Goal: Communication & Community: Participate in discussion

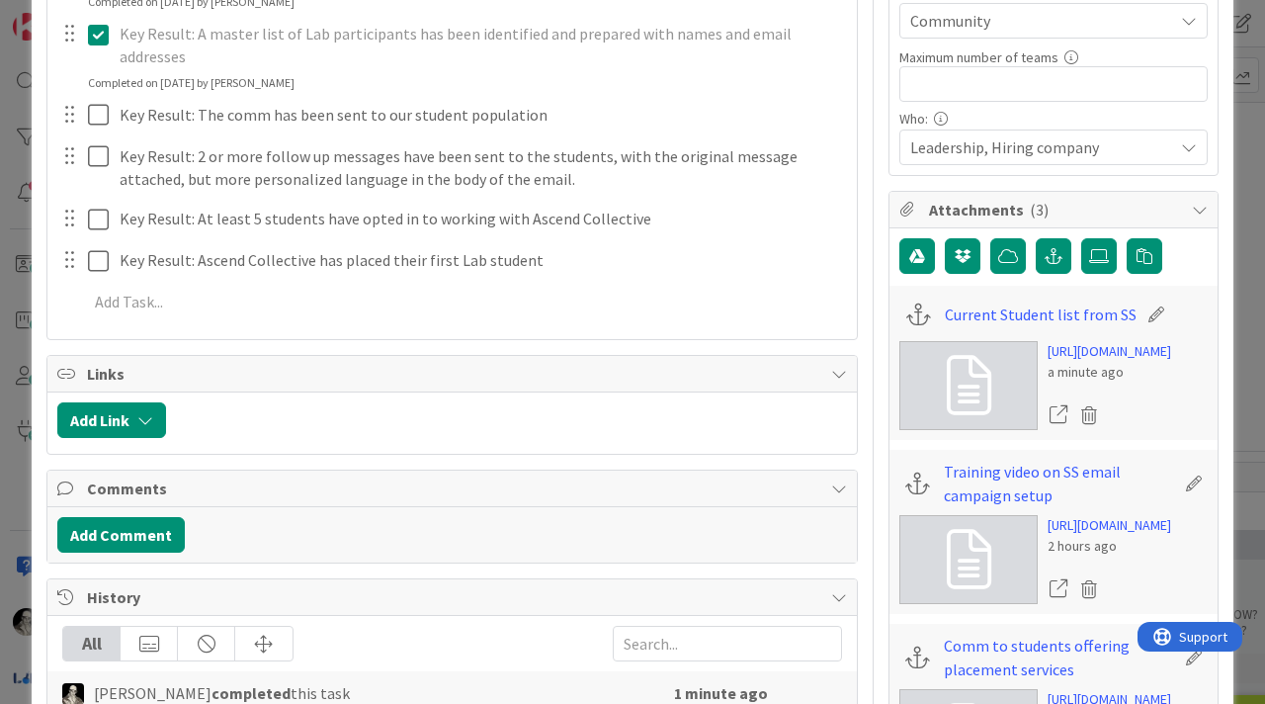
scroll to position [432, 0]
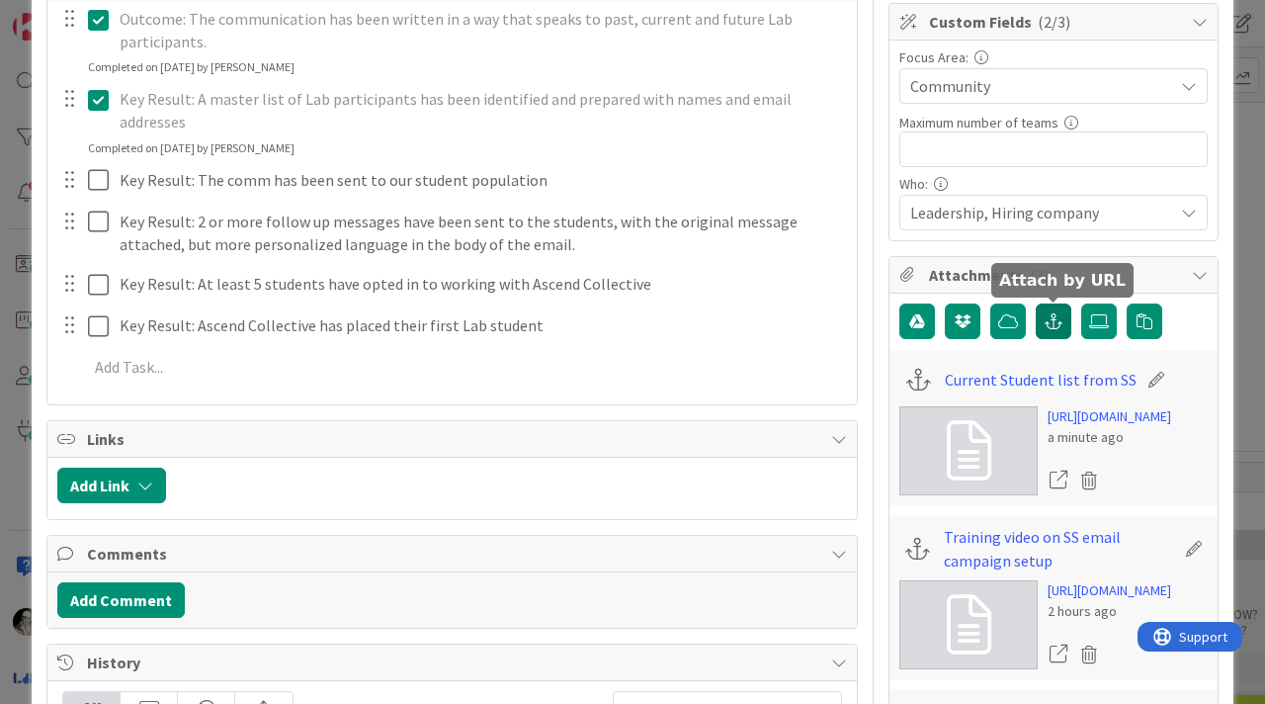
click at [1053, 306] on button "button" at bounding box center [1054, 321] width 36 height 36
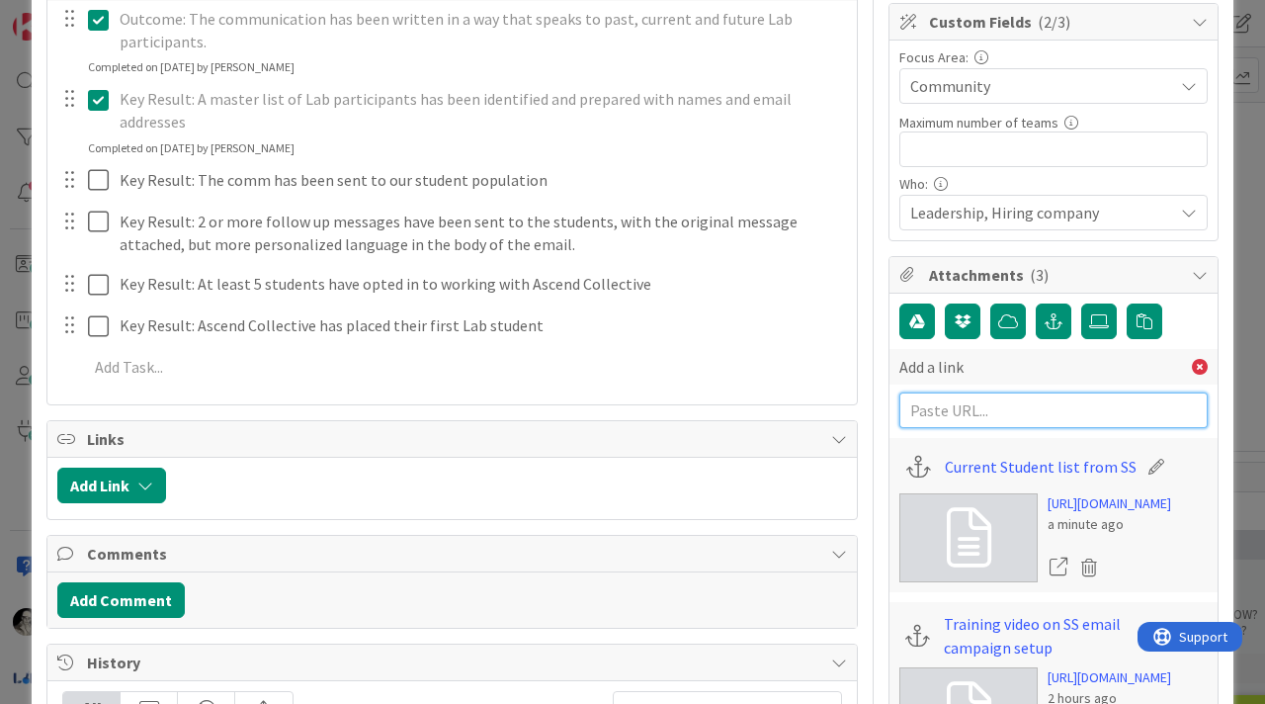
click at [988, 411] on input "text" at bounding box center [1053, 410] width 308 height 36
paste input "[URL][DOMAIN_NAME]"
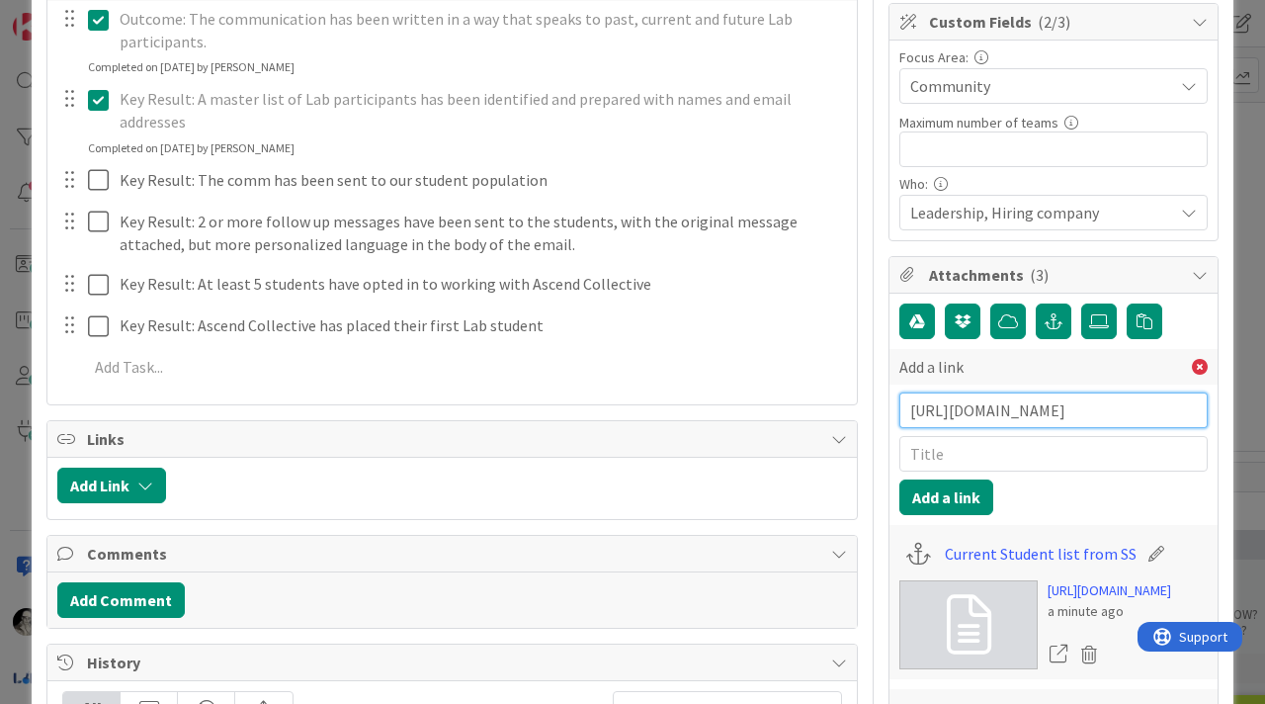
scroll to position [0, 342]
type input "[URL][DOMAIN_NAME]"
click at [982, 461] on input "text" at bounding box center [1053, 454] width 308 height 36
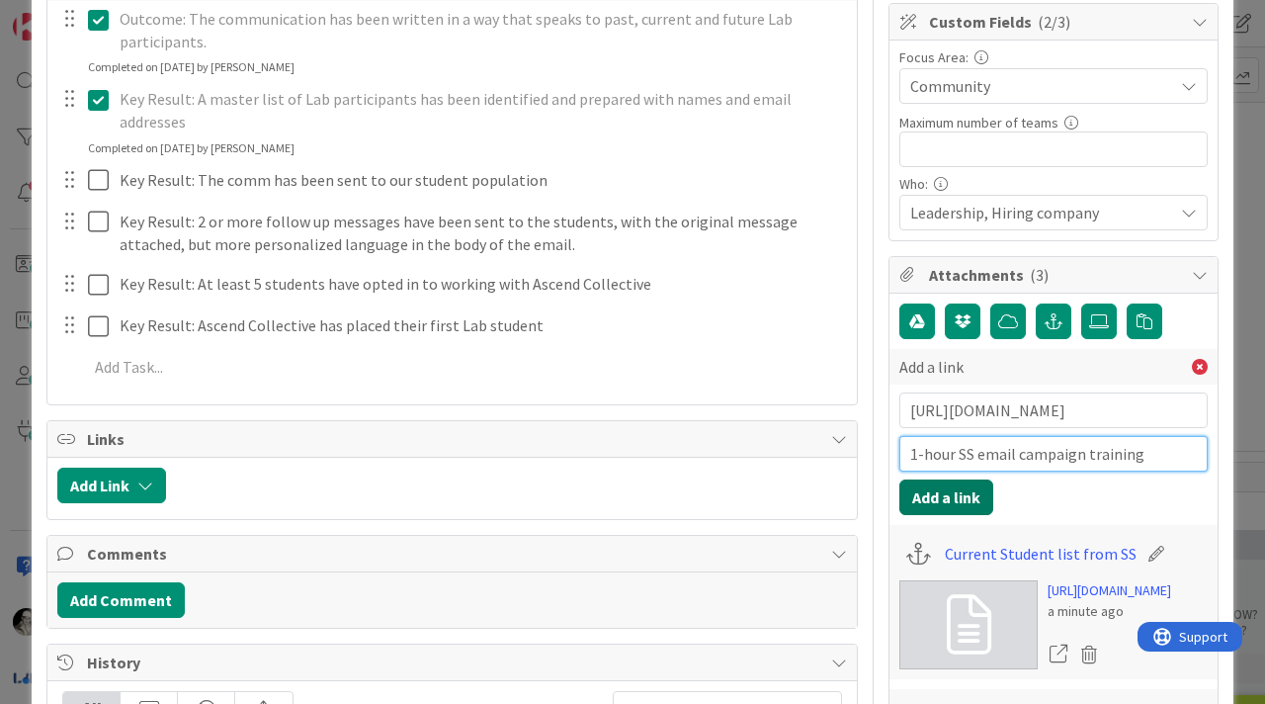
type input "1-hour SS email campaign training"
click at [961, 494] on button "Add a link" at bounding box center [946, 497] width 94 height 36
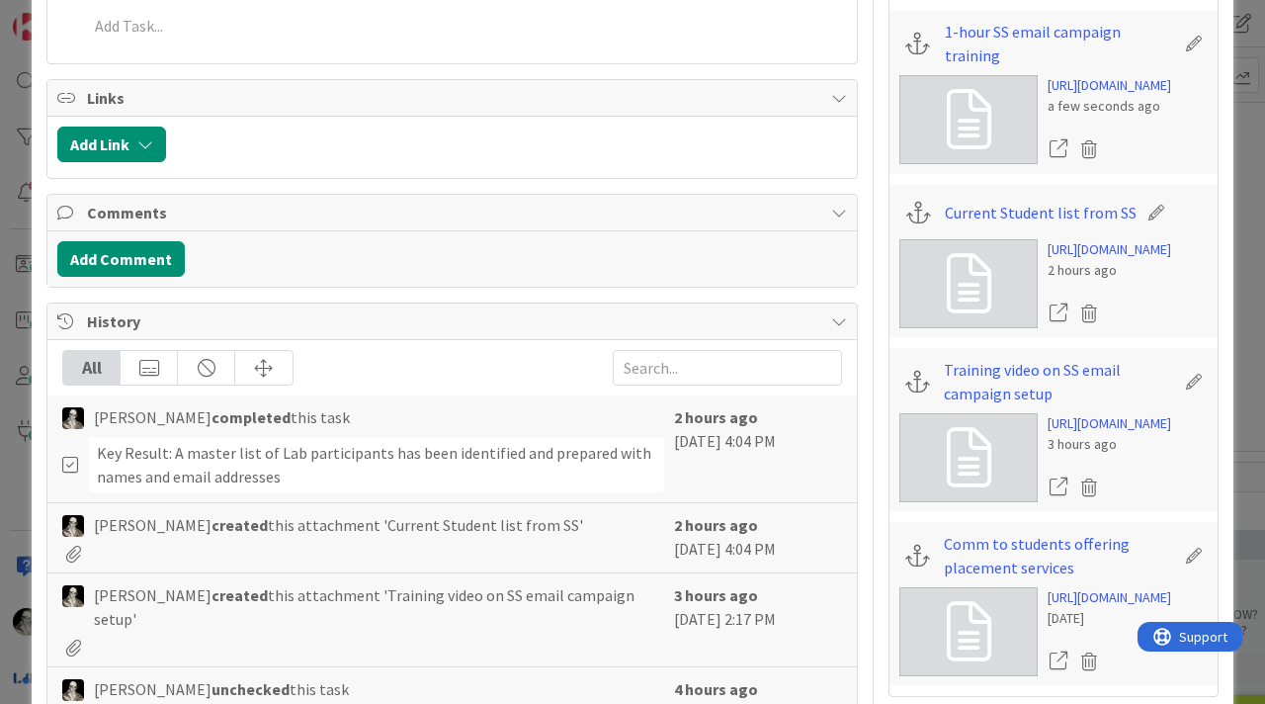
scroll to position [774, 0]
click at [1189, 390] on icon at bounding box center [1194, 381] width 28 height 20
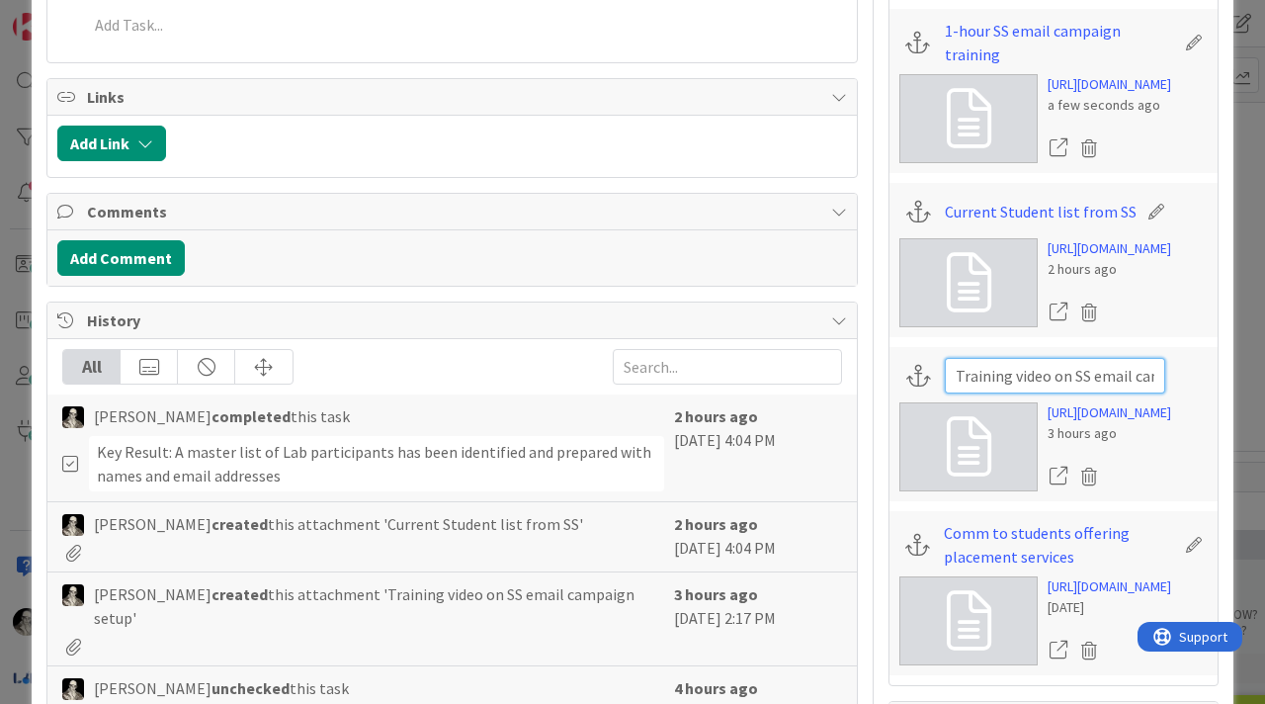
click at [958, 393] on input "Training video on SS email campaign setup" at bounding box center [1055, 376] width 220 height 36
type input "Short Training videos on SS email campaign setup"
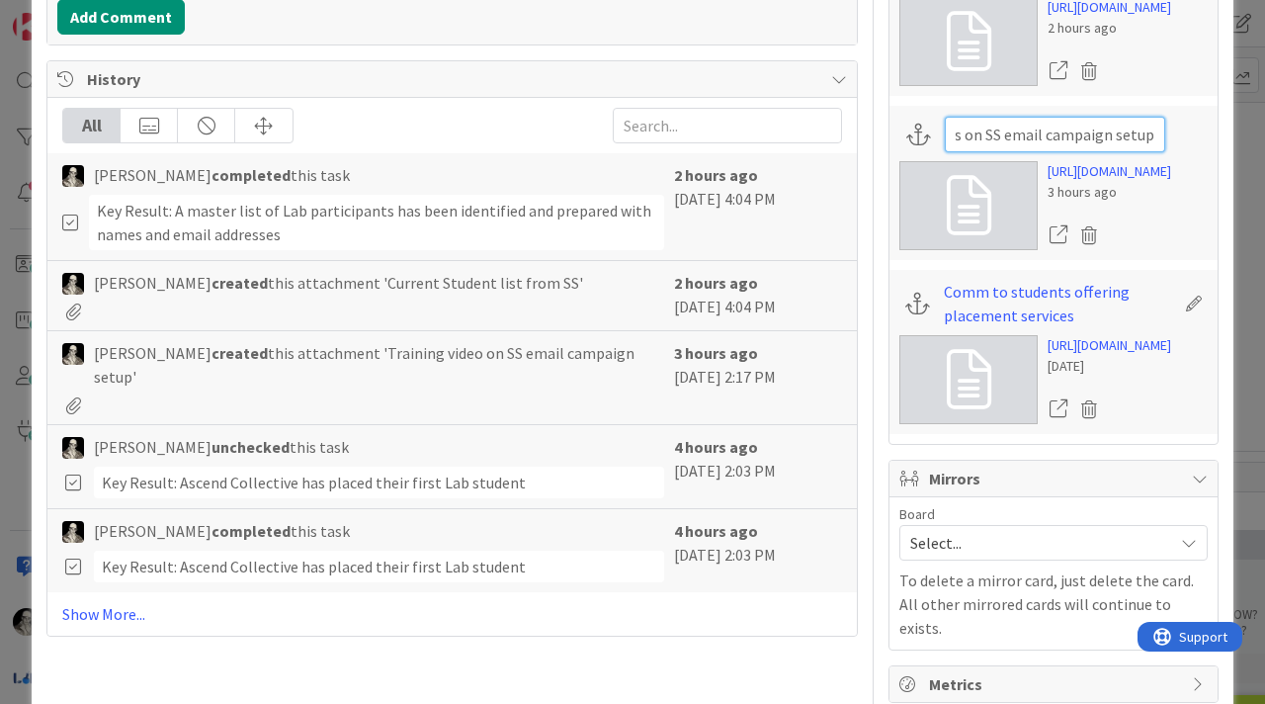
scroll to position [1017, 0]
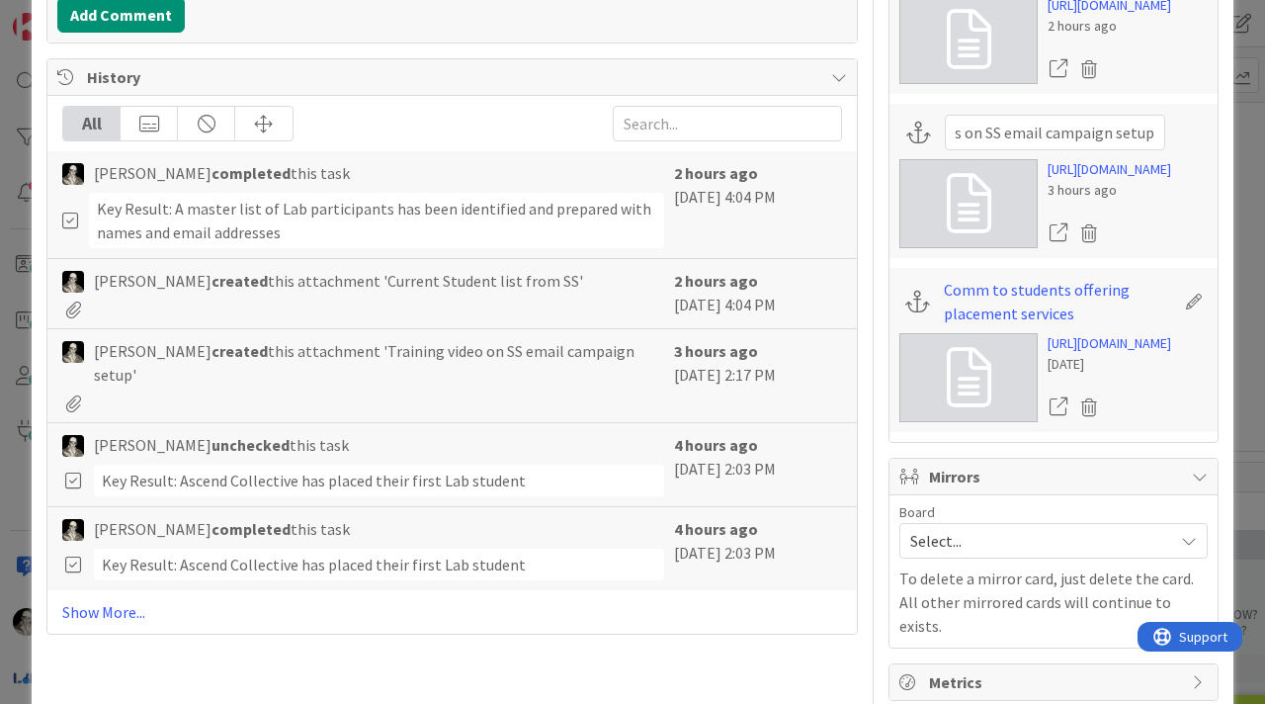
click at [967, 248] on div "[URL][DOMAIN_NAME] 3 hours ago" at bounding box center [1053, 203] width 308 height 89
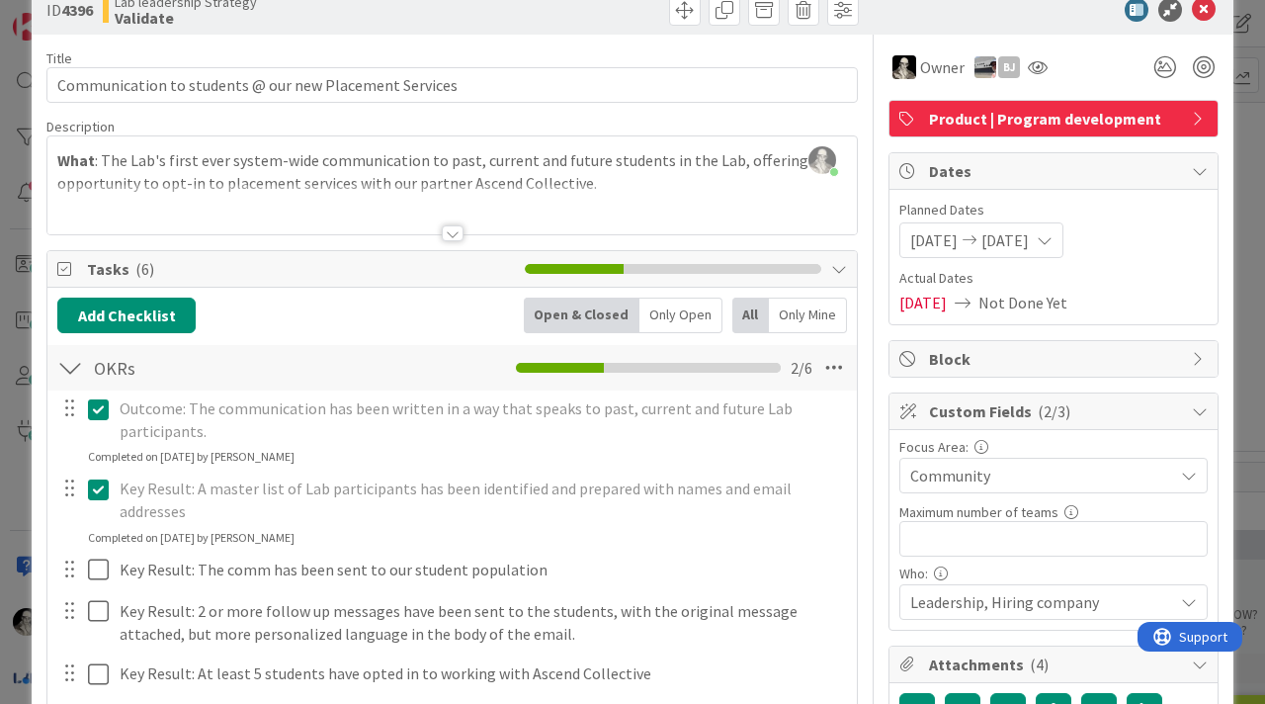
scroll to position [0, 0]
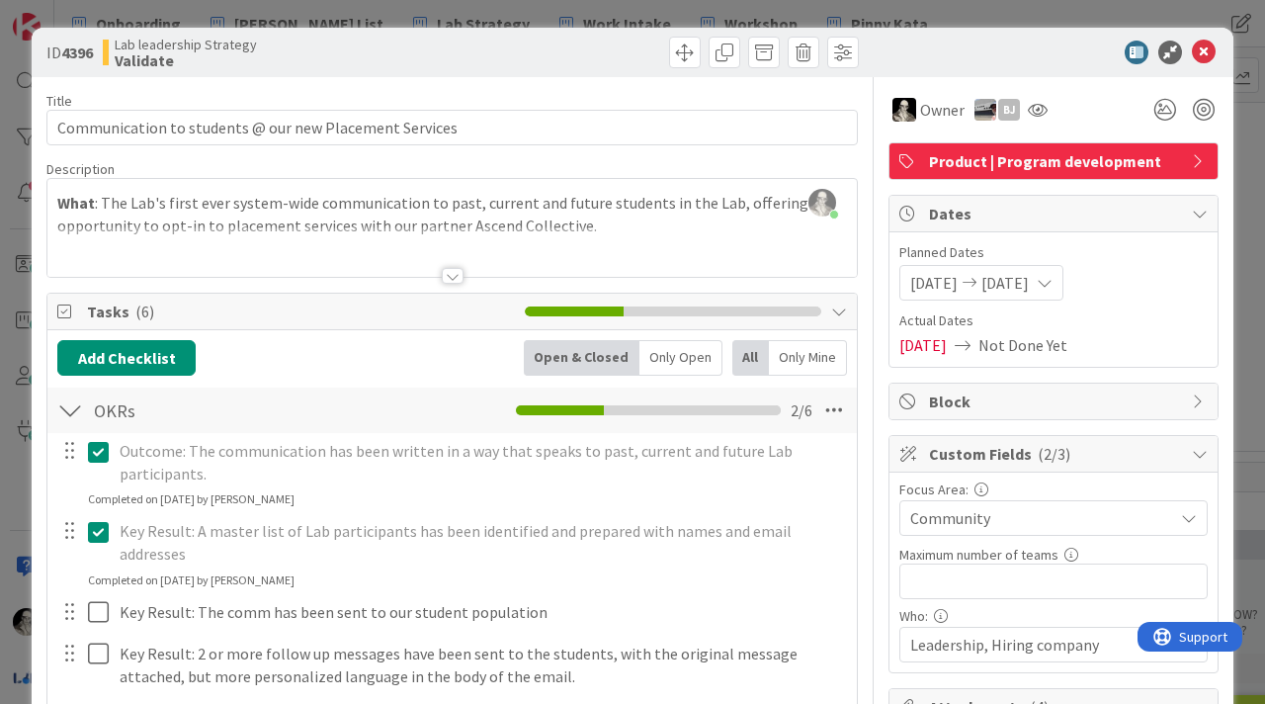
click at [1051, 51] on div at bounding box center [1044, 53] width 350 height 24
click at [1199, 51] on icon at bounding box center [1204, 53] width 24 height 24
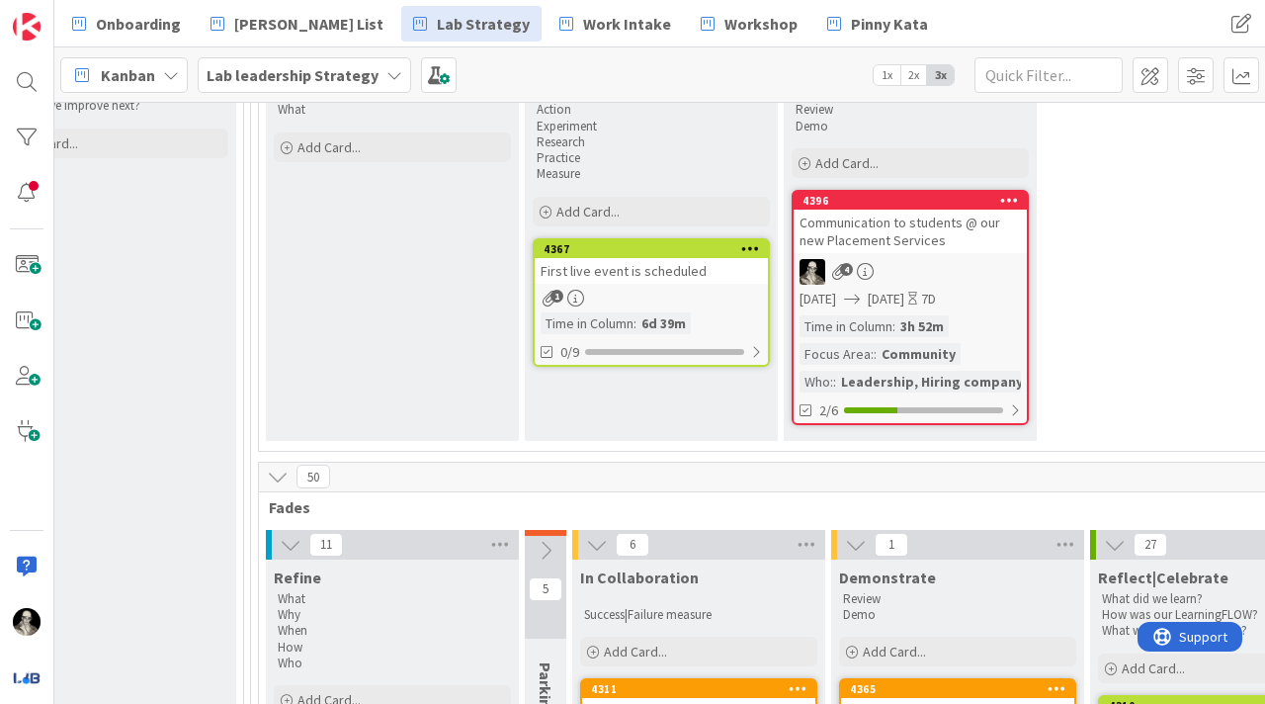
click at [939, 249] on div "Communication to students @ our new Placement Services" at bounding box center [910, 231] width 233 height 43
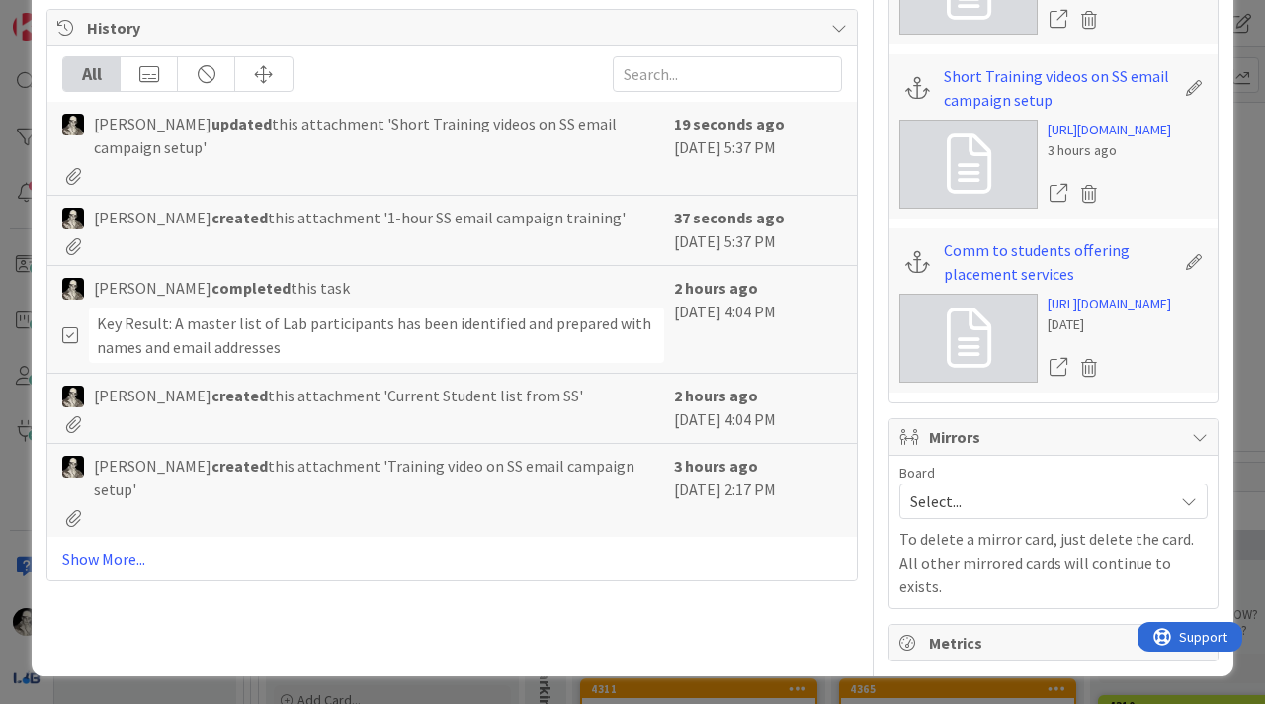
scroll to position [1204, 0]
click at [910, 273] on span at bounding box center [917, 262] width 25 height 22
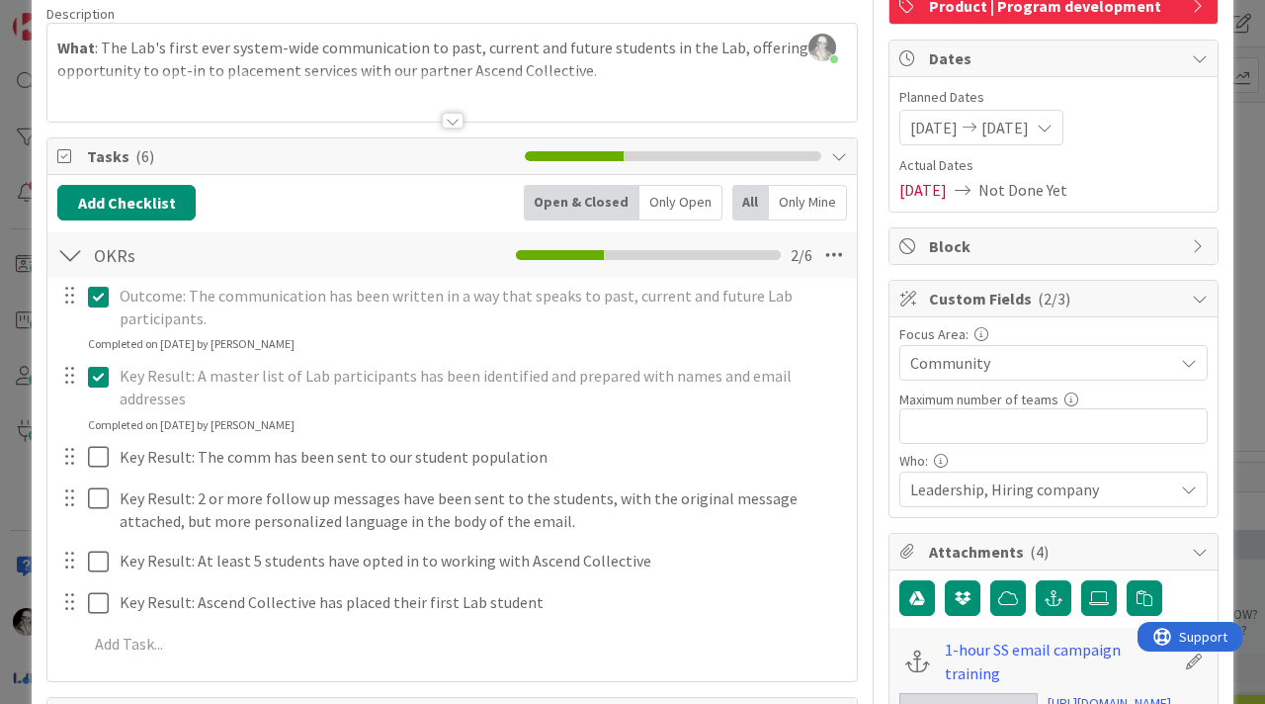
scroll to position [0, 0]
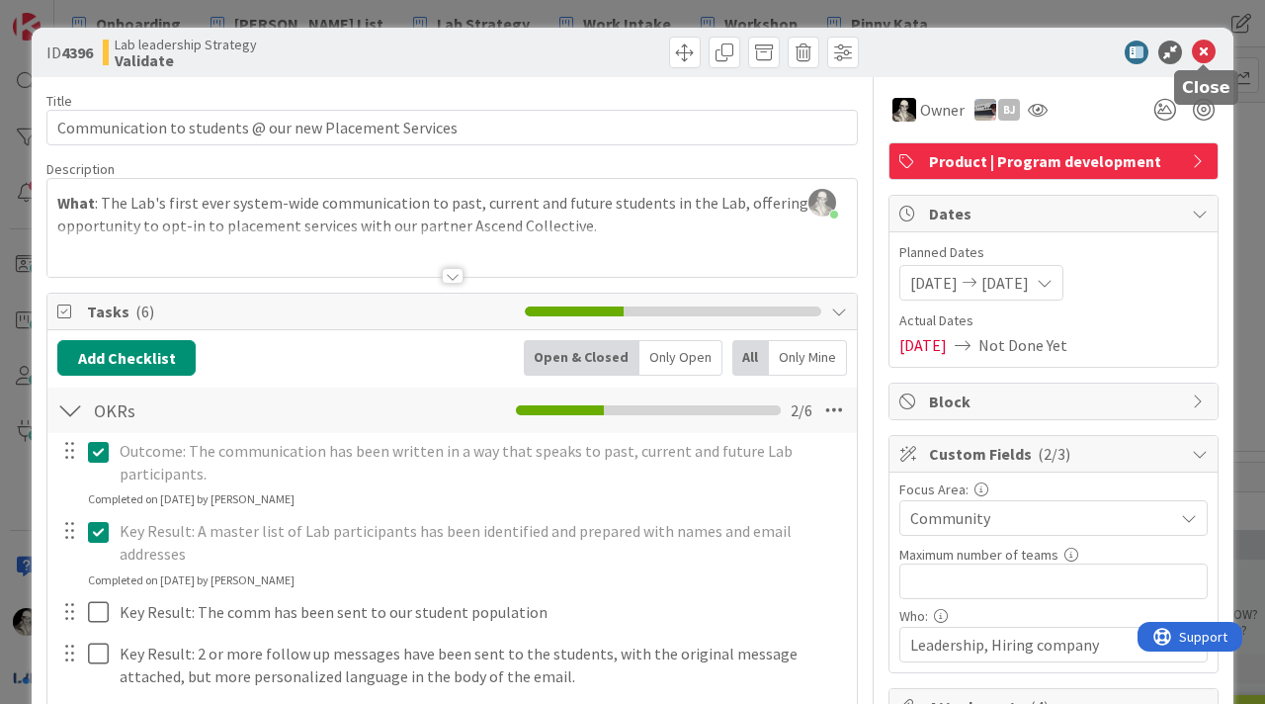
click at [1205, 49] on icon at bounding box center [1204, 53] width 24 height 24
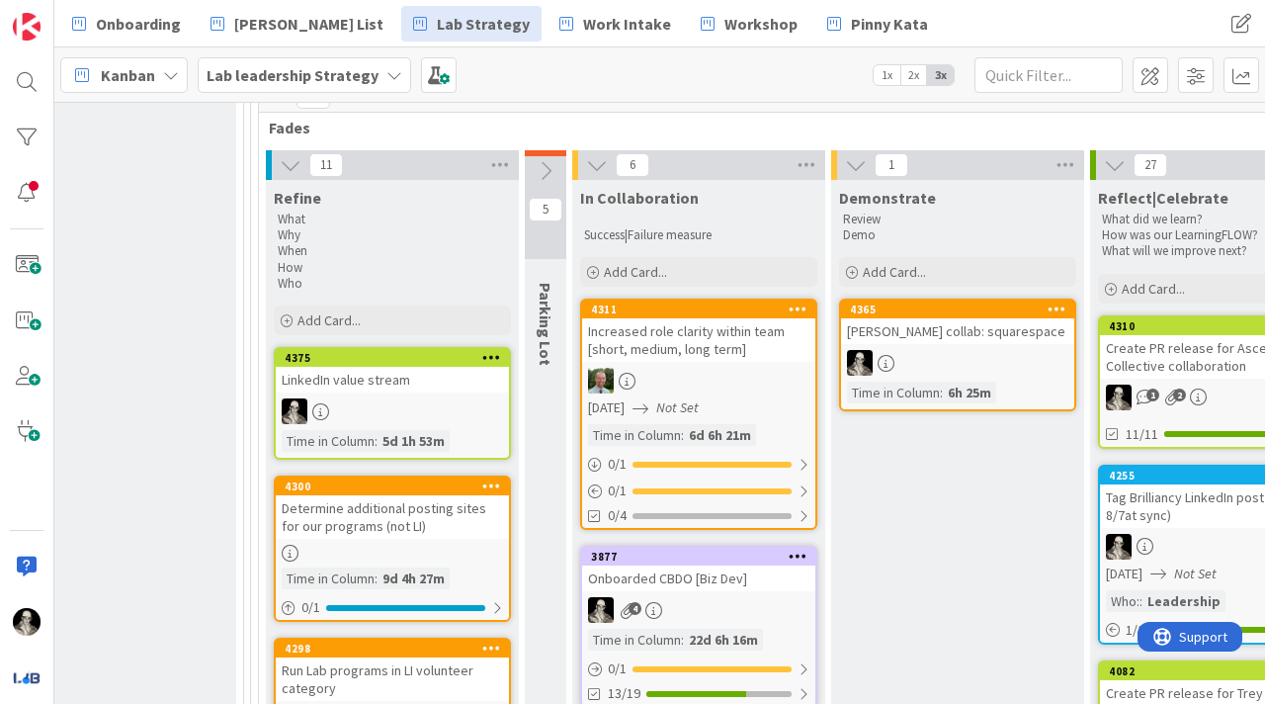
scroll to position [670, 2841]
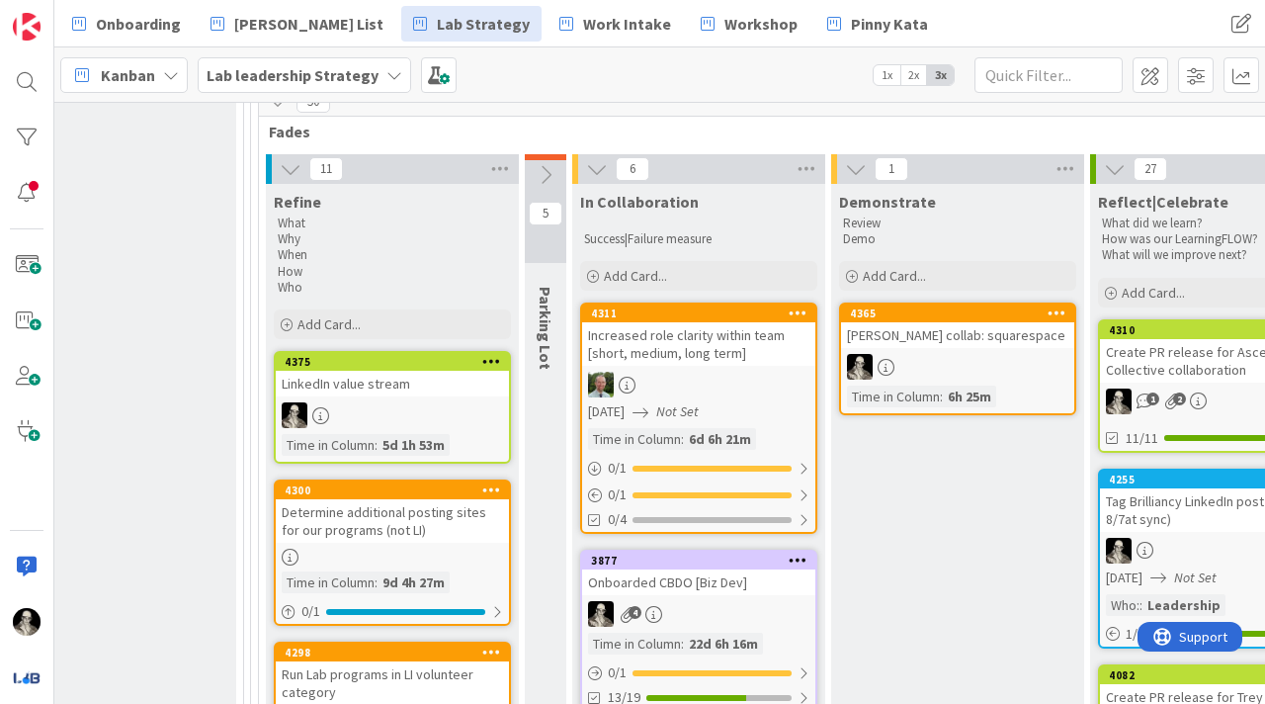
click at [953, 349] on link "4365 [PERSON_NAME] collab: squarespace Time in Column : 6h 25m" at bounding box center [957, 358] width 237 height 113
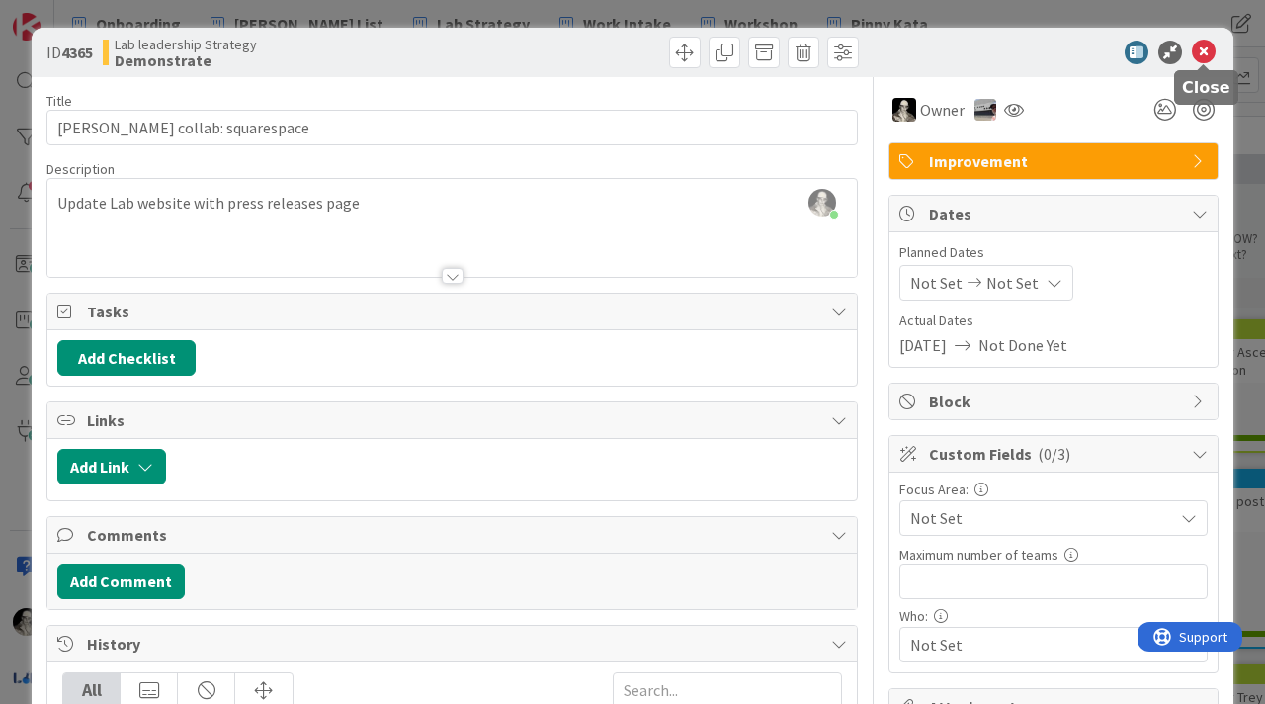
click at [1204, 46] on icon at bounding box center [1204, 53] width 24 height 24
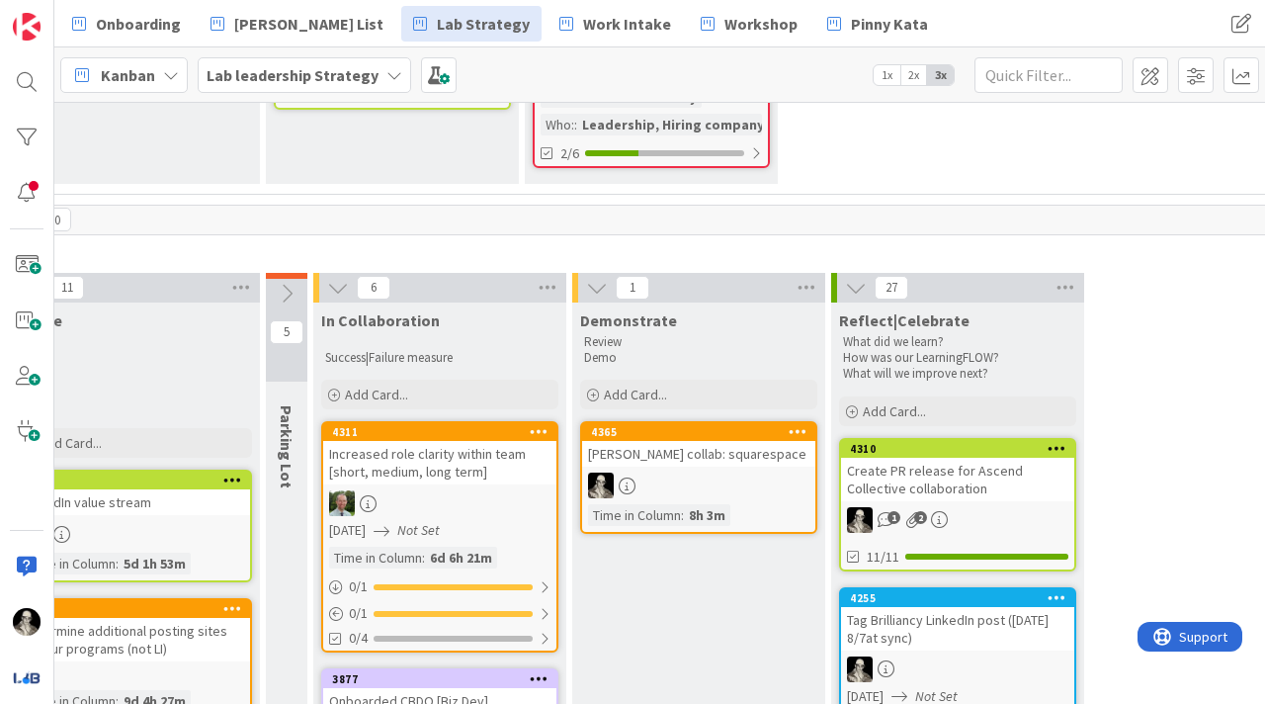
scroll to position [576, 3100]
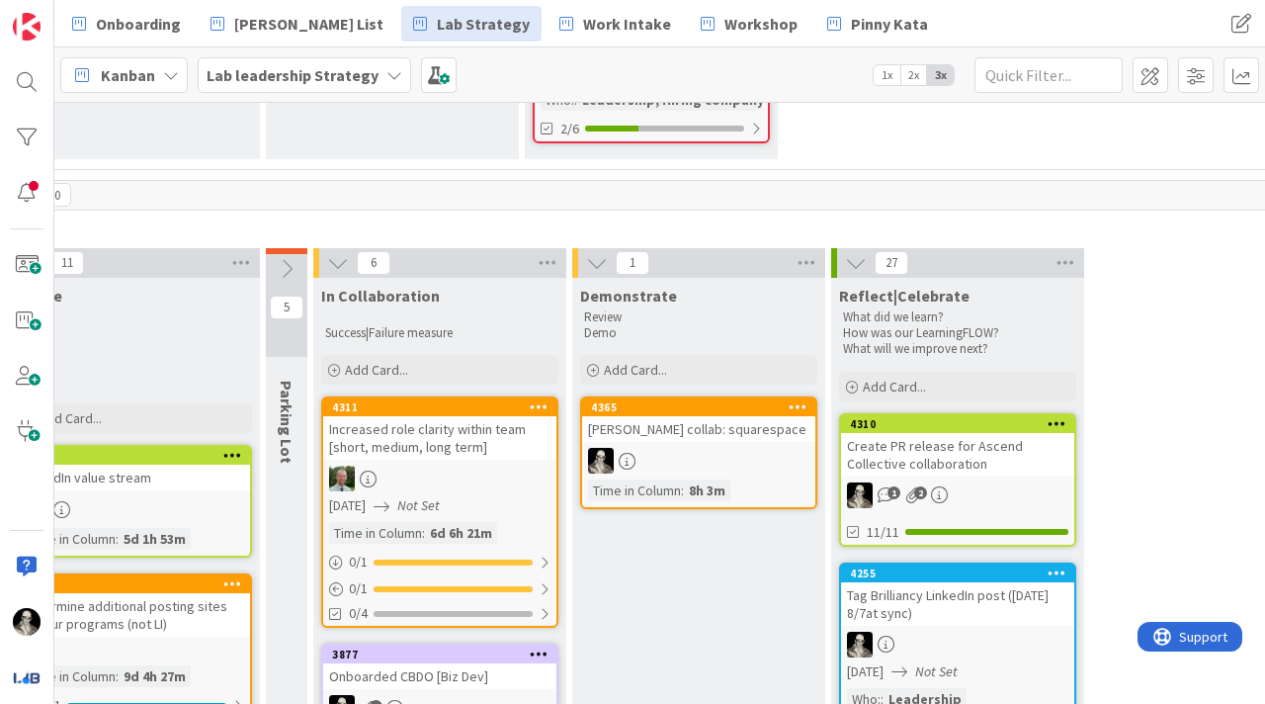
click at [851, 258] on icon at bounding box center [856, 263] width 22 height 22
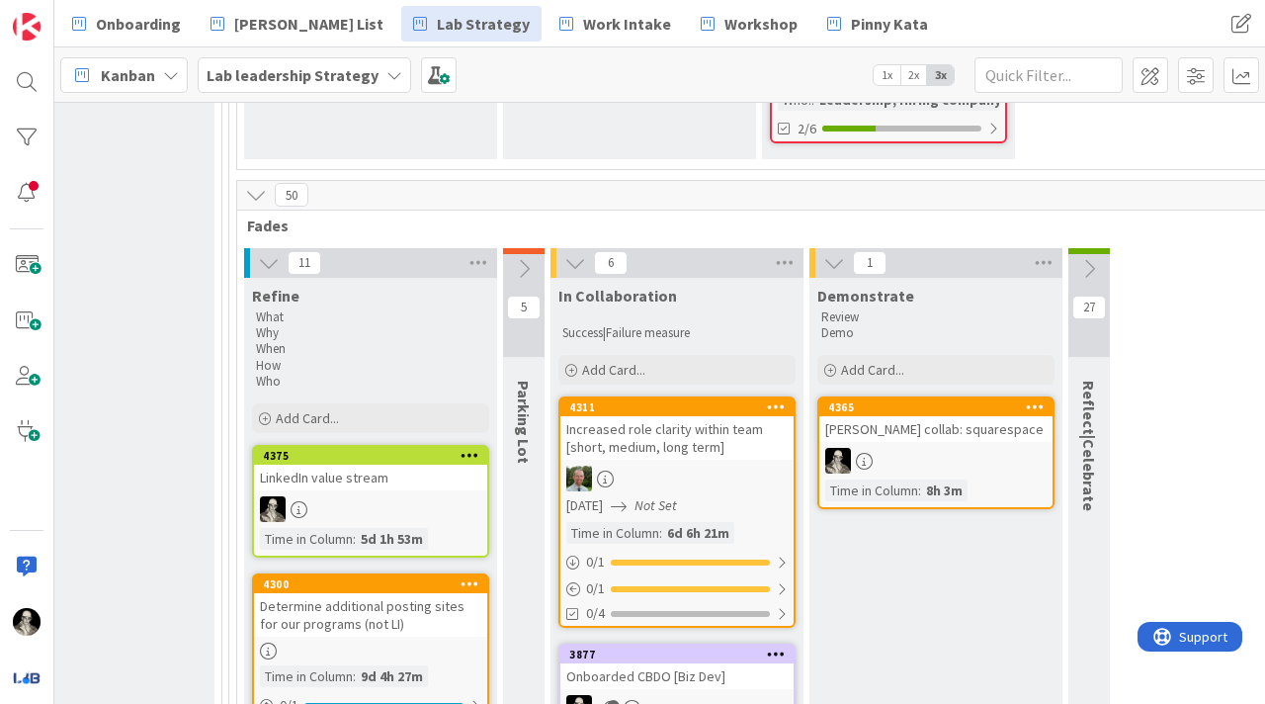
scroll to position [576, 2858]
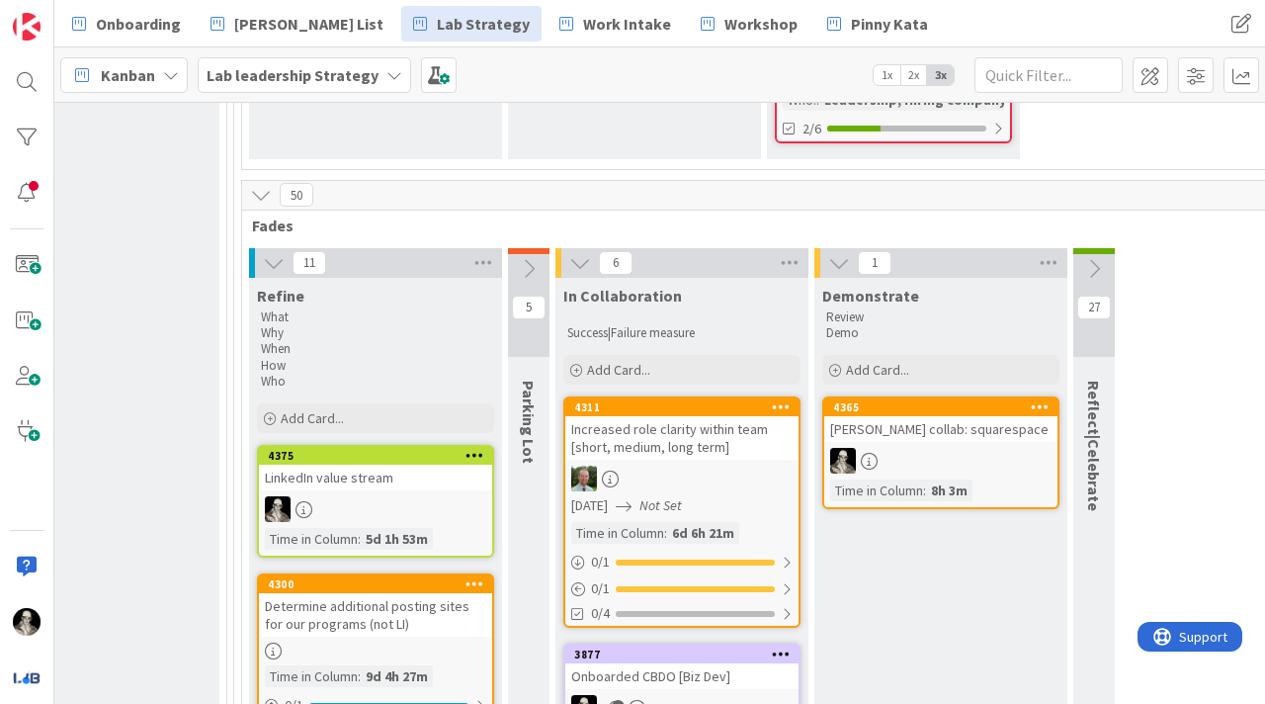
click at [527, 258] on icon at bounding box center [529, 269] width 22 height 22
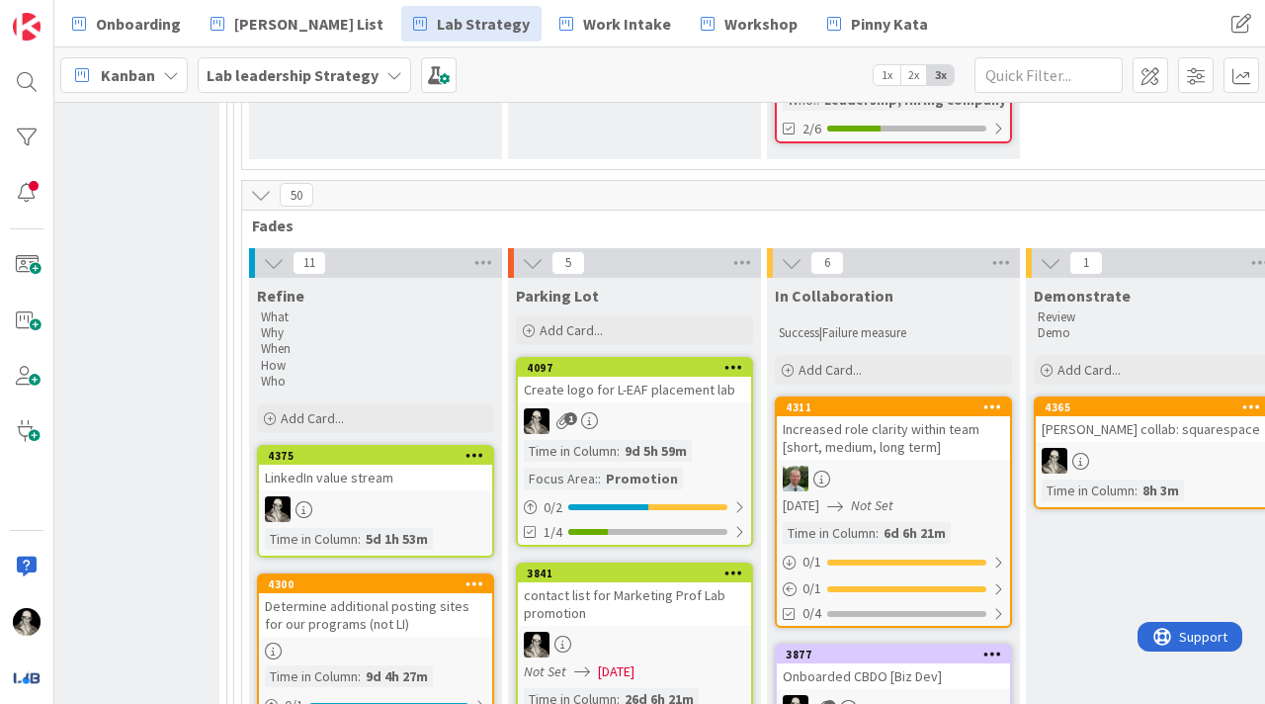
click at [528, 269] on icon at bounding box center [533, 263] width 22 height 22
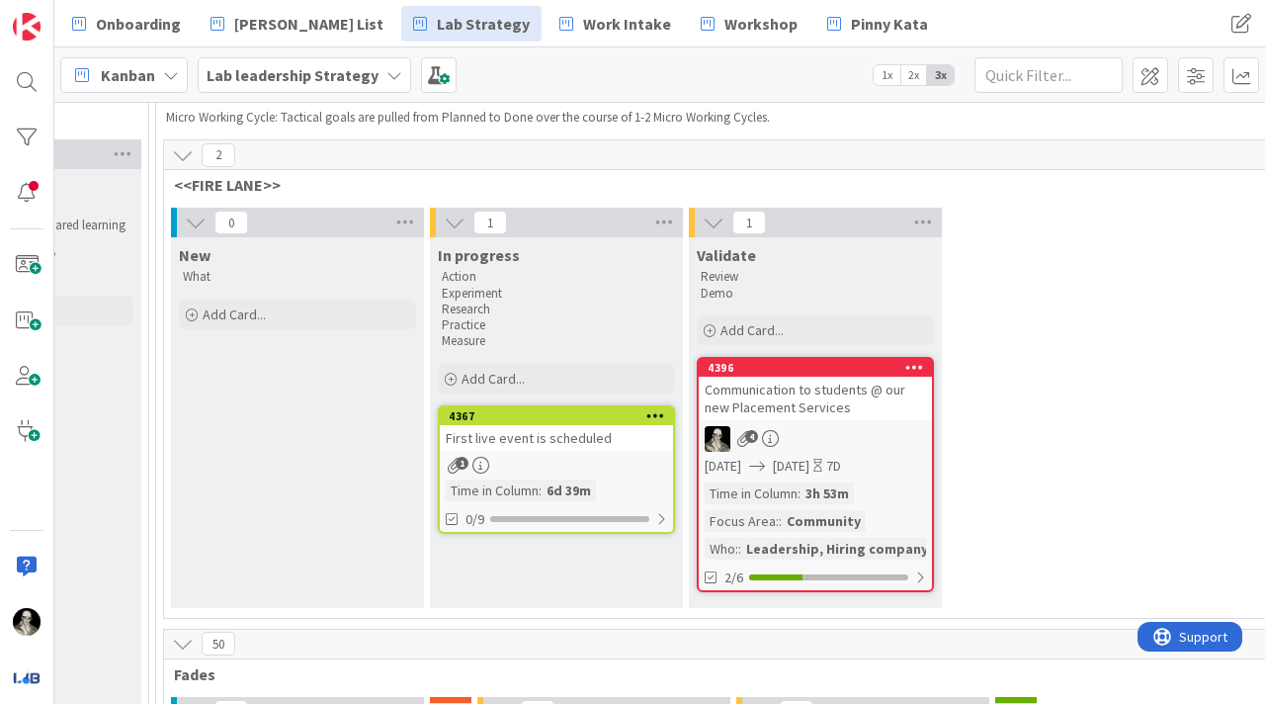
scroll to position [0, 2936]
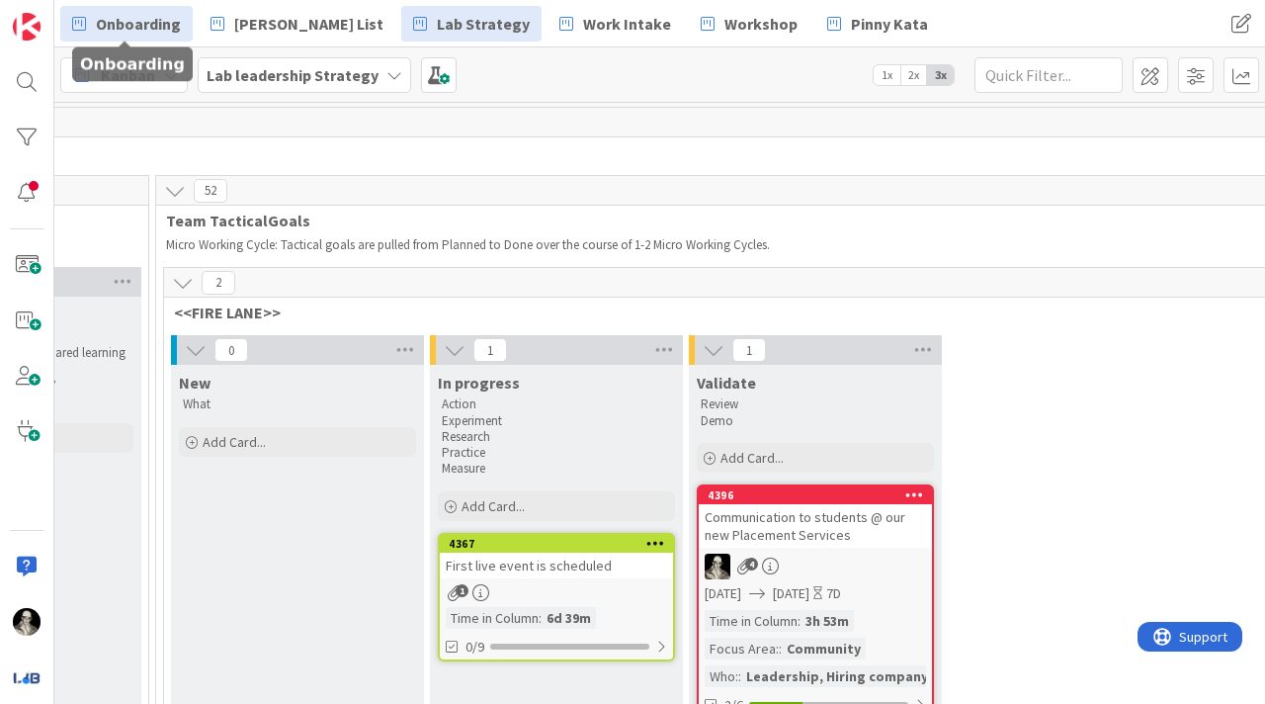
click at [143, 24] on span "Onboarding" at bounding box center [138, 24] width 85 height 24
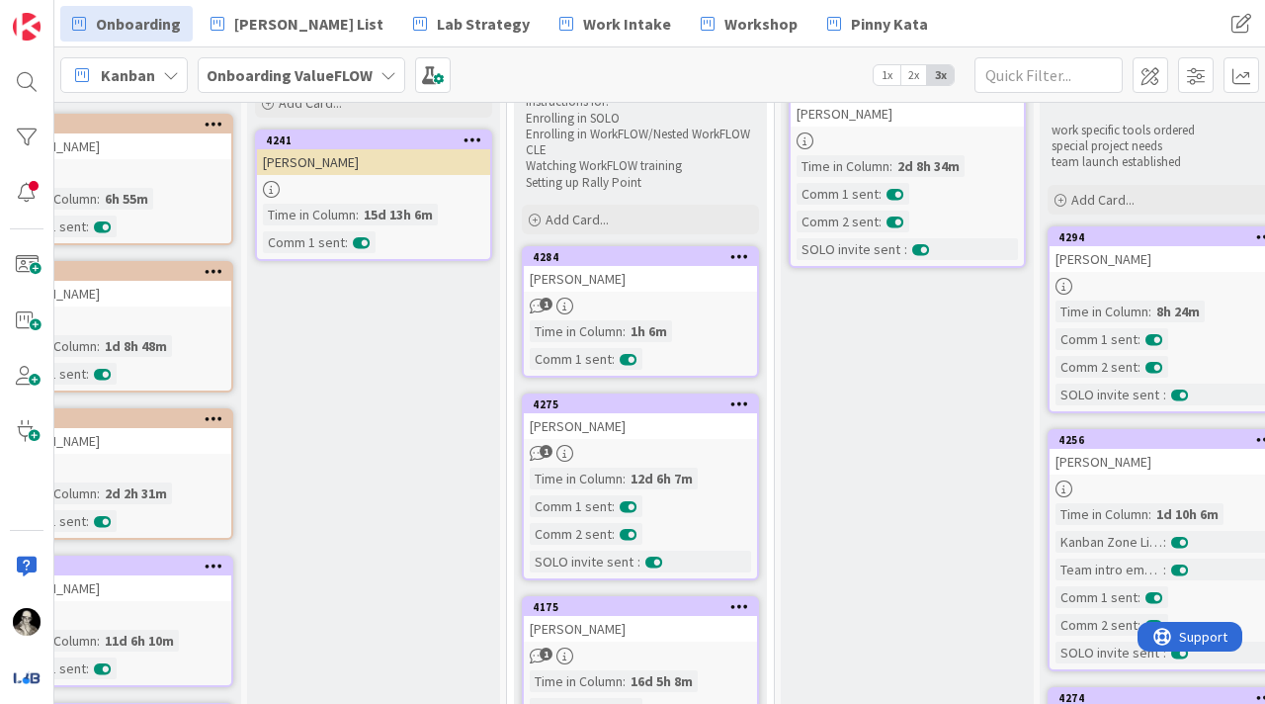
scroll to position [173, 332]
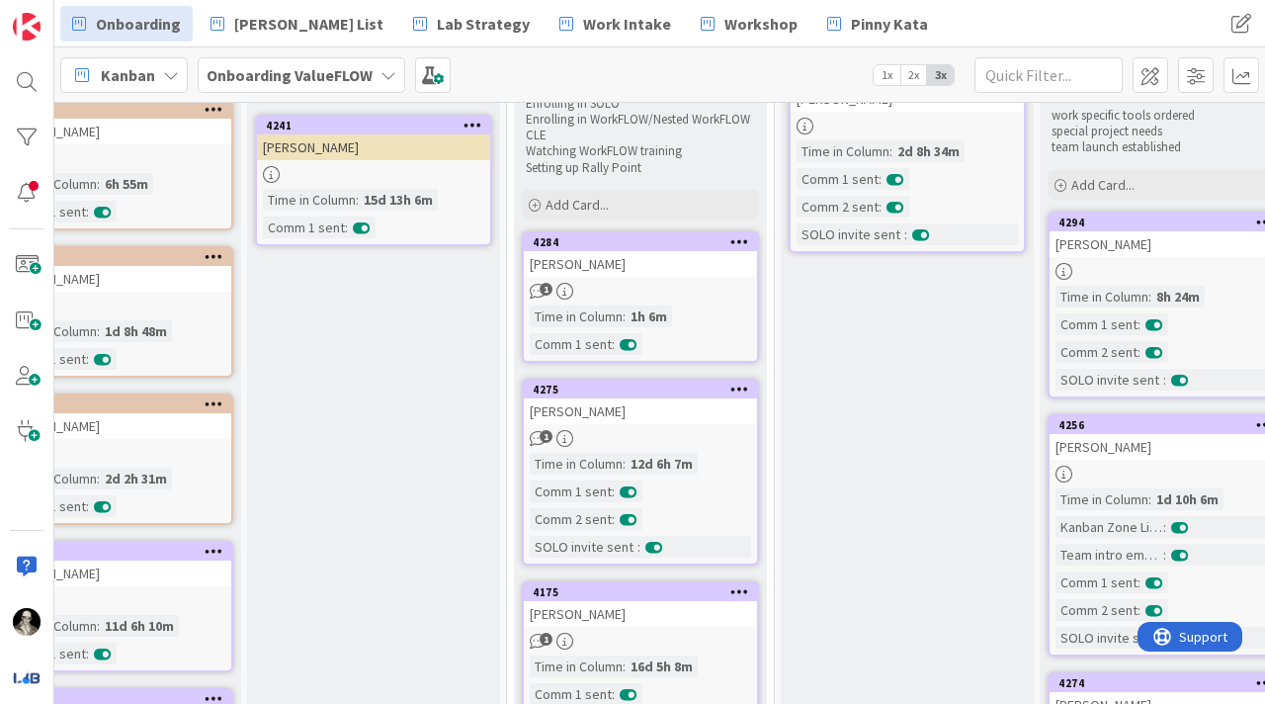
click at [707, 287] on div "1" at bounding box center [640, 291] width 233 height 17
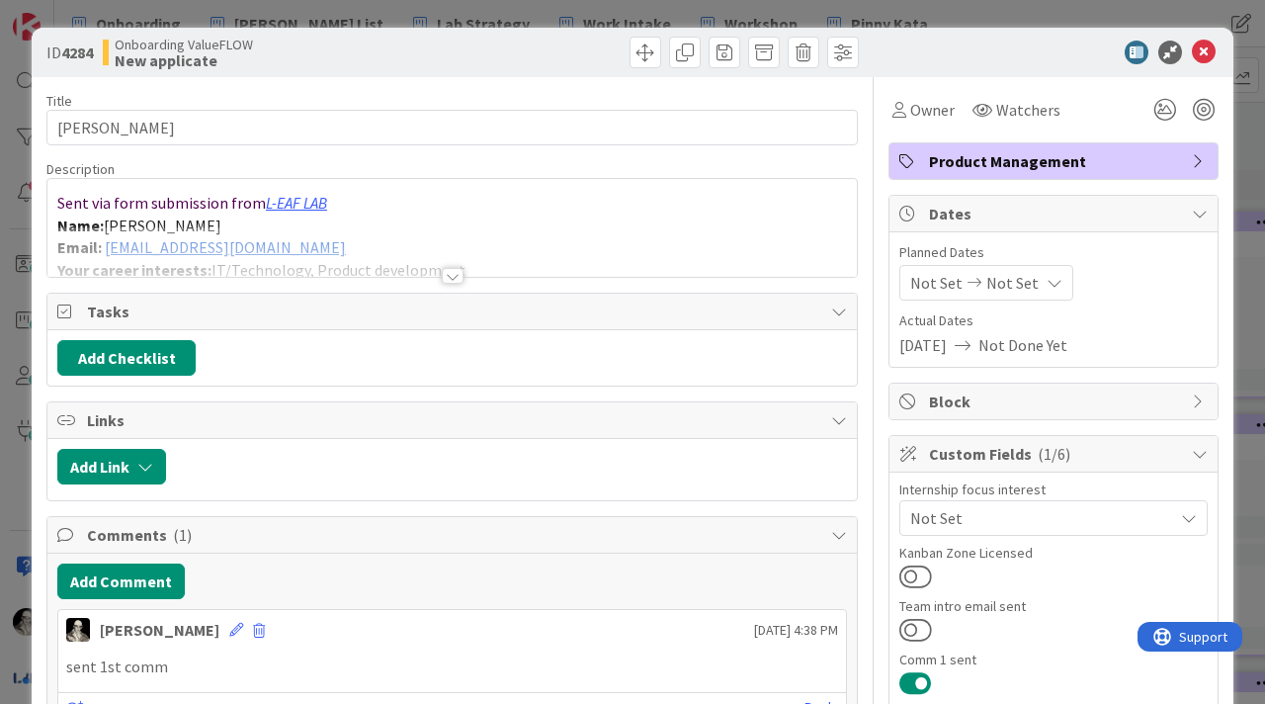
click at [456, 274] on div at bounding box center [453, 276] width 22 height 16
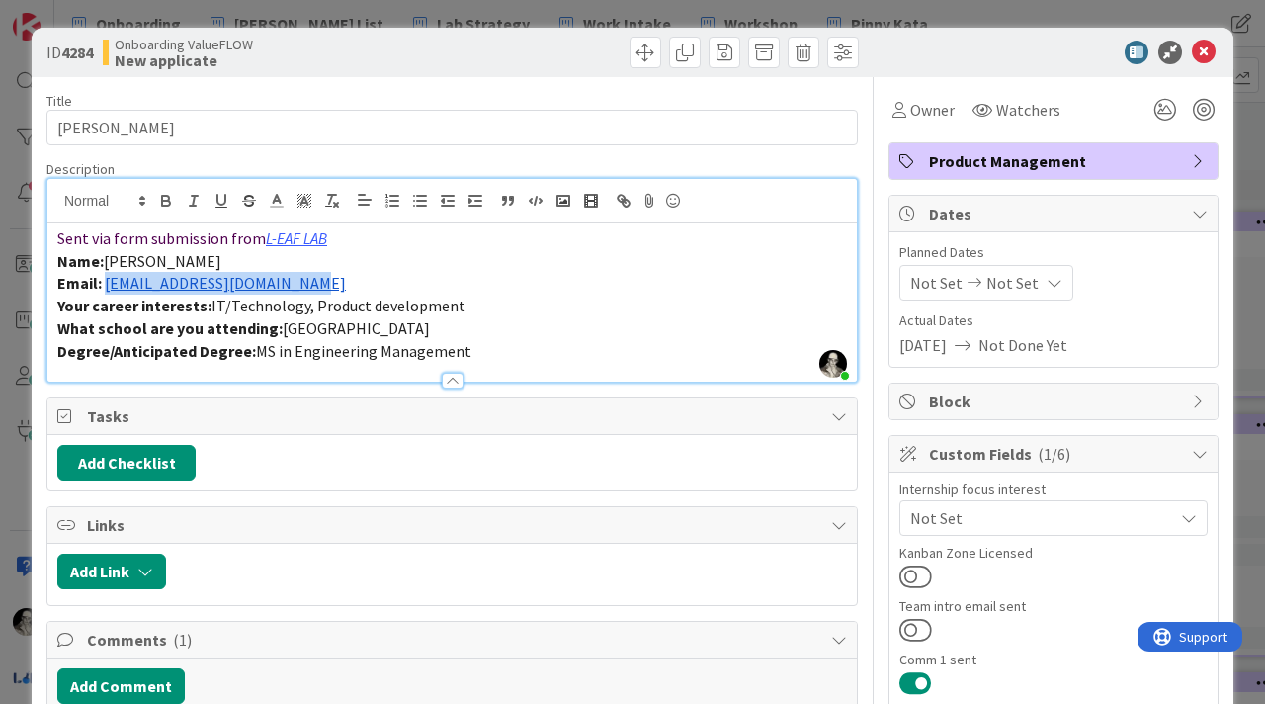
drag, startPoint x: 329, startPoint y: 281, endPoint x: 104, endPoint y: 290, distance: 225.5
click at [104, 290] on p "Email: [EMAIL_ADDRESS][DOMAIN_NAME]" at bounding box center [452, 283] width 790 height 23
copy link "[EMAIL_ADDRESS][DOMAIN_NAME]"
click at [392, 250] on p "Name: [PERSON_NAME]" at bounding box center [452, 261] width 790 height 23
click at [152, 262] on span "[PERSON_NAME]" at bounding box center [163, 261] width 118 height 20
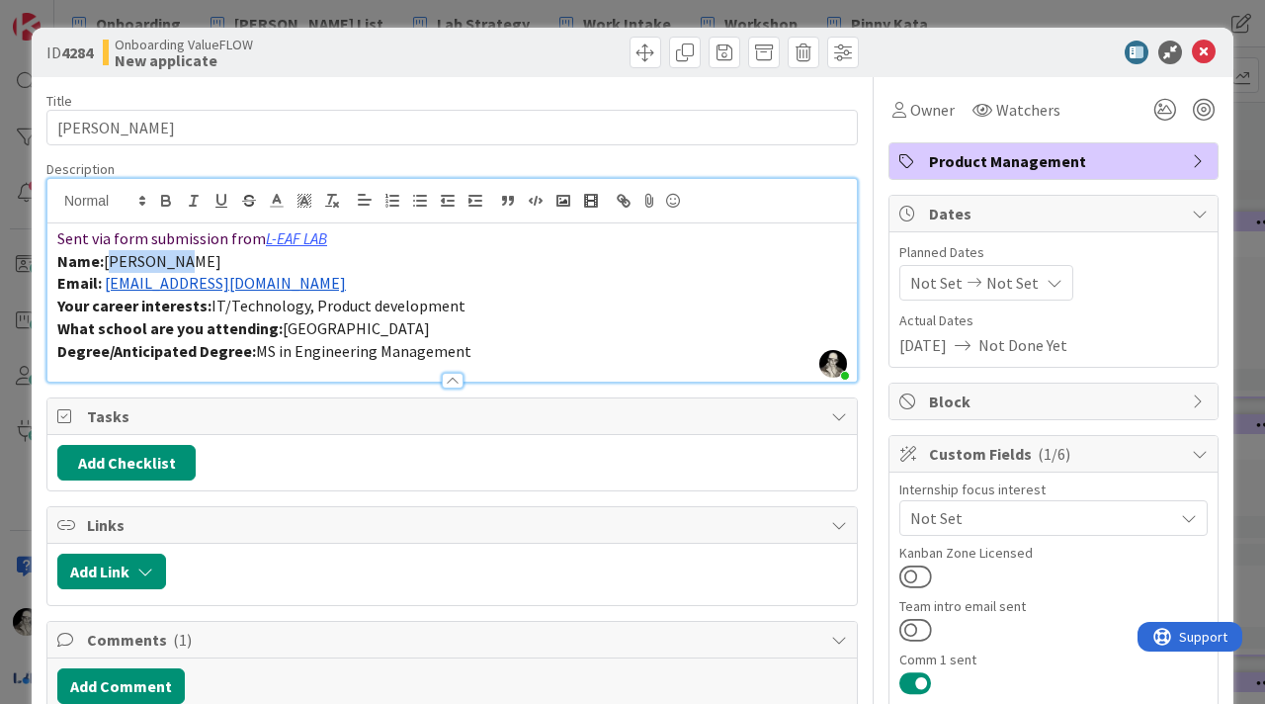
click at [152, 262] on span "[PERSON_NAME]" at bounding box center [163, 261] width 118 height 20
copy span "[PERSON_NAME]"
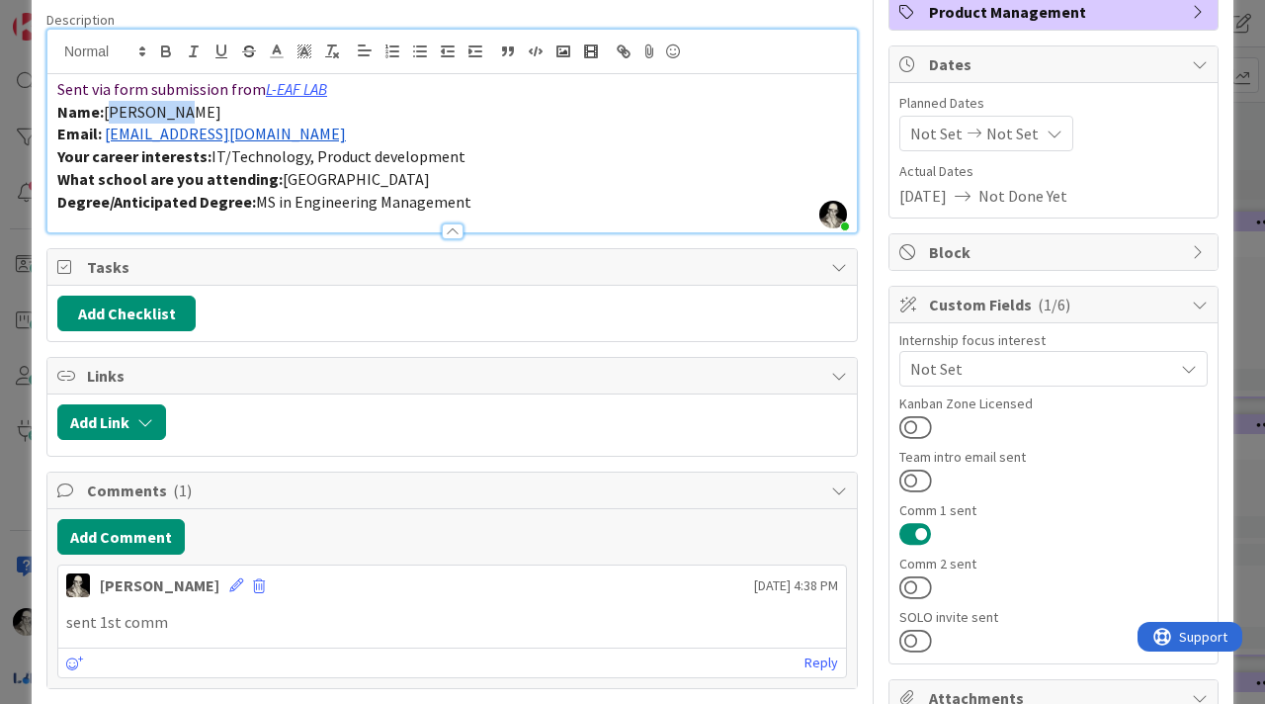
scroll to position [153, 0]
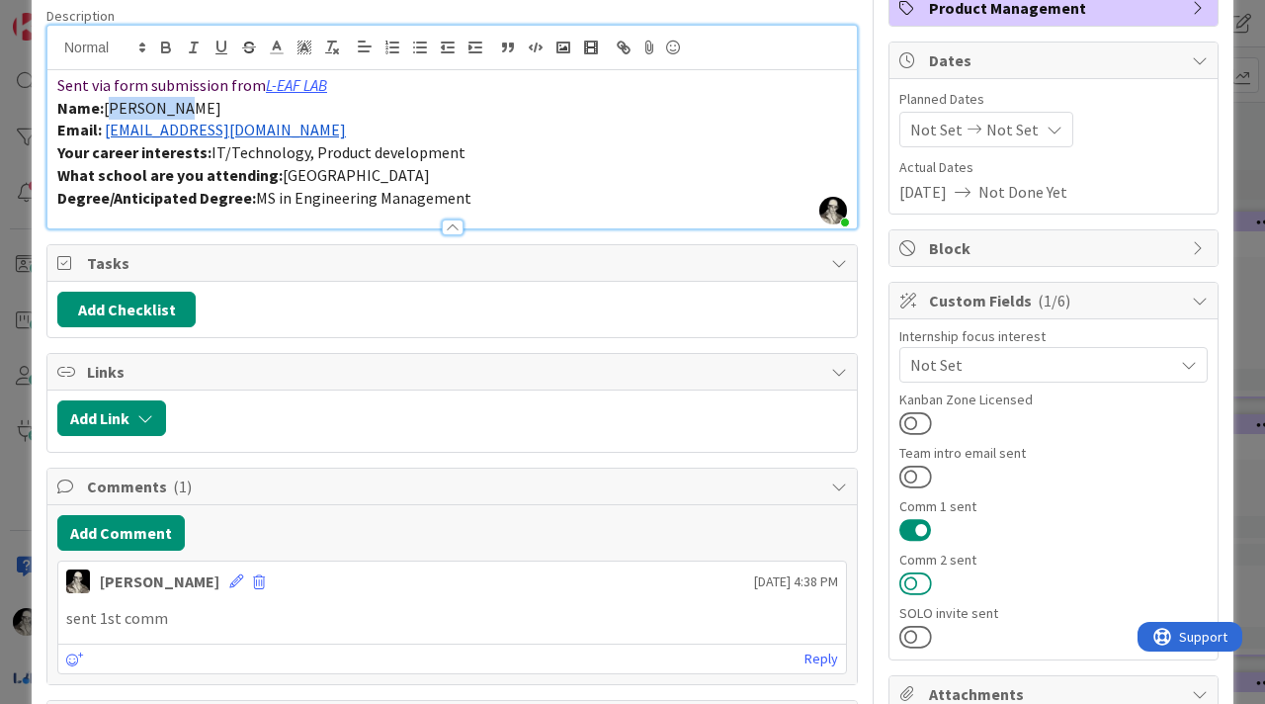
click at [917, 575] on button at bounding box center [915, 583] width 33 height 26
drag, startPoint x: 320, startPoint y: 133, endPoint x: 107, endPoint y: 135, distance: 213.5
click at [107, 134] on p "Email: [EMAIL_ADDRESS][DOMAIN_NAME]" at bounding box center [452, 130] width 790 height 23
copy link "[EMAIL_ADDRESS][DOMAIN_NAME]"
click at [921, 636] on button at bounding box center [915, 637] width 33 height 26
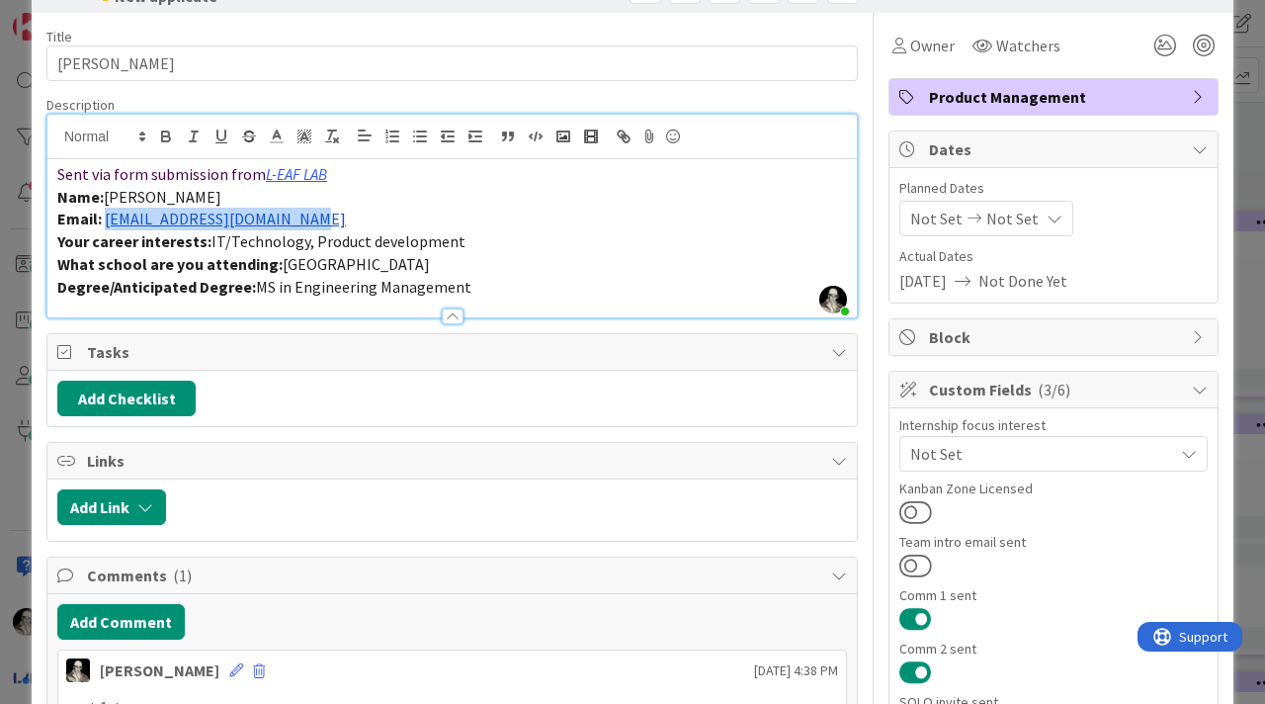
scroll to position [0, 0]
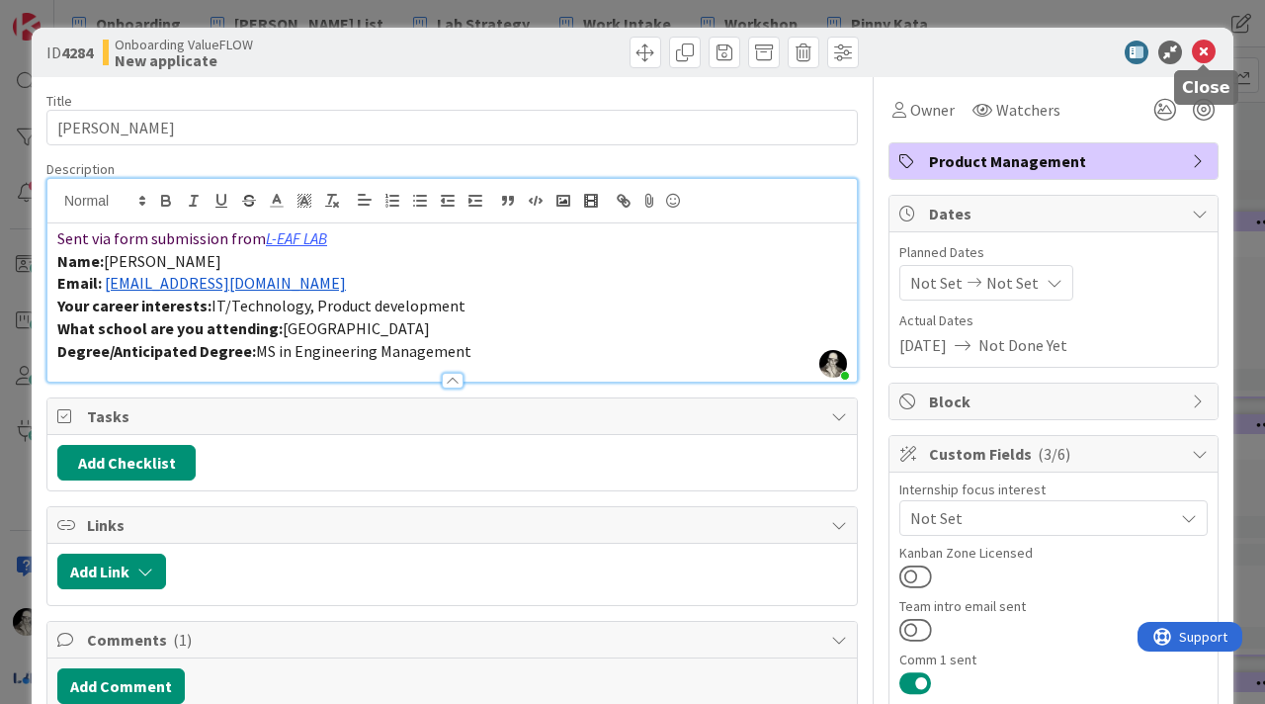
click at [1207, 48] on icon at bounding box center [1204, 53] width 24 height 24
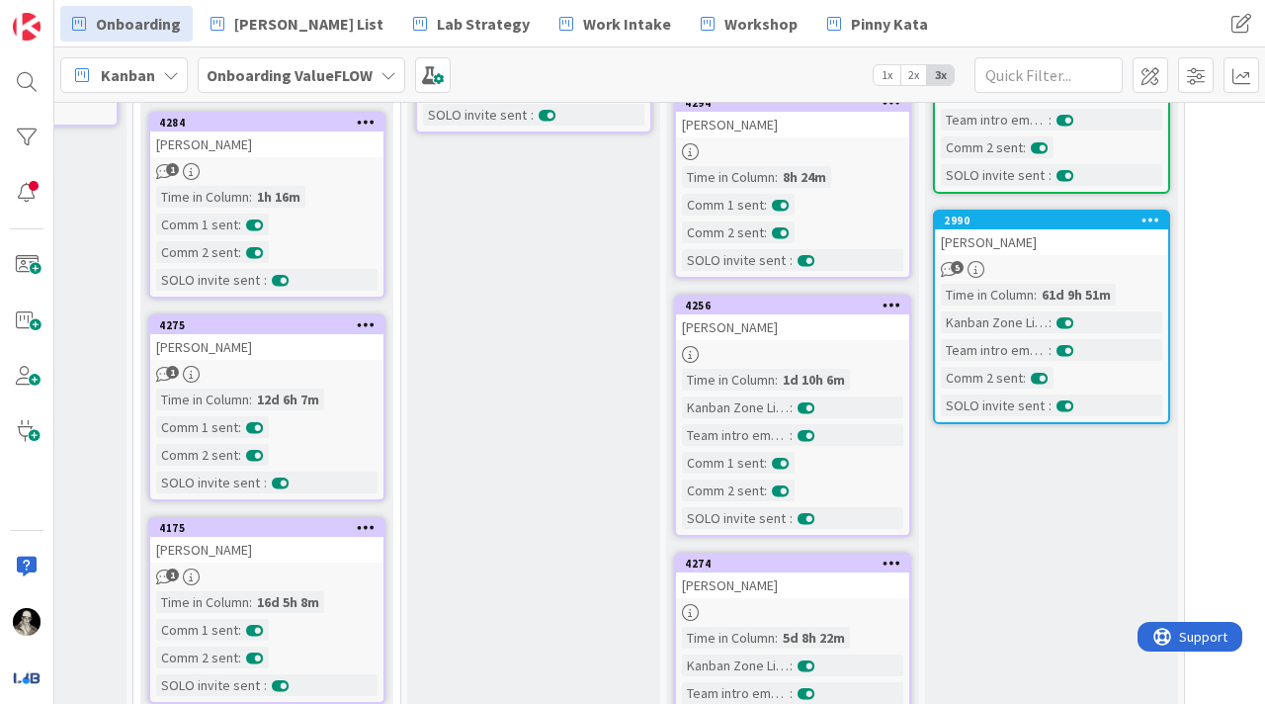
scroll to position [325, 706]
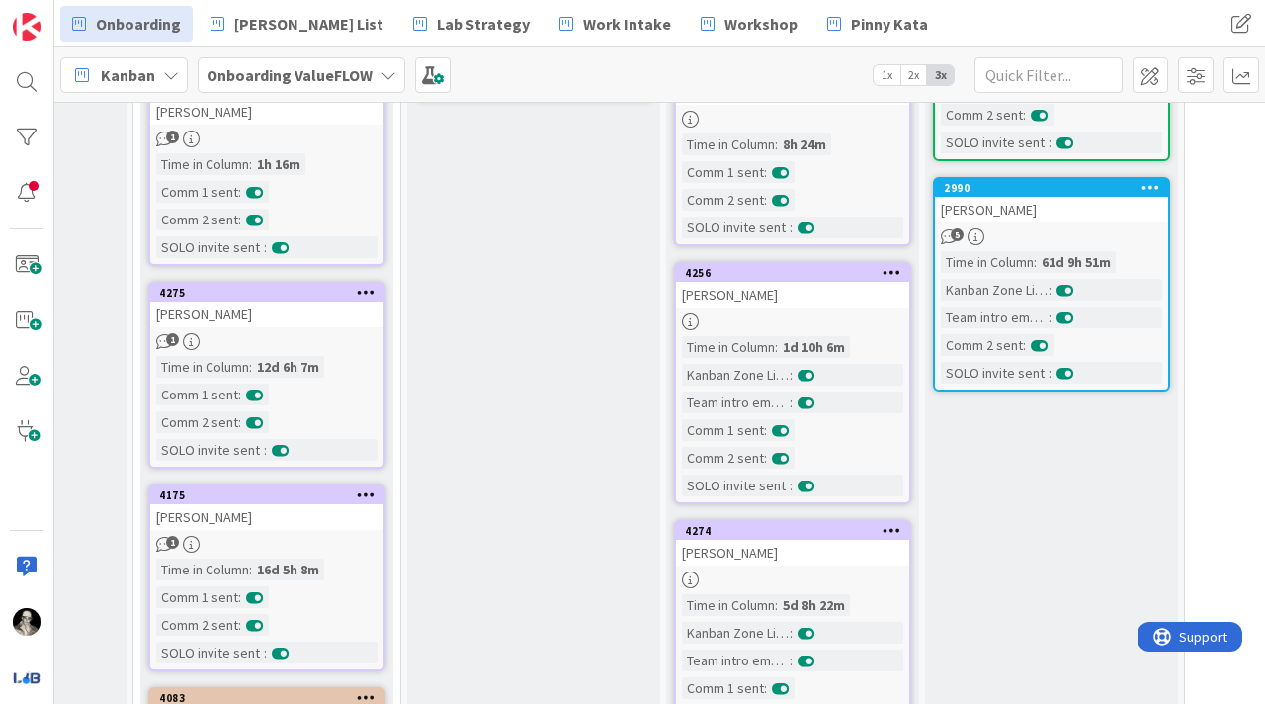
click at [835, 297] on div "[PERSON_NAME]" at bounding box center [792, 295] width 233 height 26
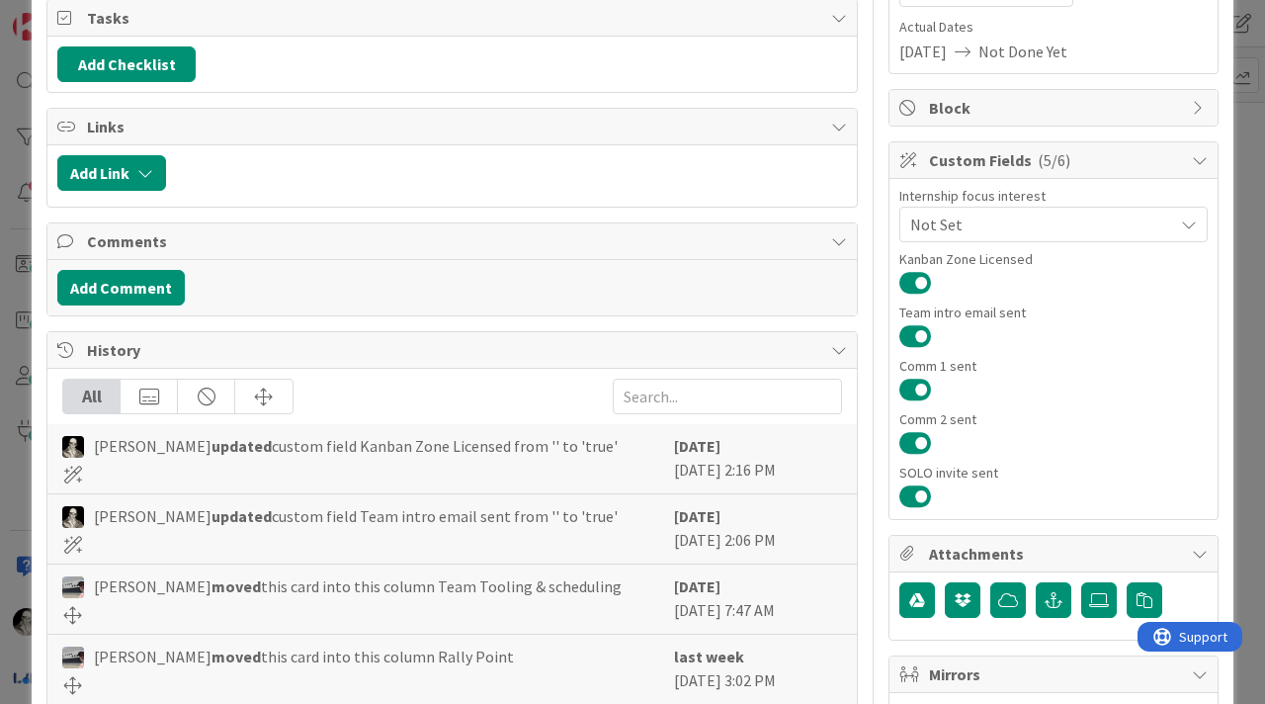
scroll to position [292, 0]
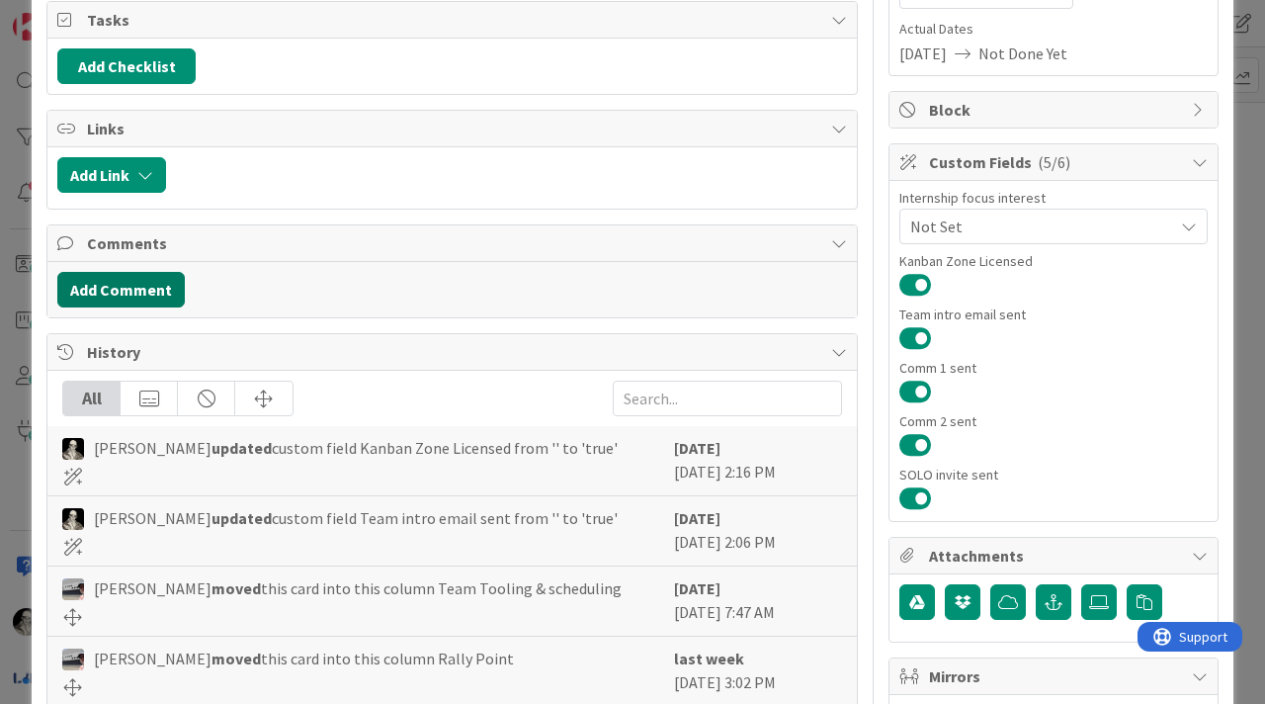
click at [156, 283] on button "Add Comment" at bounding box center [120, 290] width 127 height 36
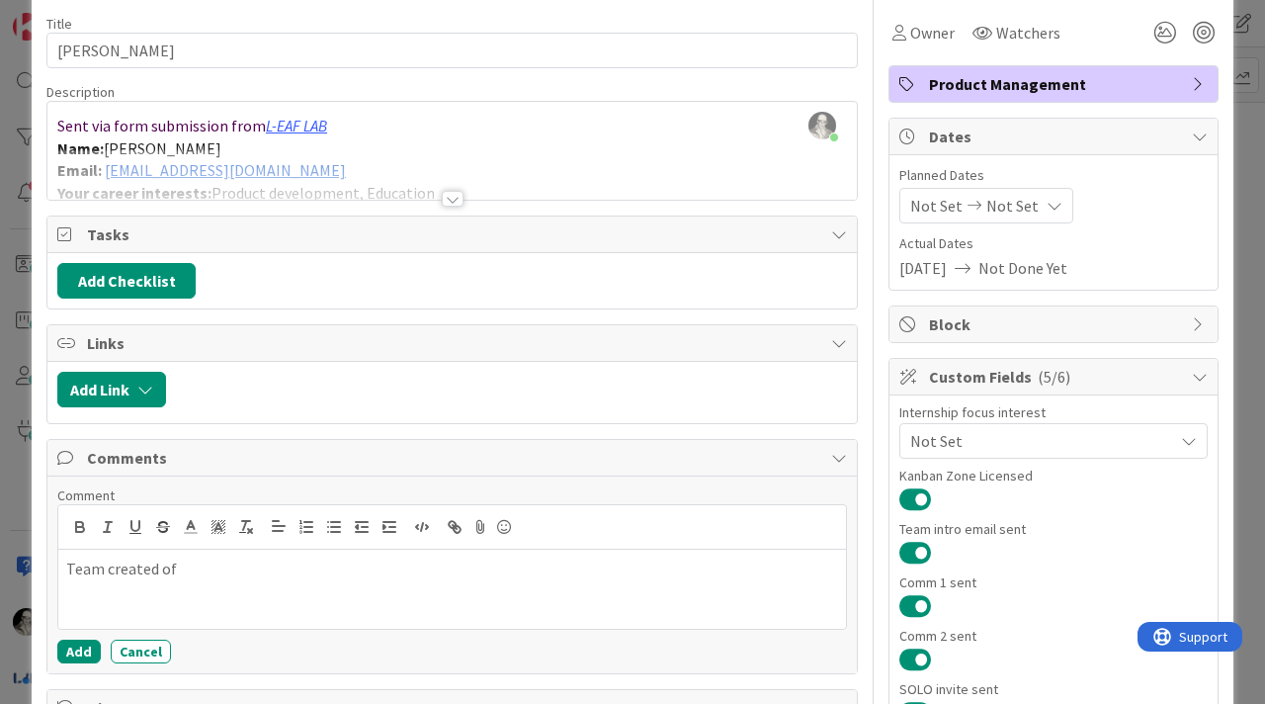
scroll to position [75, 0]
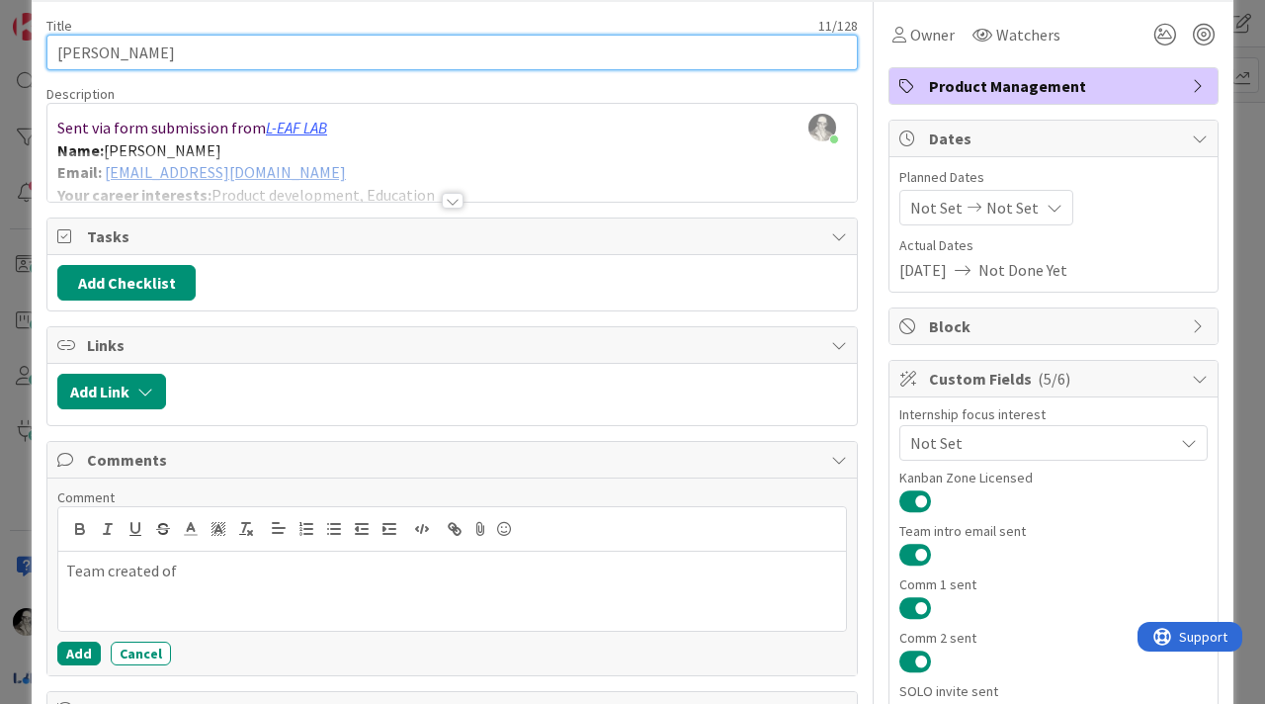
drag, startPoint x: 157, startPoint y: 59, endPoint x: 29, endPoint y: 56, distance: 128.5
click at [29, 56] on div "ID 4256 Onboarding ValueFLOW Team Tooling & scheduling Title 11 / 128 [PERSON_N…" at bounding box center [632, 352] width 1265 height 704
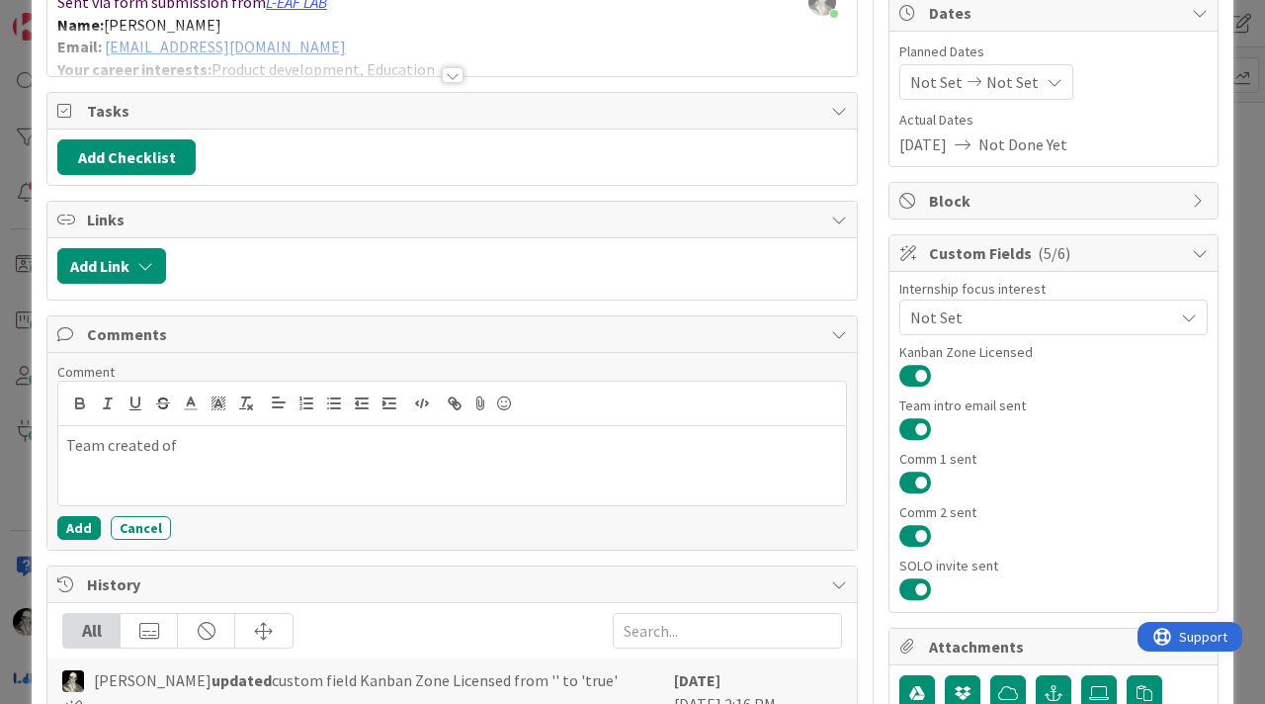
scroll to position [233, 0]
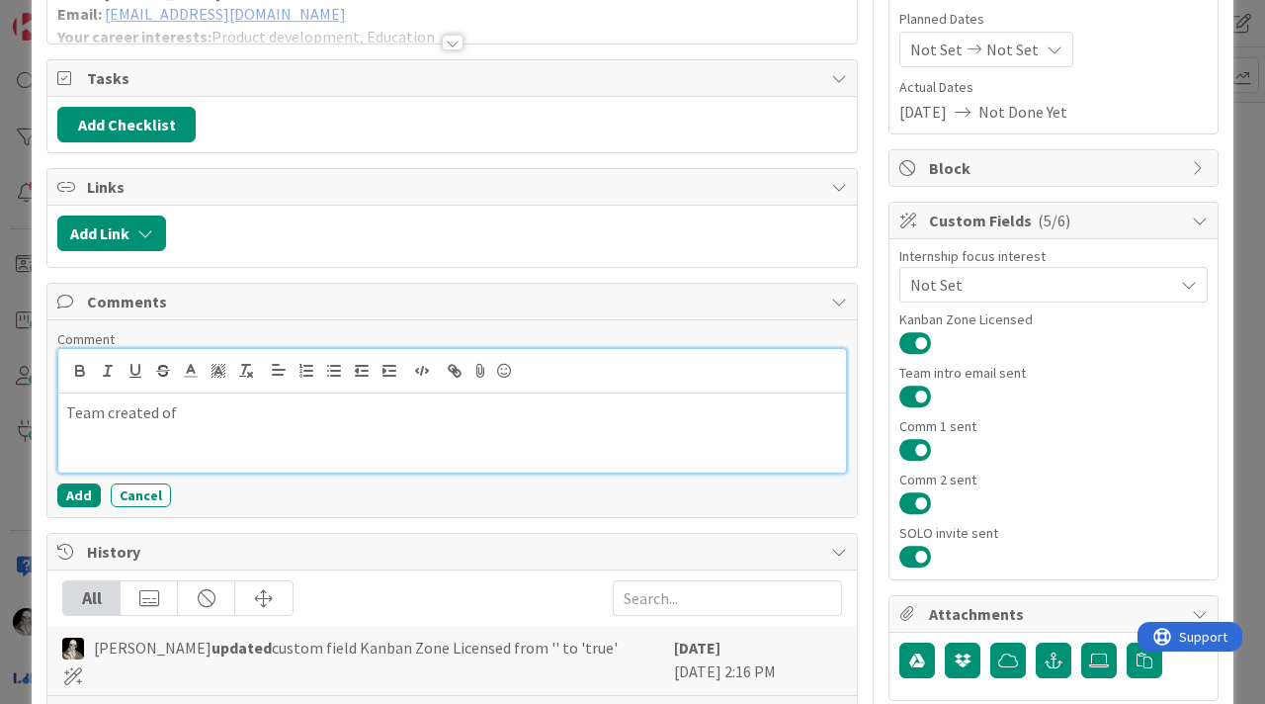
click at [242, 403] on p "Team created of" at bounding box center [452, 412] width 772 height 23
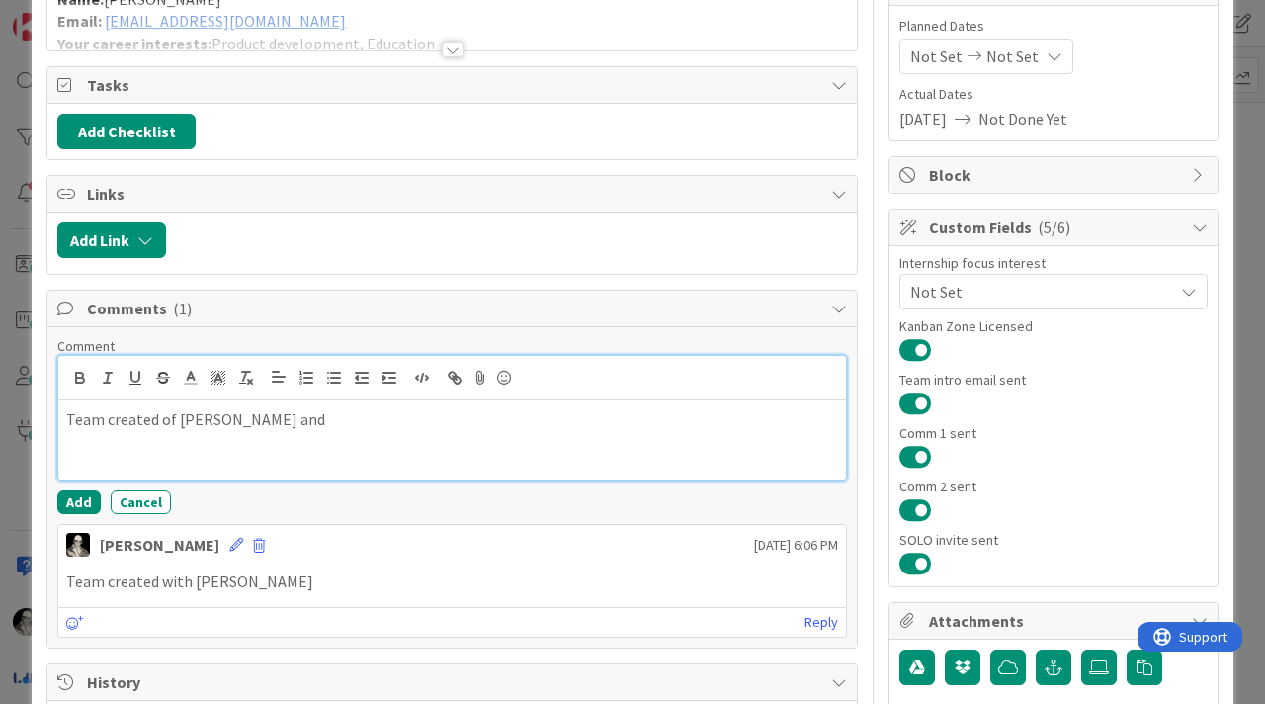
scroll to position [251, 0]
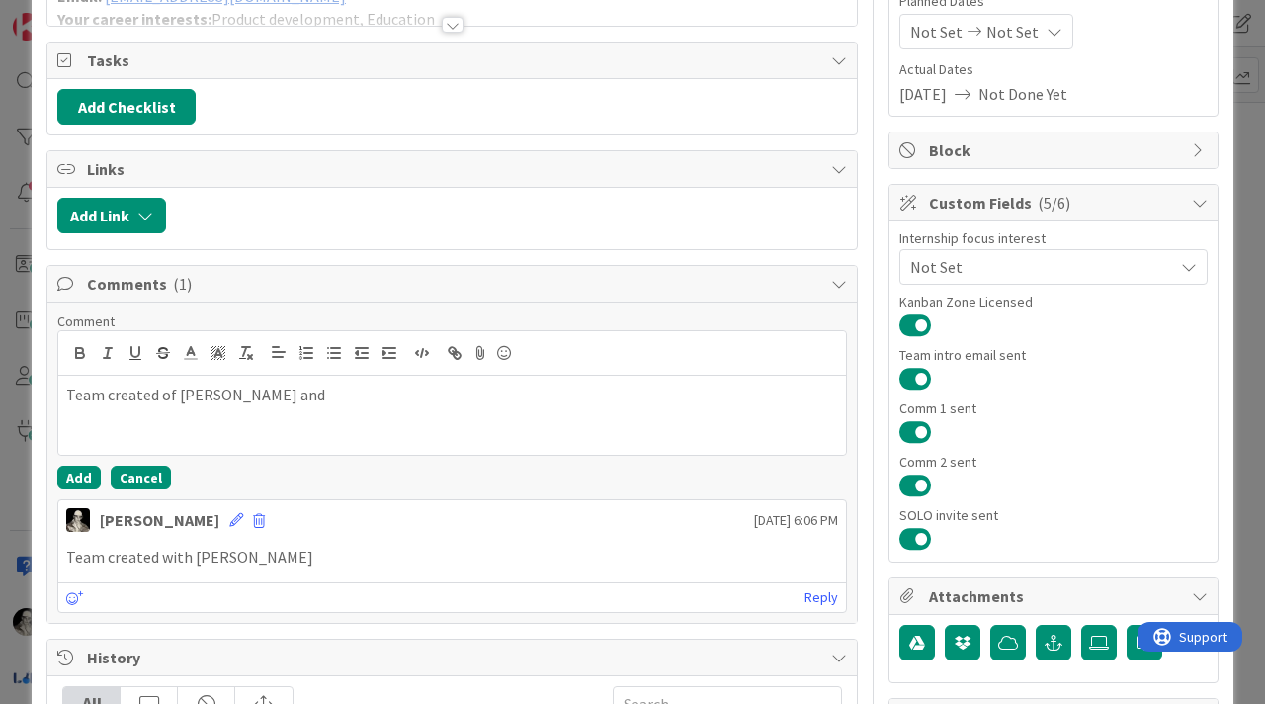
click at [144, 472] on button "Cancel" at bounding box center [141, 478] width 60 height 24
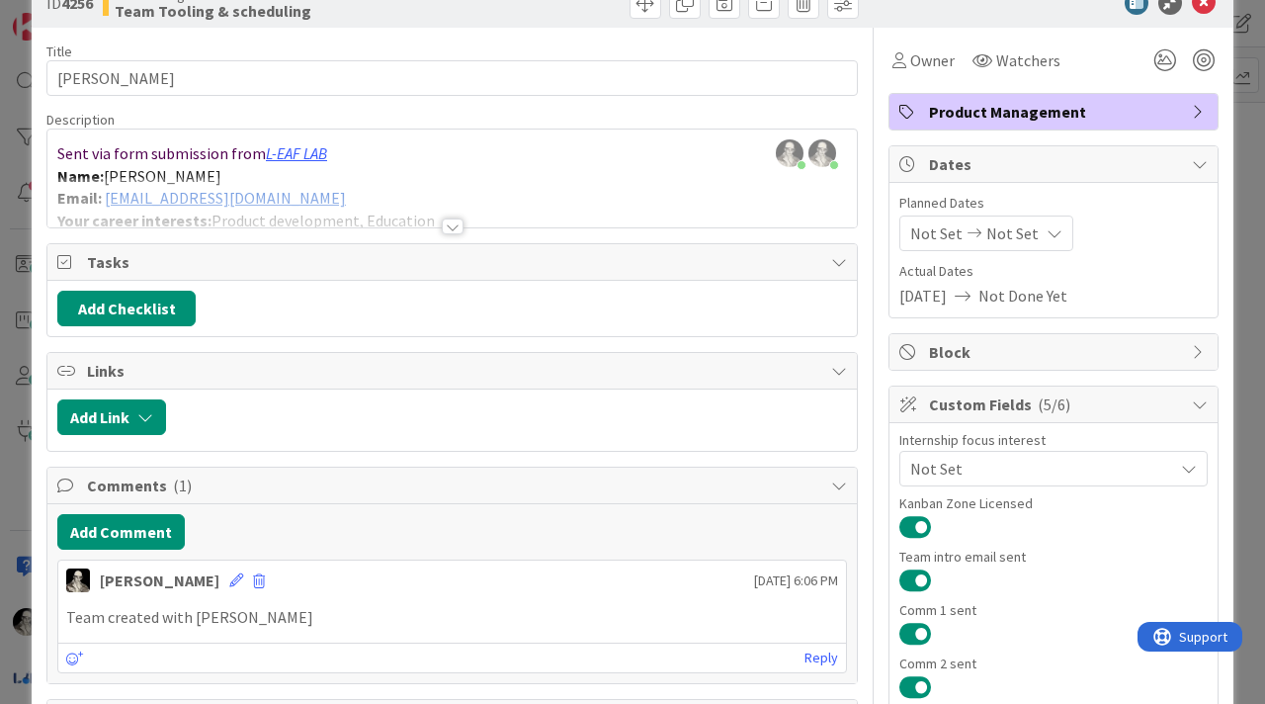
scroll to position [0, 0]
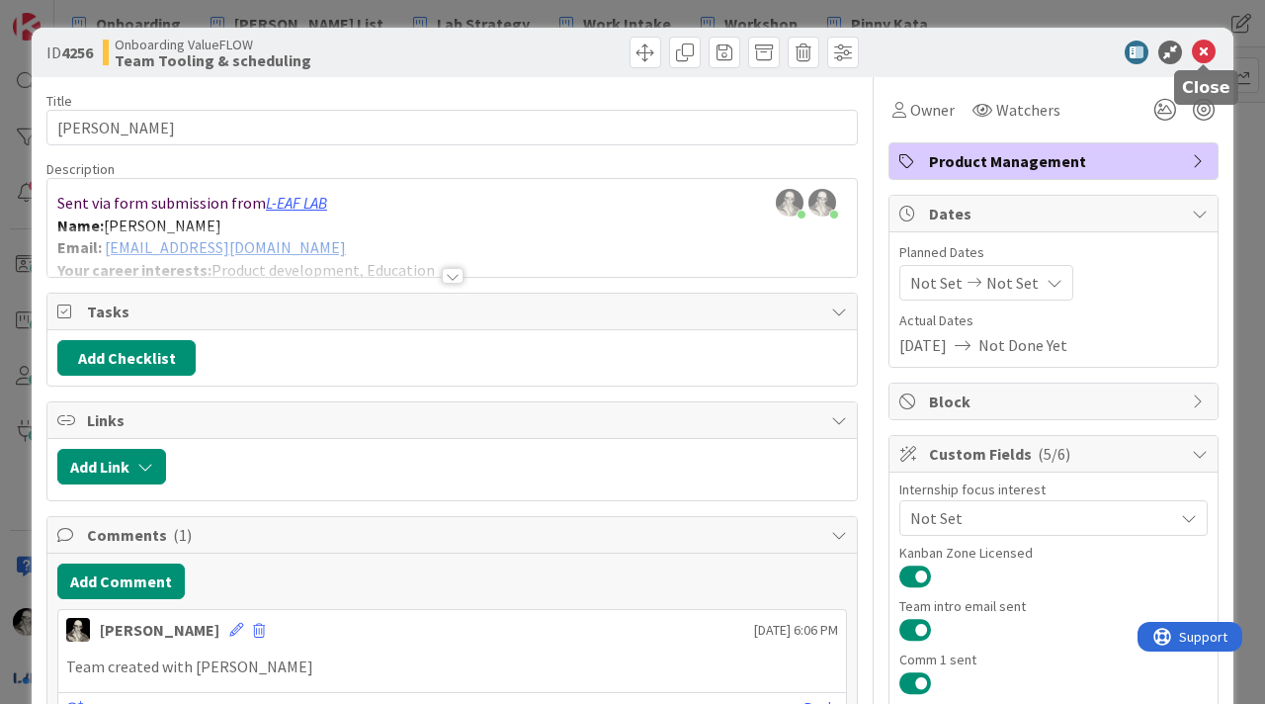
click at [1209, 43] on icon at bounding box center [1204, 53] width 24 height 24
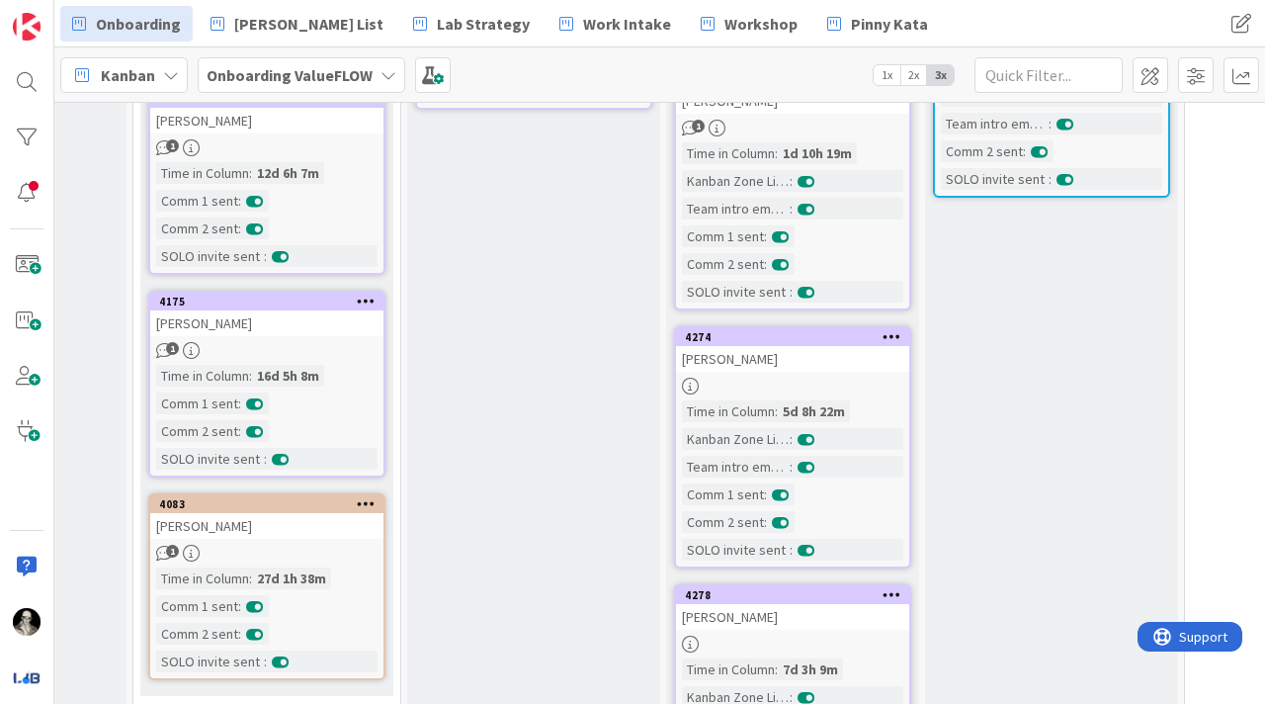
scroll to position [523, 706]
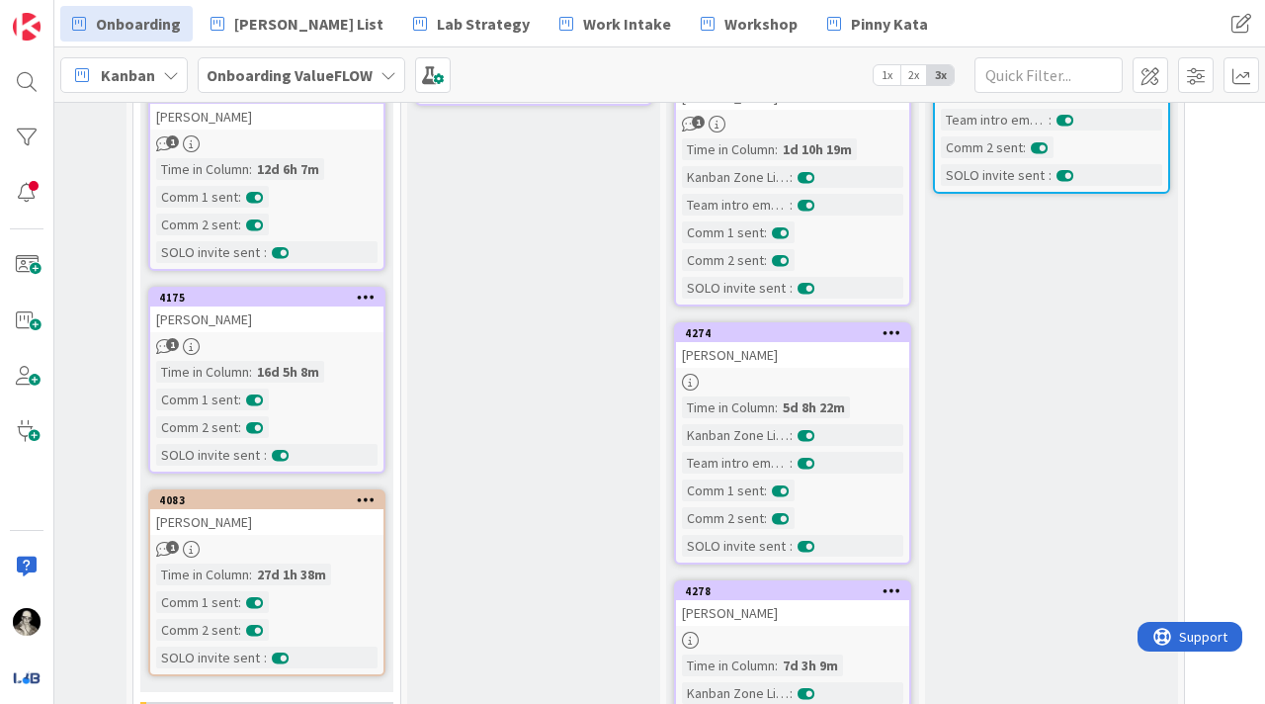
click at [810, 356] on div "[PERSON_NAME]" at bounding box center [792, 355] width 233 height 26
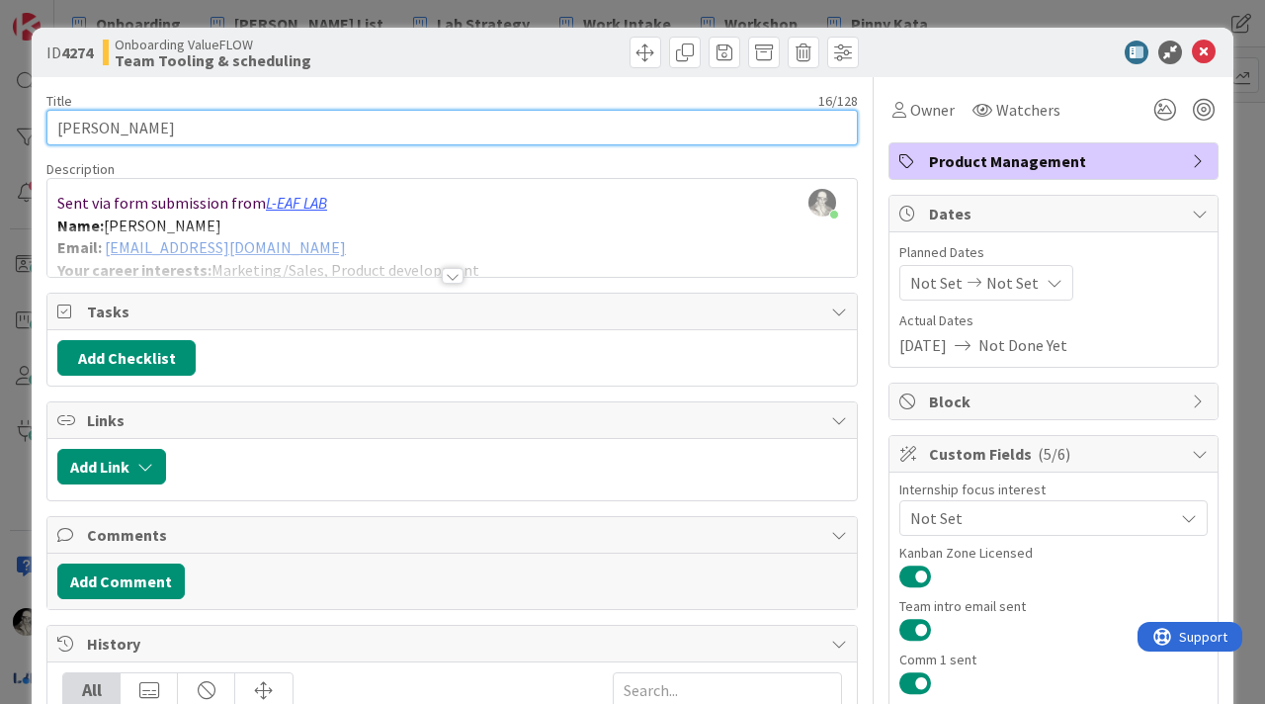
drag, startPoint x: 189, startPoint y: 131, endPoint x: 31, endPoint y: 123, distance: 158.4
click at [31, 123] on div "ID 4274 Onboarding ValueFLOW Team Tooling & scheduling Title 16 / 128 [PERSON_N…" at bounding box center [632, 352] width 1265 height 704
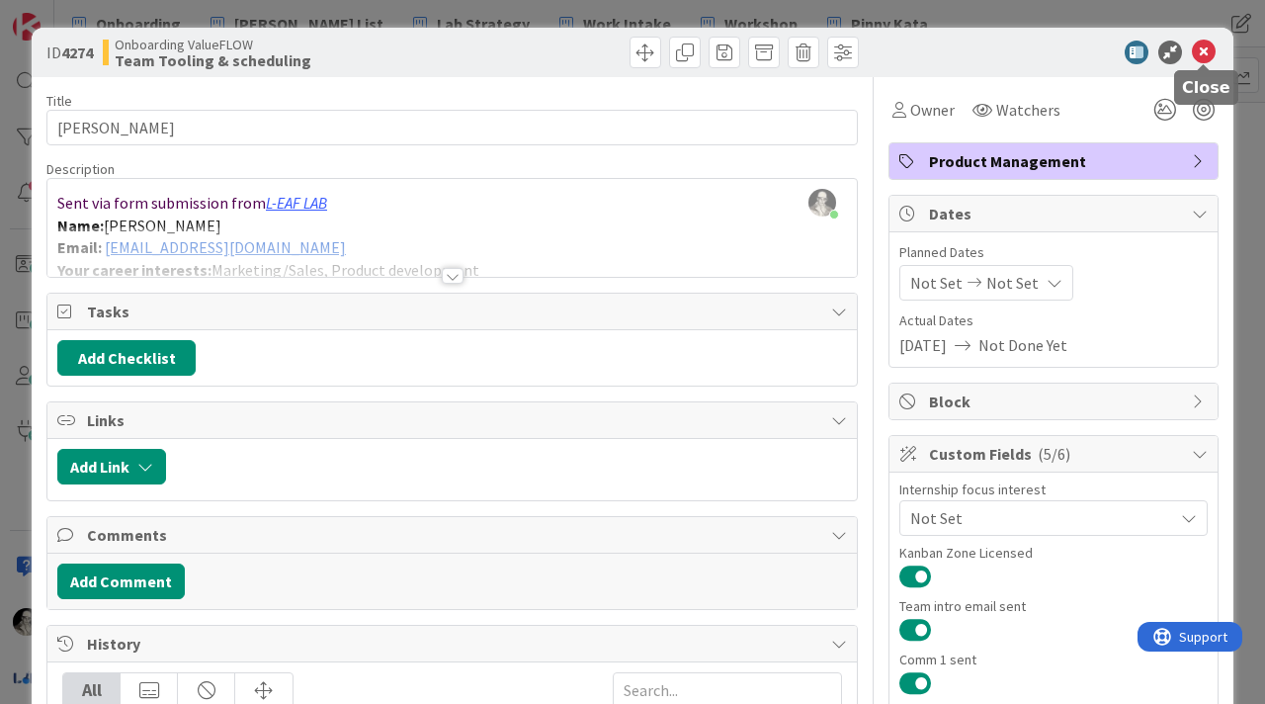
click at [1201, 50] on icon at bounding box center [1204, 53] width 24 height 24
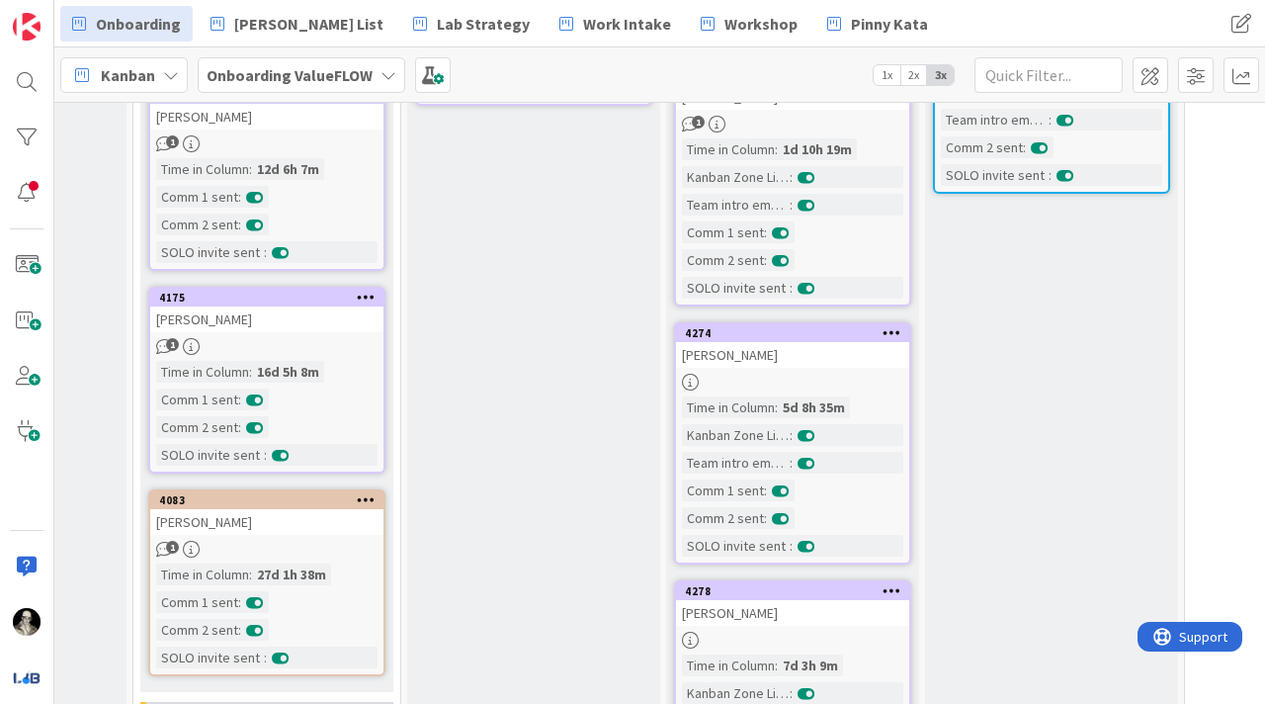
click at [858, 218] on div "Time in [GEOGRAPHIC_DATA] : 1d 10h 19m Kanban Zone Licensed : Team intro email …" at bounding box center [792, 218] width 221 height 160
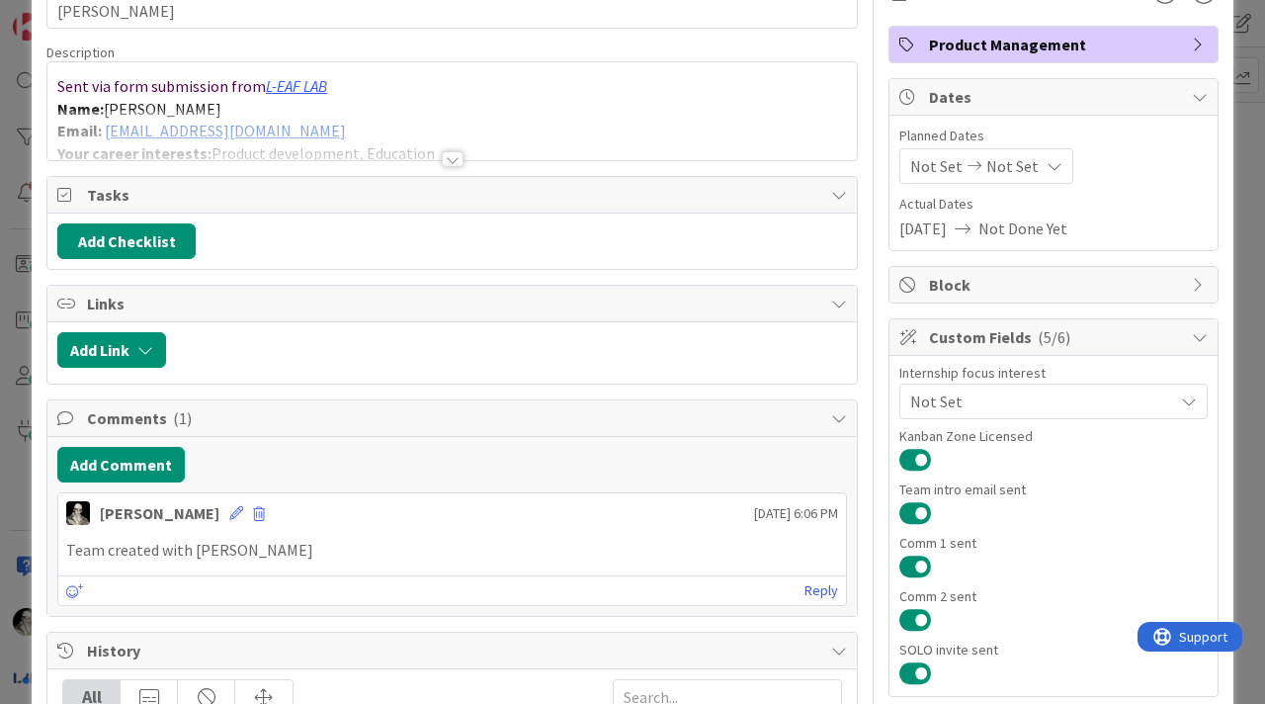
scroll to position [125, 0]
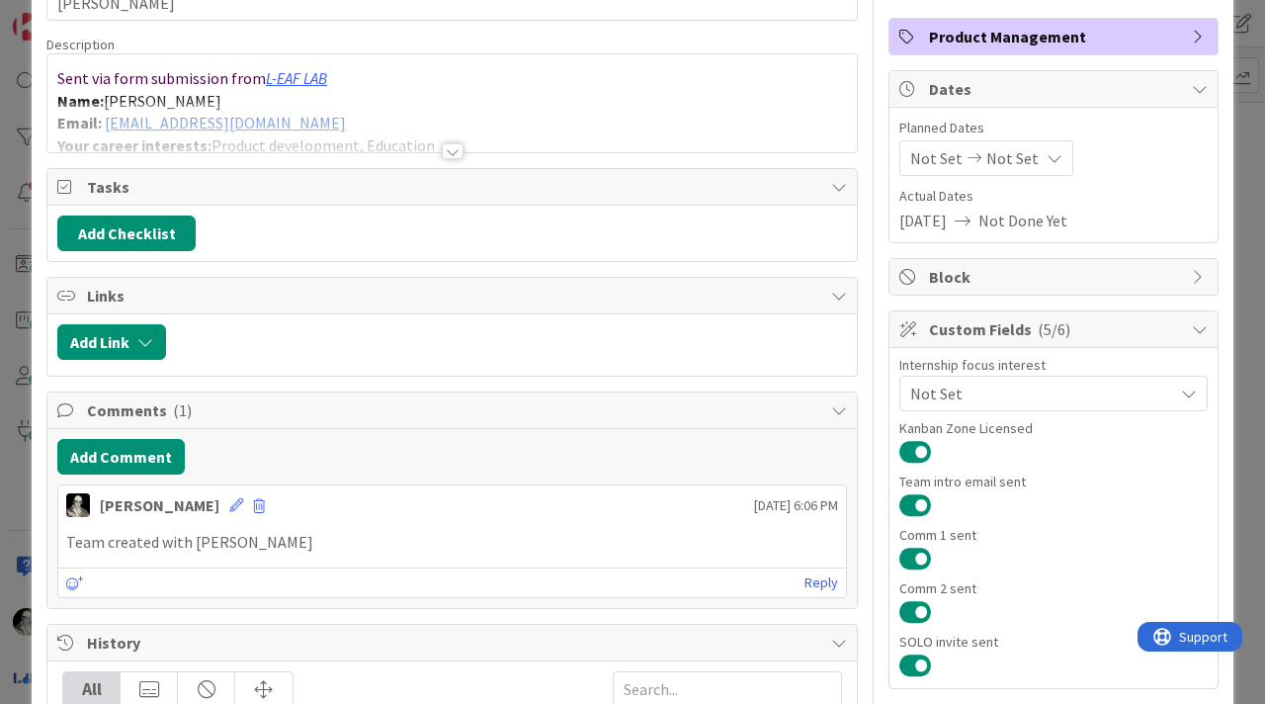
click at [239, 553] on div "Team created with [PERSON_NAME]" at bounding box center [452, 542] width 788 height 39
click at [239, 534] on p "Team created with [PERSON_NAME]" at bounding box center [452, 542] width 772 height 23
click at [229, 505] on icon at bounding box center [236, 505] width 14 height 14
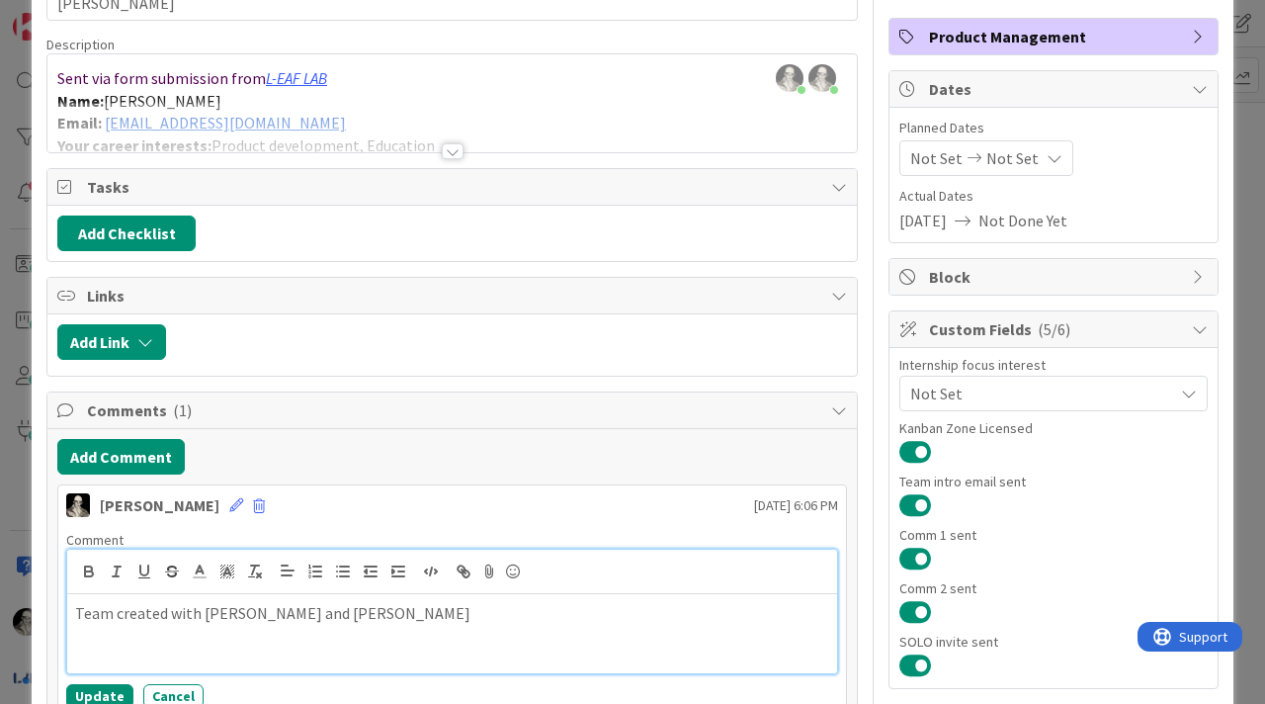
drag, startPoint x: 450, startPoint y: 619, endPoint x: 56, endPoint y: 608, distance: 393.5
click at [57, 608] on div "[PERSON_NAME] [DATE] 6:06 PM Comment Team created with [PERSON_NAME] and [PERSO…" at bounding box center [452, 618] width 790 height 268
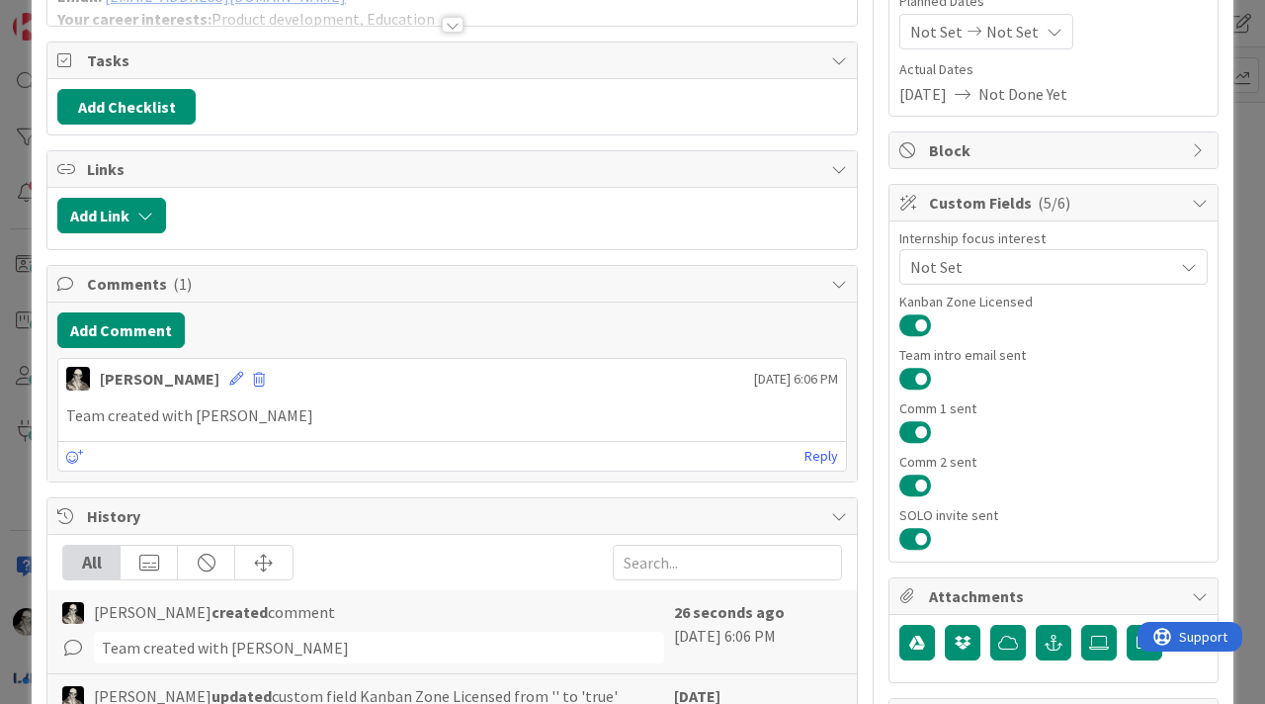
scroll to position [257, 0]
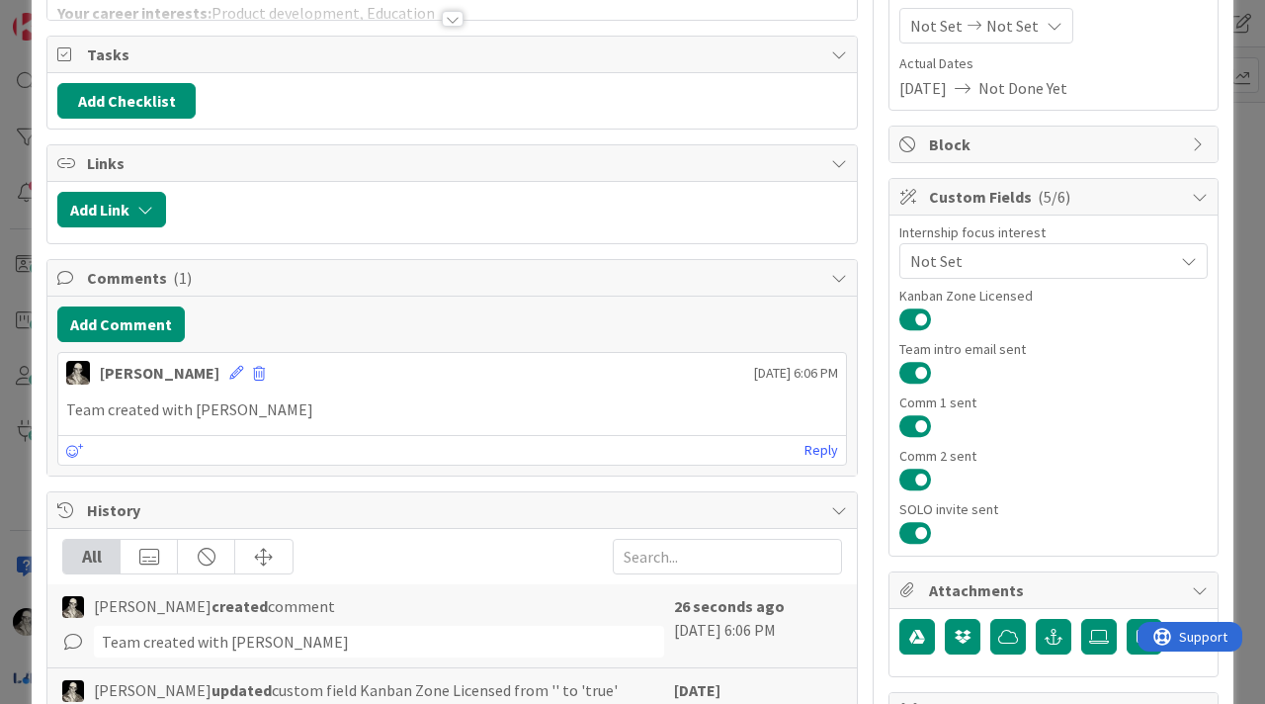
click at [279, 408] on p "Team created with [PERSON_NAME]" at bounding box center [452, 409] width 772 height 23
click at [229, 374] on icon at bounding box center [236, 373] width 14 height 14
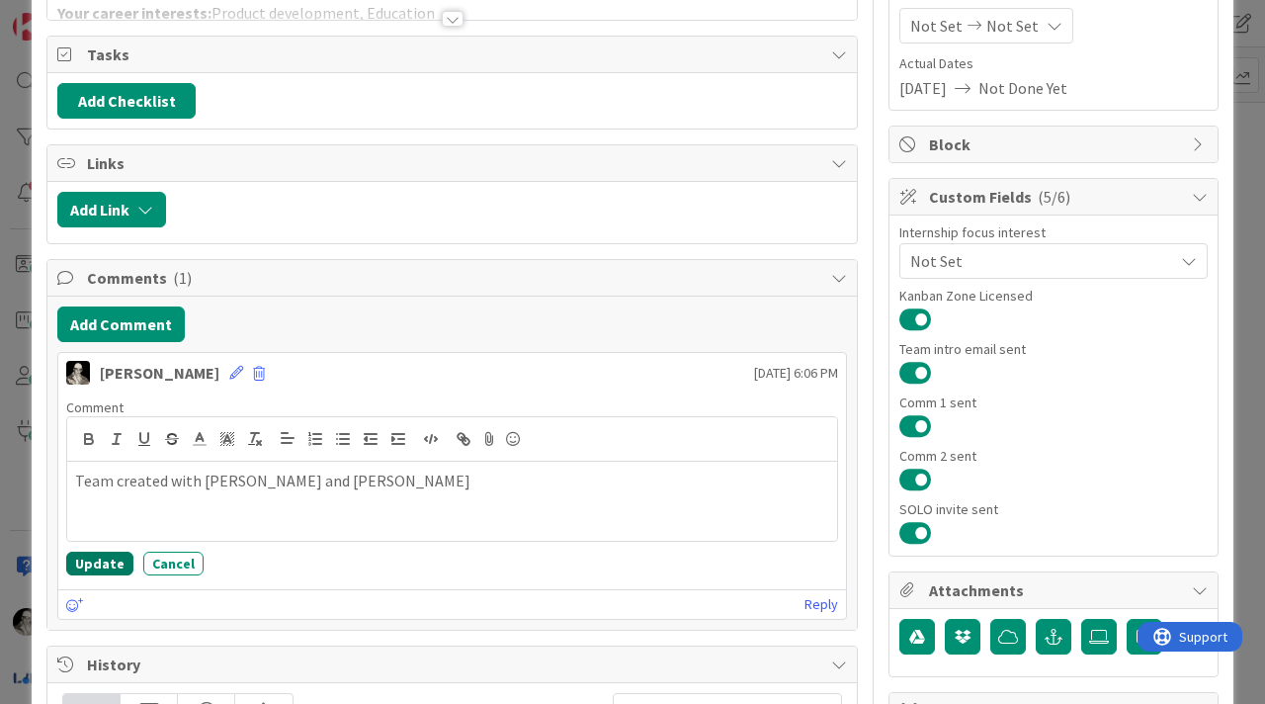
click at [112, 558] on button "Update" at bounding box center [99, 563] width 67 height 24
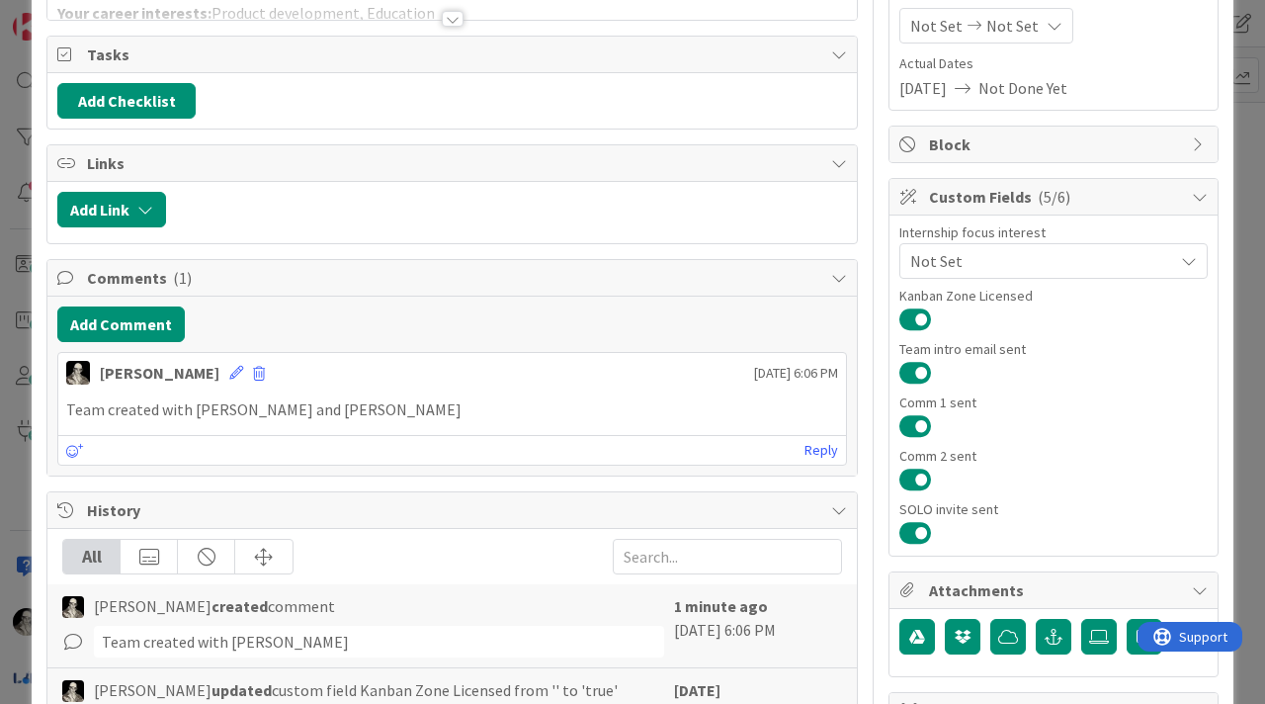
drag, startPoint x: 428, startPoint y: 412, endPoint x: 70, endPoint y: 397, distance: 358.1
click at [70, 397] on div "Team created with [PERSON_NAME] and [PERSON_NAME]" at bounding box center [452, 409] width 788 height 39
copy p "Team created with [PERSON_NAME] and [PERSON_NAME]"
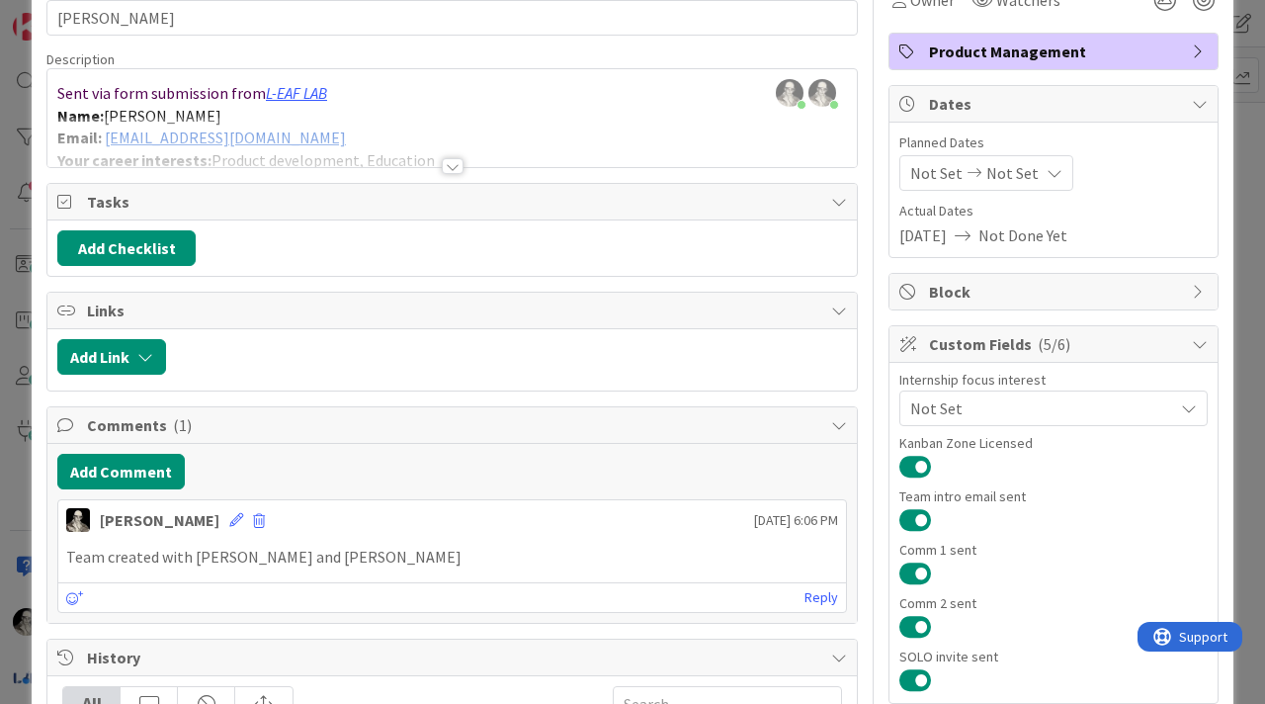
scroll to position [0, 0]
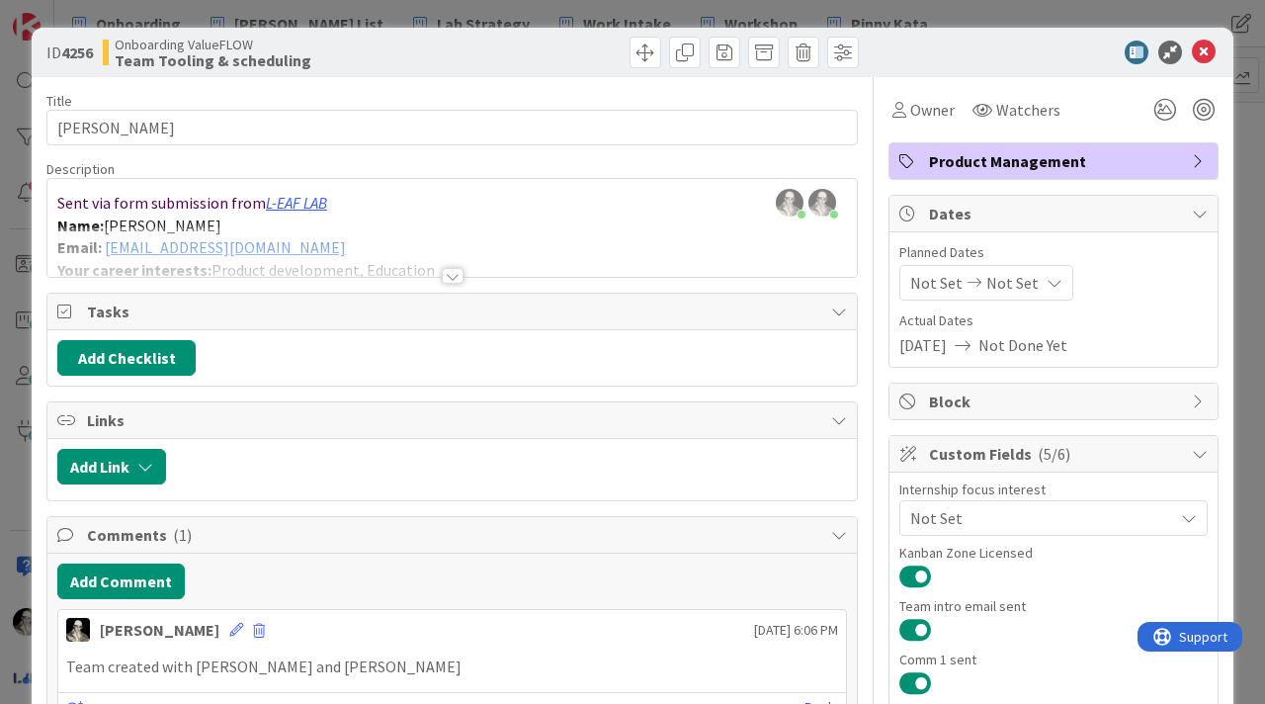
click at [1219, 52] on div "ID 4256 Onboarding ValueFLOW Team Tooling & scheduling" at bounding box center [633, 52] width 1202 height 49
click at [1209, 50] on icon at bounding box center [1204, 53] width 24 height 24
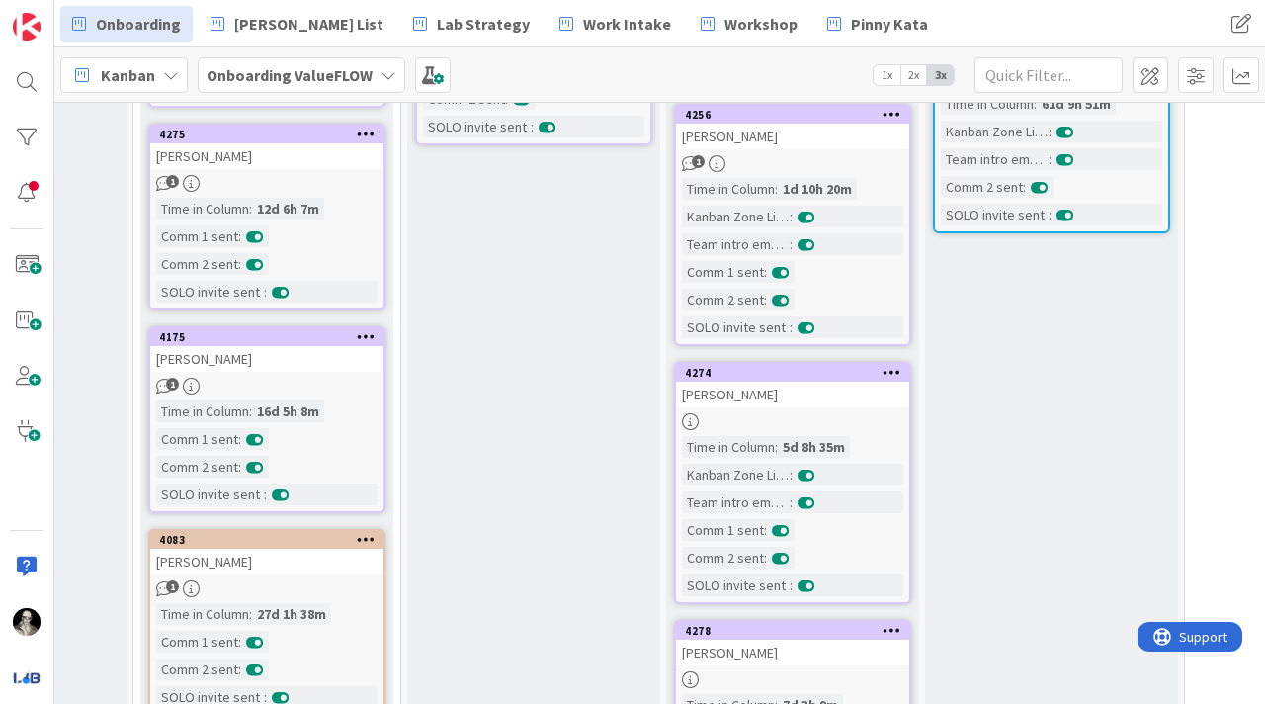
click at [874, 408] on link "4274 [PERSON_NAME] Time in [GEOGRAPHIC_DATA] : 5d 8h 35m Kanban Zone Licensed :…" at bounding box center [792, 483] width 237 height 242
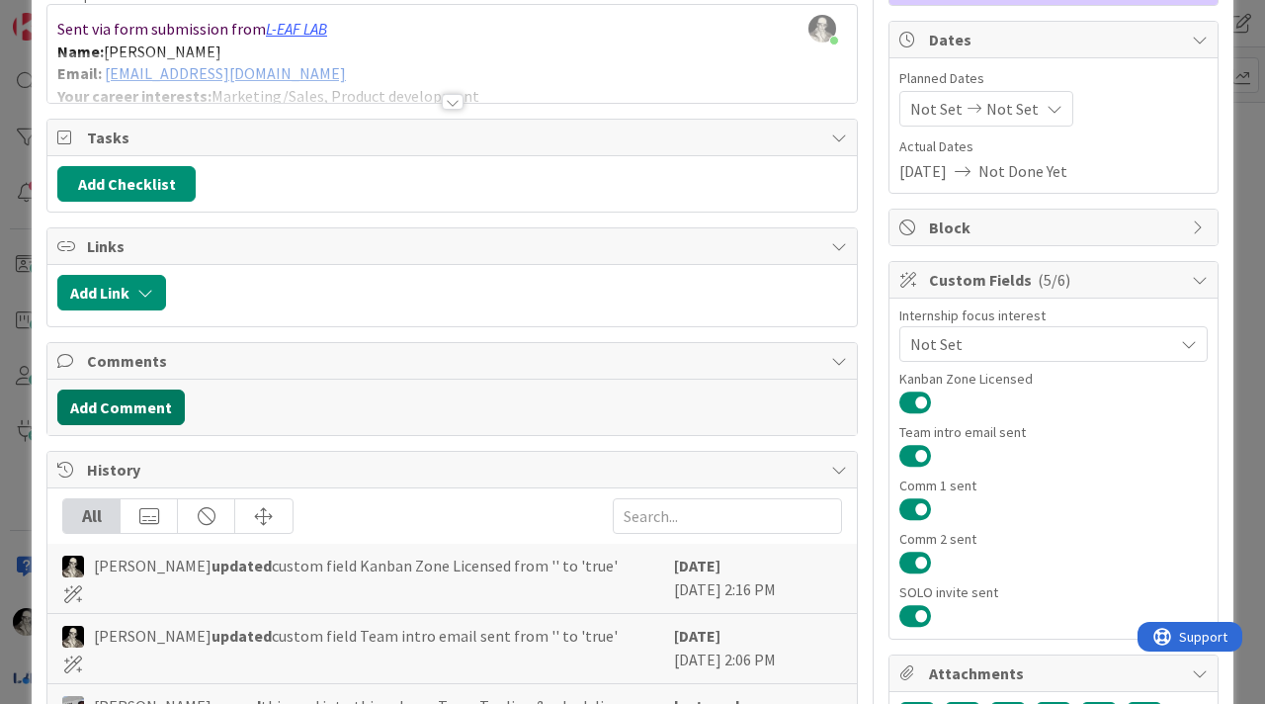
click at [147, 409] on button "Add Comment" at bounding box center [120, 407] width 127 height 36
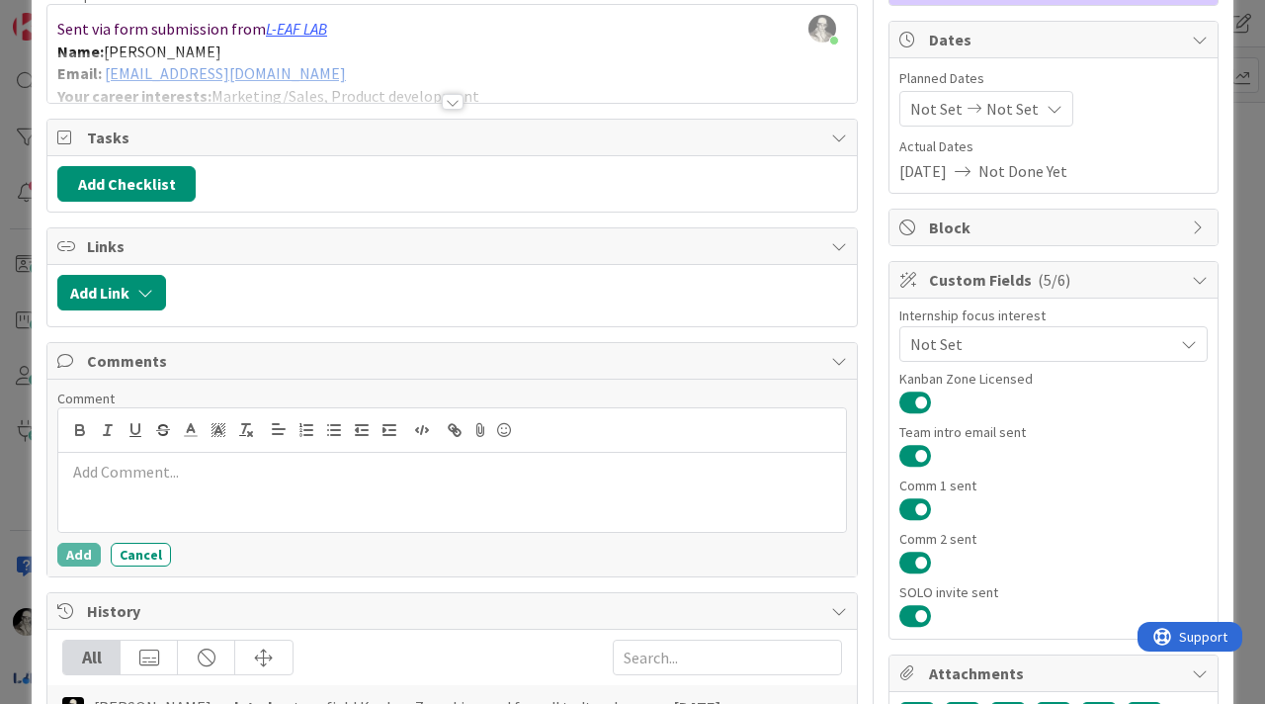
click at [199, 488] on div at bounding box center [452, 492] width 788 height 79
click at [68, 554] on button "Add" at bounding box center [78, 555] width 43 height 24
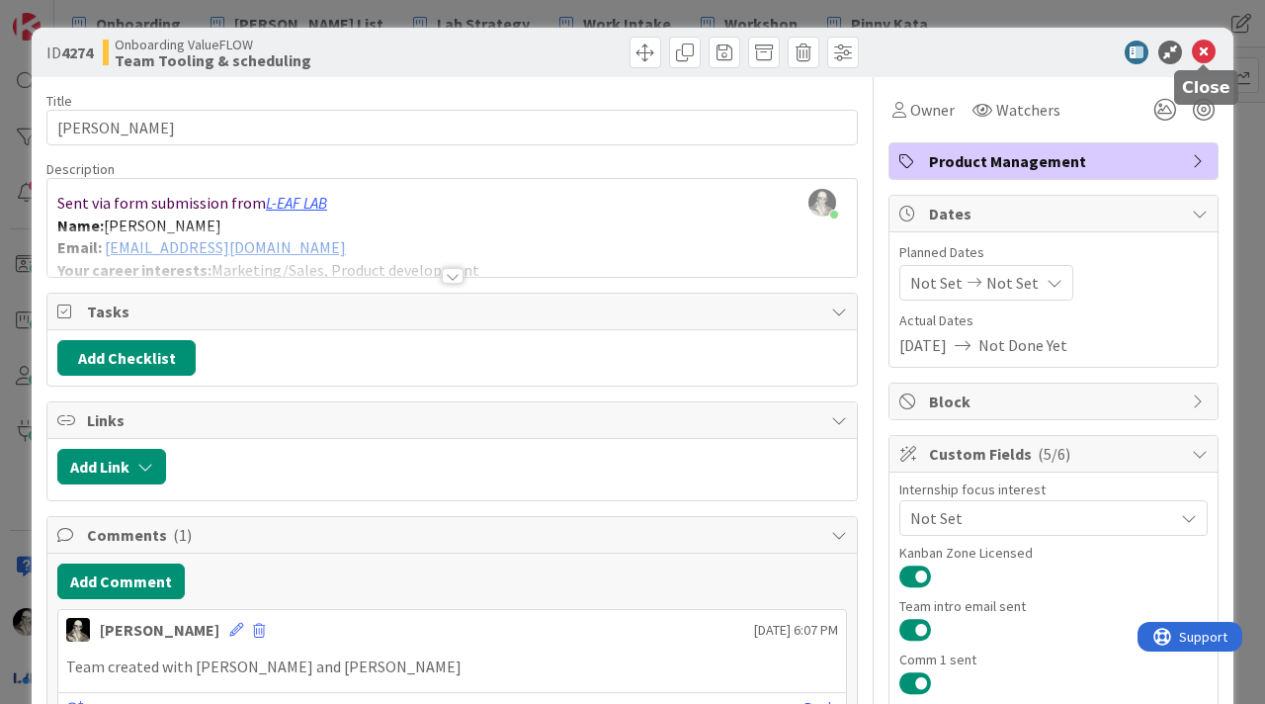
click at [1206, 48] on icon at bounding box center [1204, 53] width 24 height 24
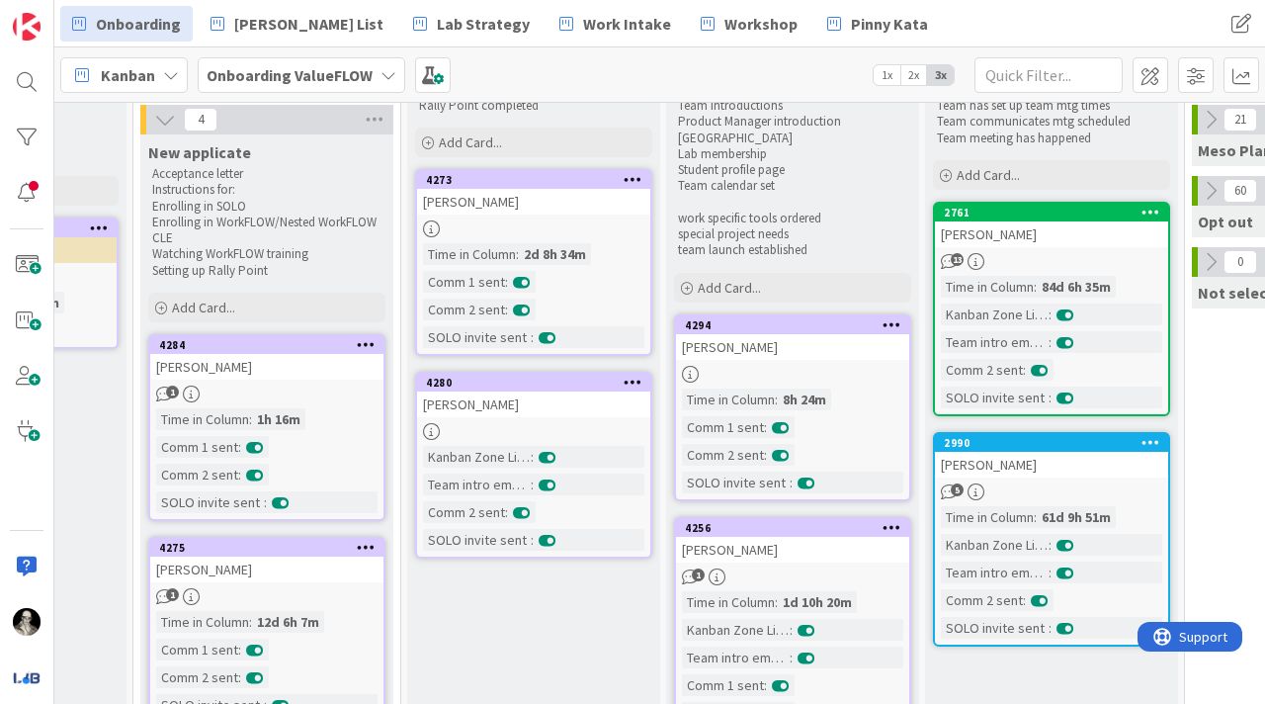
scroll to position [110, 706]
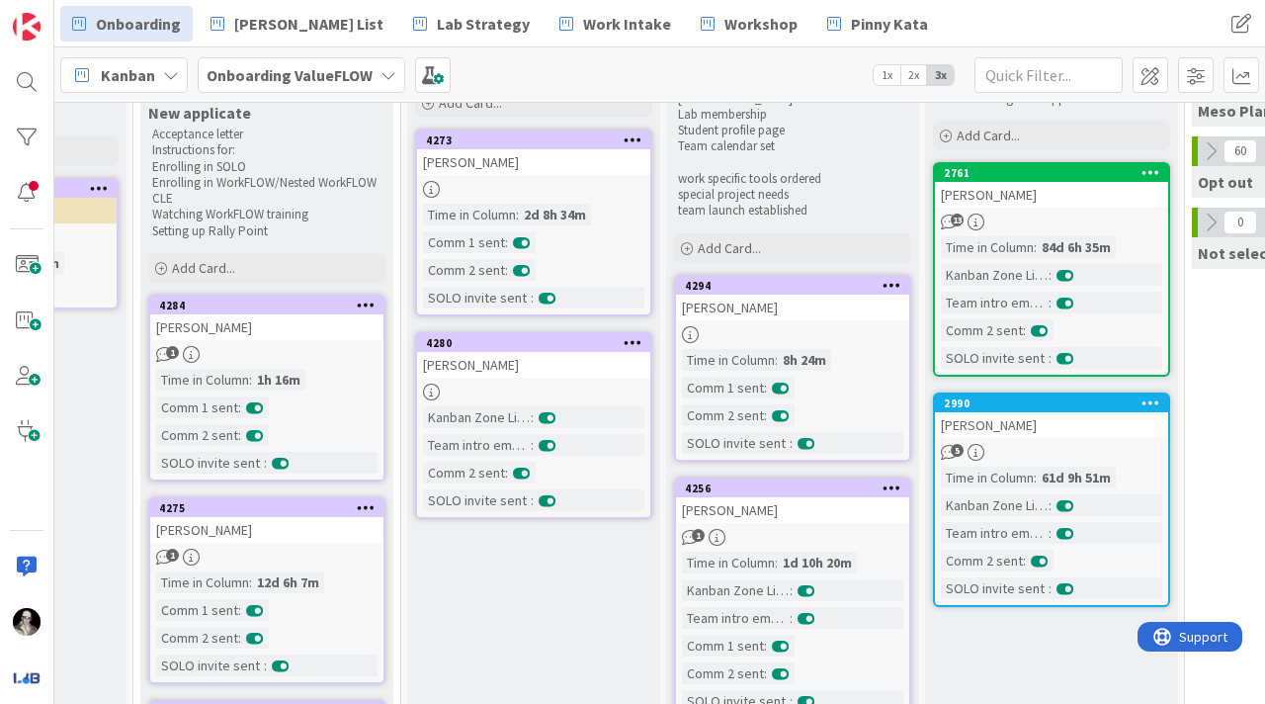
click at [560, 357] on div "[PERSON_NAME]" at bounding box center [533, 365] width 233 height 26
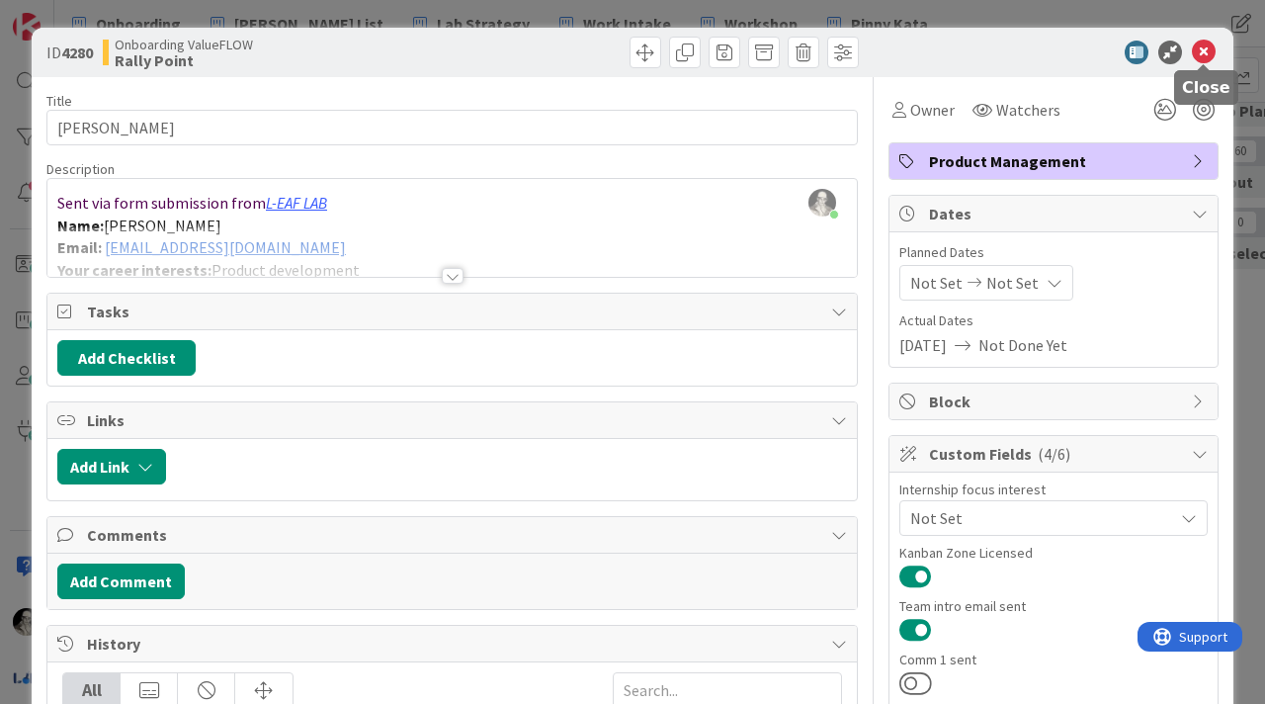
click at [1202, 52] on icon at bounding box center [1204, 53] width 24 height 24
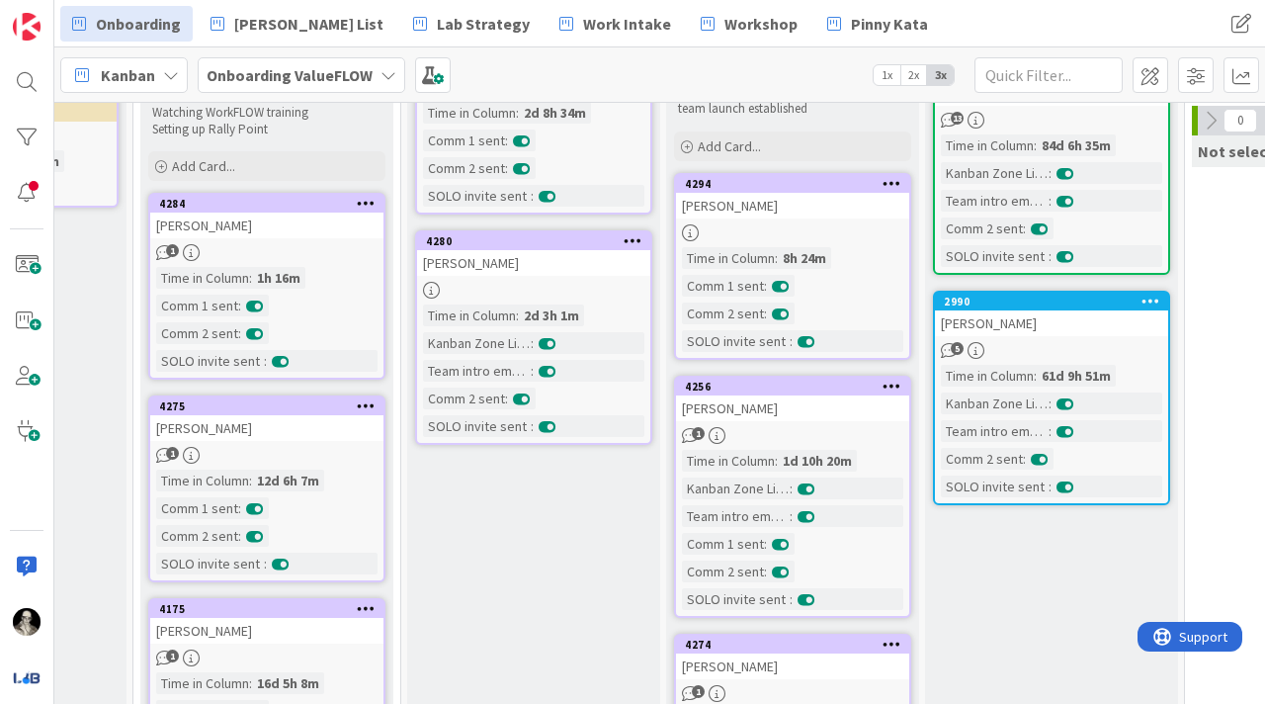
scroll to position [258, 706]
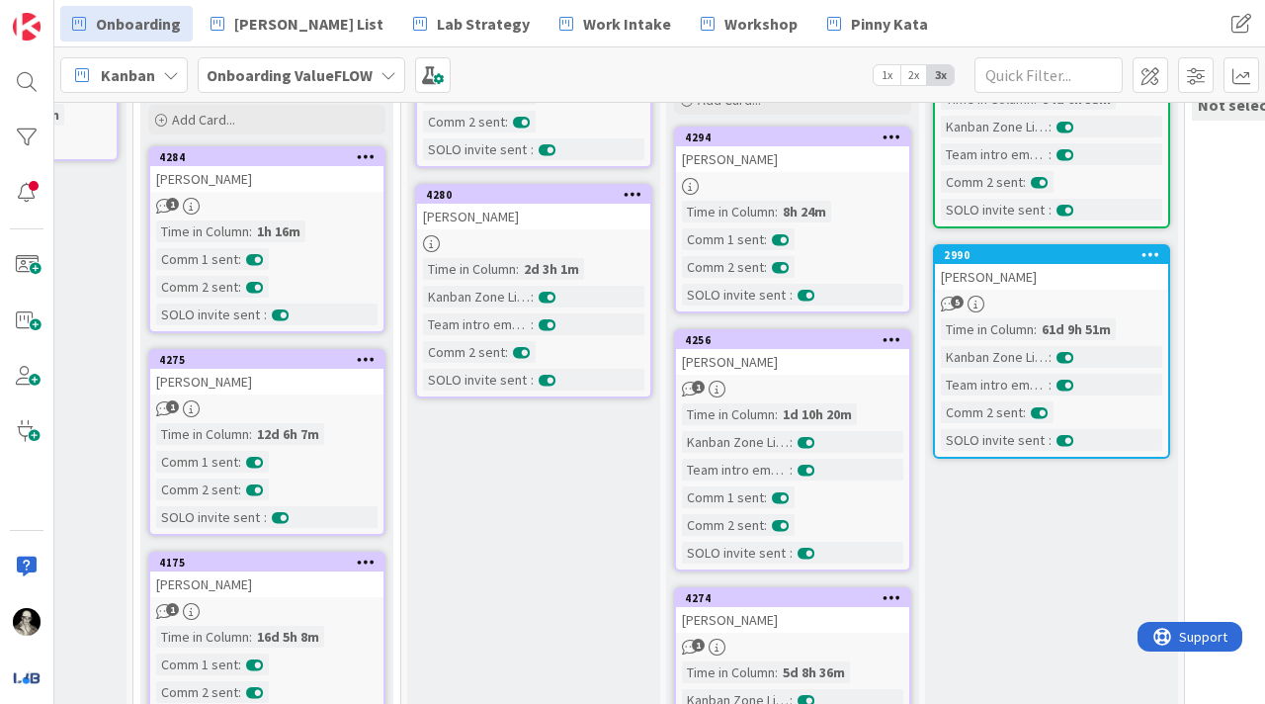
click at [523, 228] on link "4280 [PERSON_NAME] Time in [GEOGRAPHIC_DATA] : 2d 3h 1m Kanban Zone Licensed : …" at bounding box center [533, 291] width 237 height 214
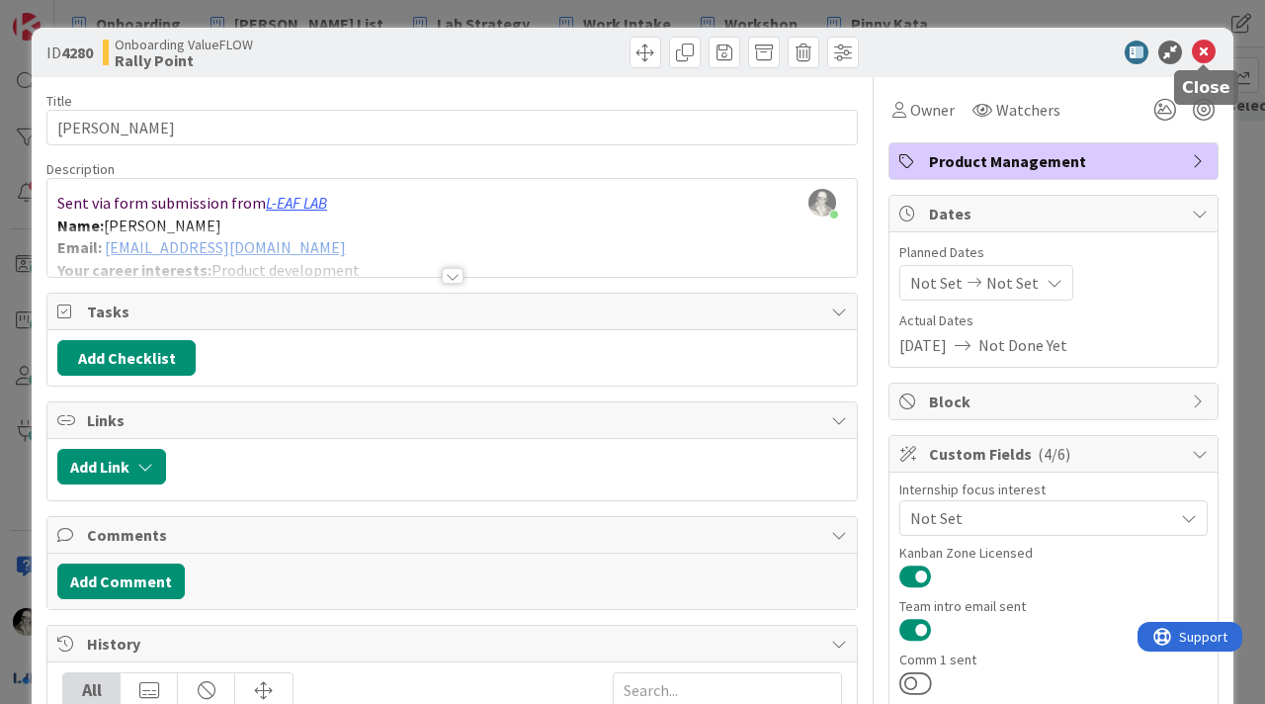
click at [1202, 49] on icon at bounding box center [1204, 53] width 24 height 24
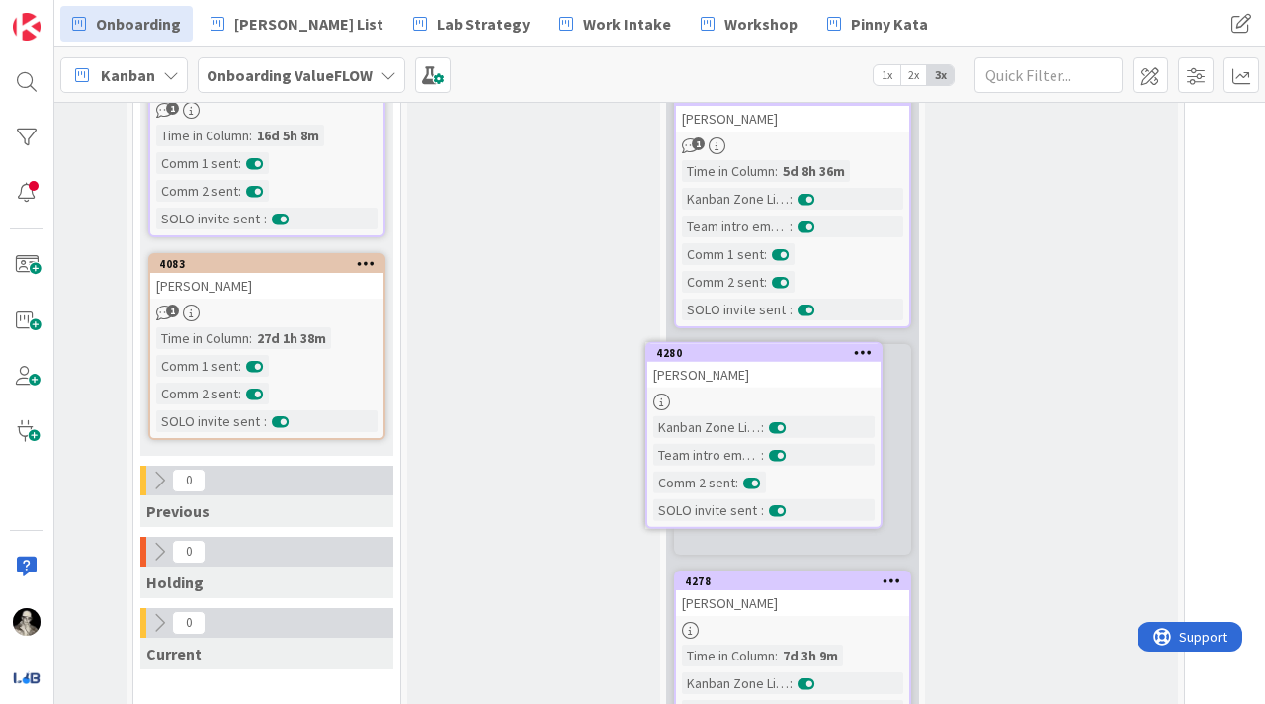
scroll to position [765, 706]
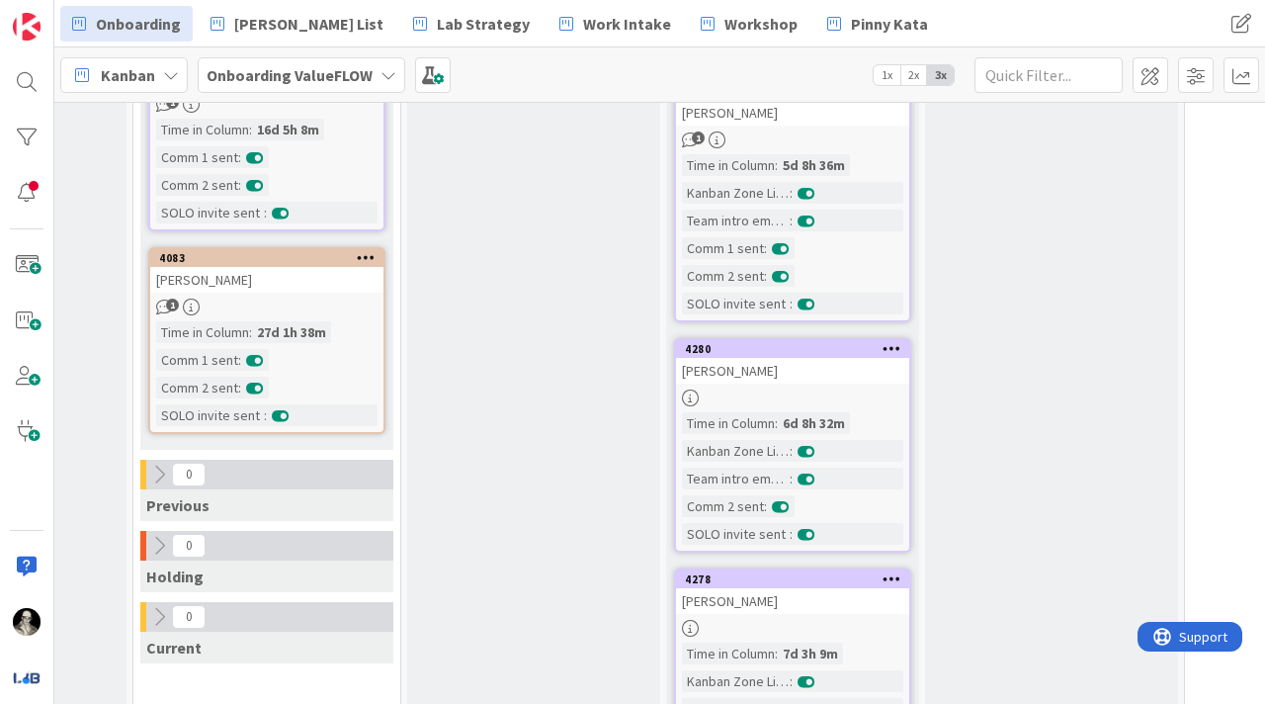
click at [831, 370] on div "[PERSON_NAME]" at bounding box center [792, 371] width 233 height 26
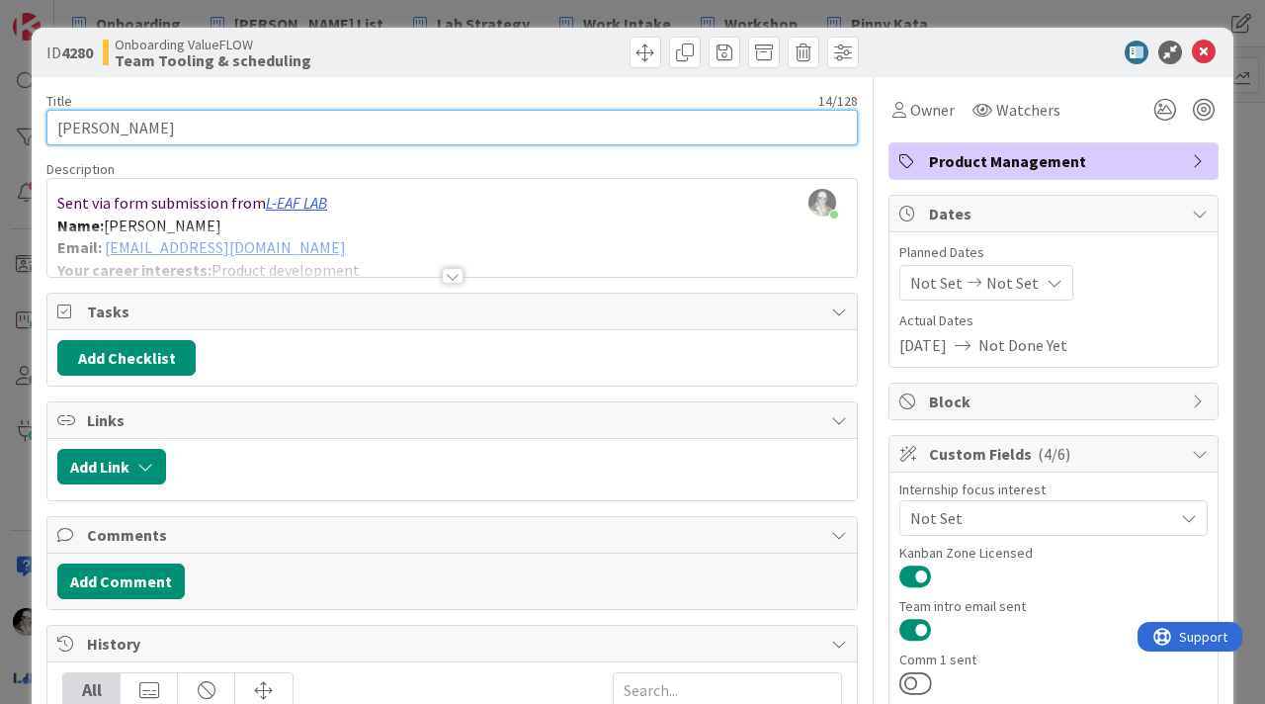
drag, startPoint x: 176, startPoint y: 125, endPoint x: 42, endPoint y: 128, distance: 134.5
click at [42, 127] on div "ID 4280 Onboarding ValueFLOW Team Tooling & scheduling Title 14 / 128 [PERSON_N…" at bounding box center [633, 617] width 1202 height 1179
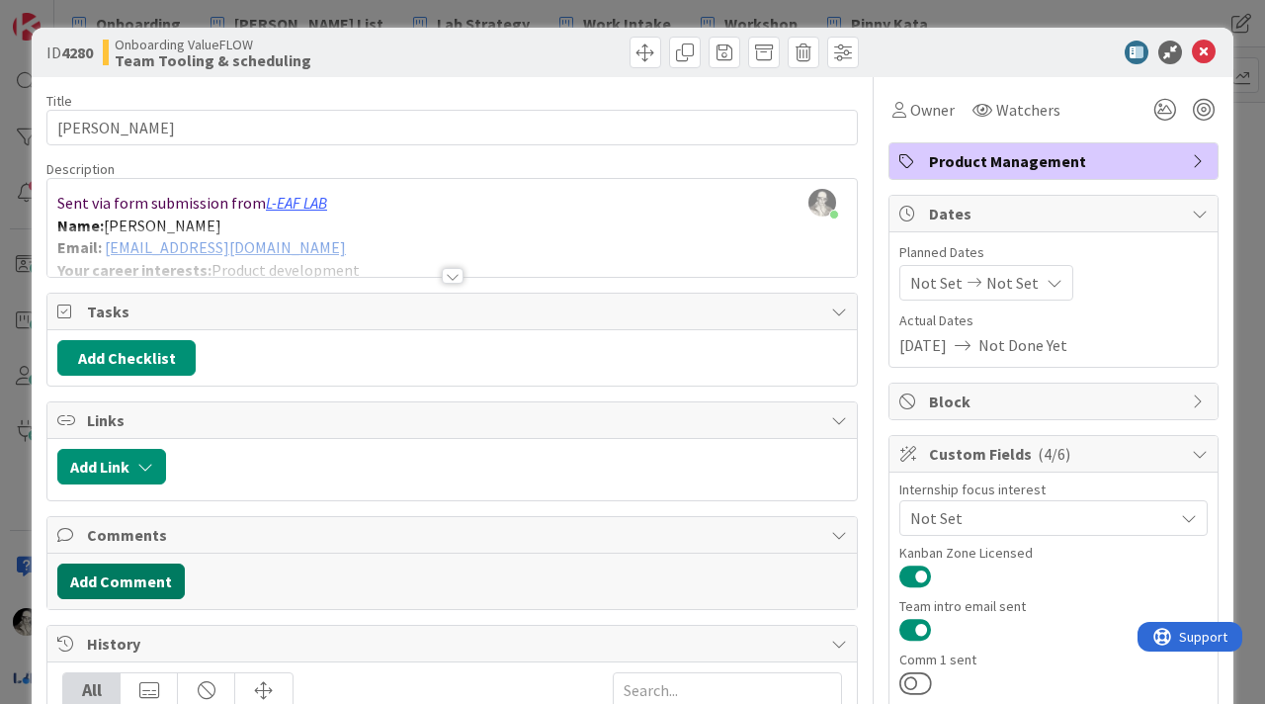
click at [147, 572] on button "Add Comment" at bounding box center [120, 581] width 127 height 36
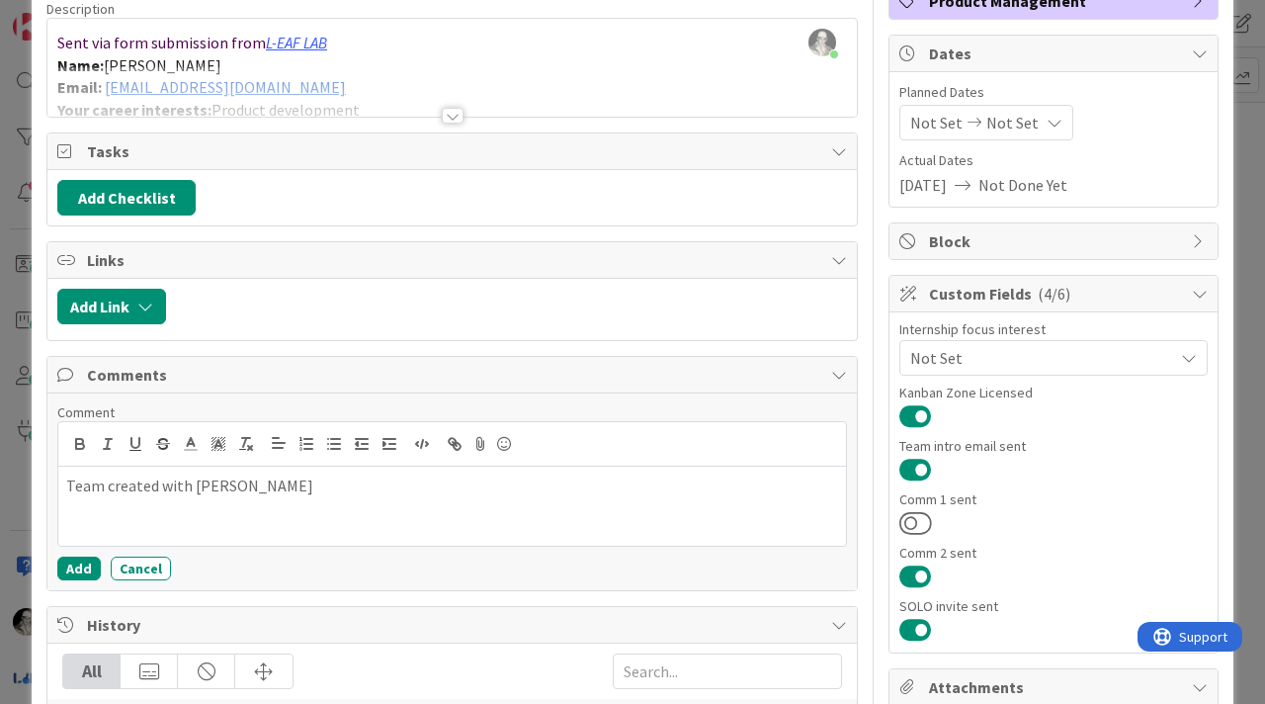
scroll to position [176, 0]
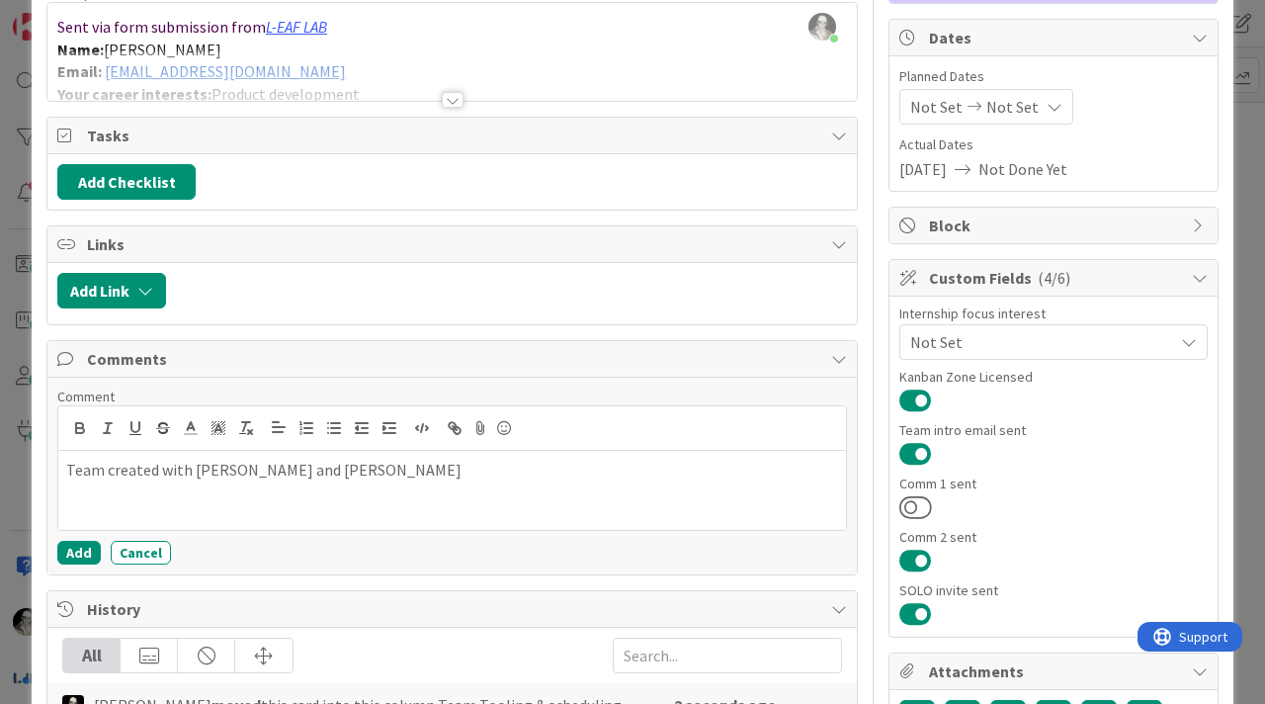
drag, startPoint x: 454, startPoint y: 466, endPoint x: 40, endPoint y: 454, distance: 414.3
click at [40, 454] on div "ID 4280 Onboarding ValueFLOW Team Tooling & scheduling Title 14 / 128 [PERSON_N…" at bounding box center [633, 472] width 1202 height 1240
copy p "Team created with [PERSON_NAME] and [PERSON_NAME]"
click at [74, 545] on button "Add" at bounding box center [78, 553] width 43 height 24
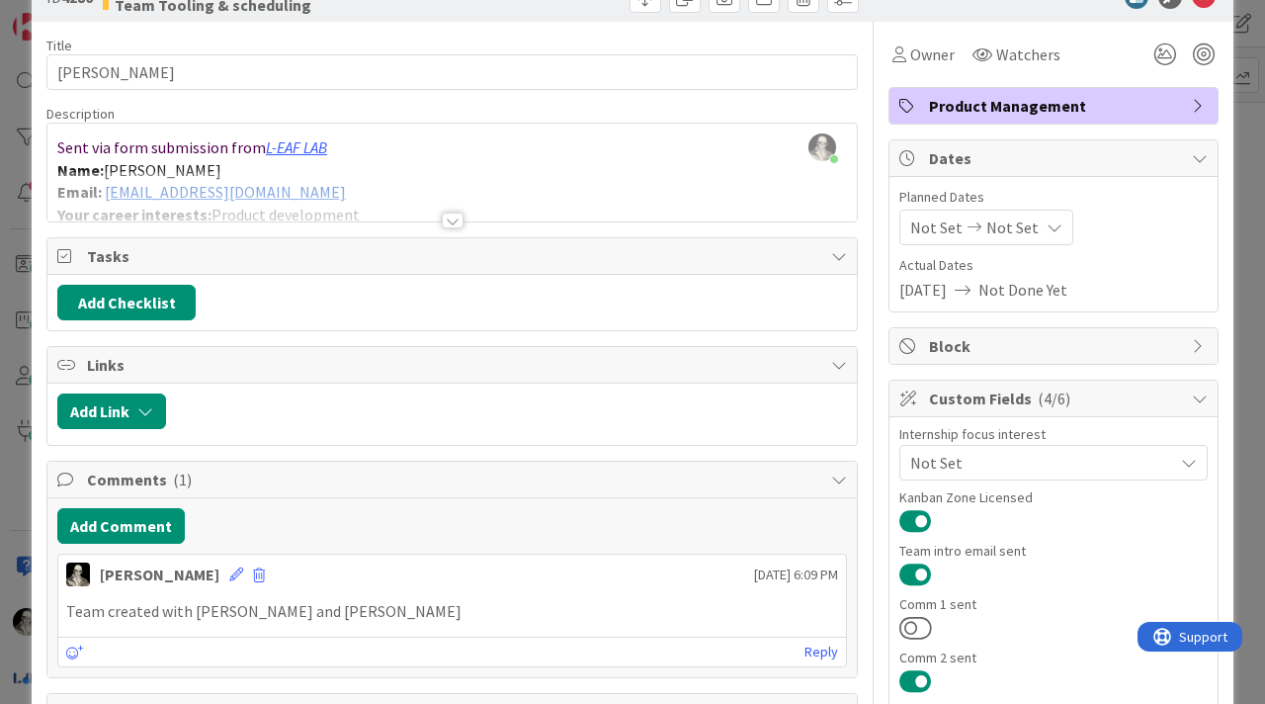
scroll to position [0, 0]
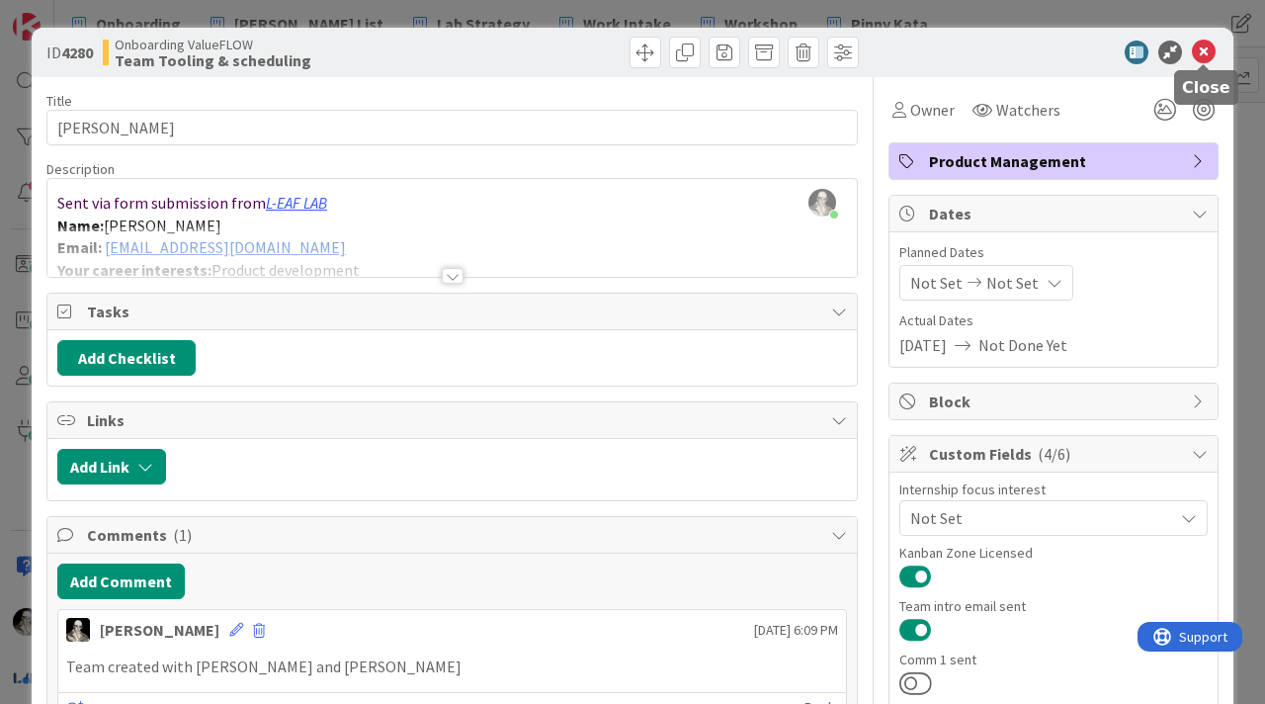
click at [1207, 55] on icon at bounding box center [1204, 53] width 24 height 24
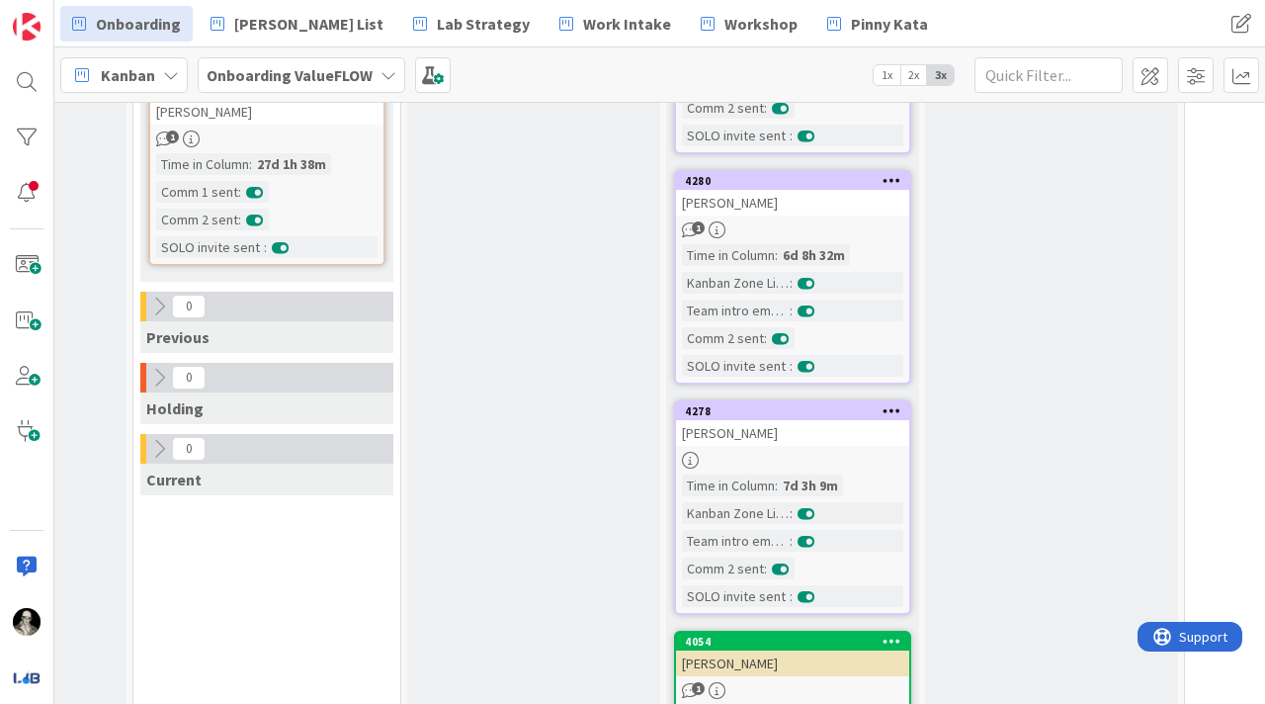
scroll to position [981, 706]
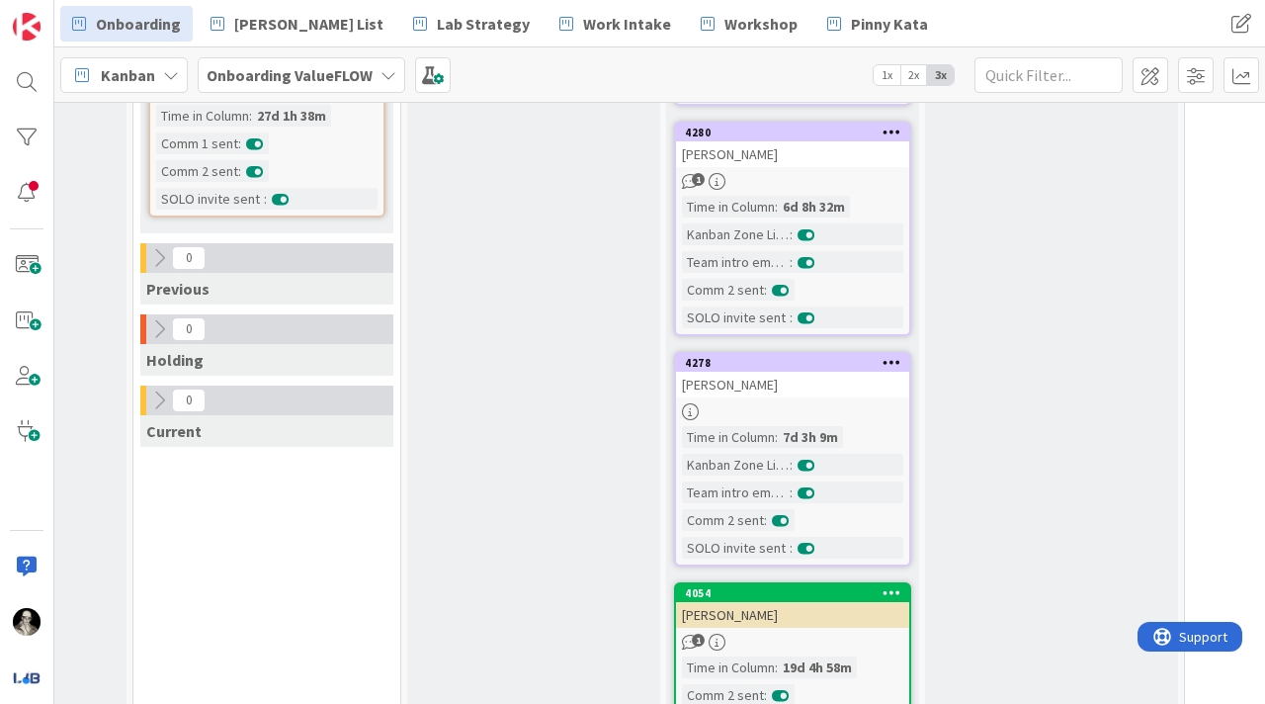
click at [841, 383] on div "[PERSON_NAME]" at bounding box center [792, 385] width 233 height 26
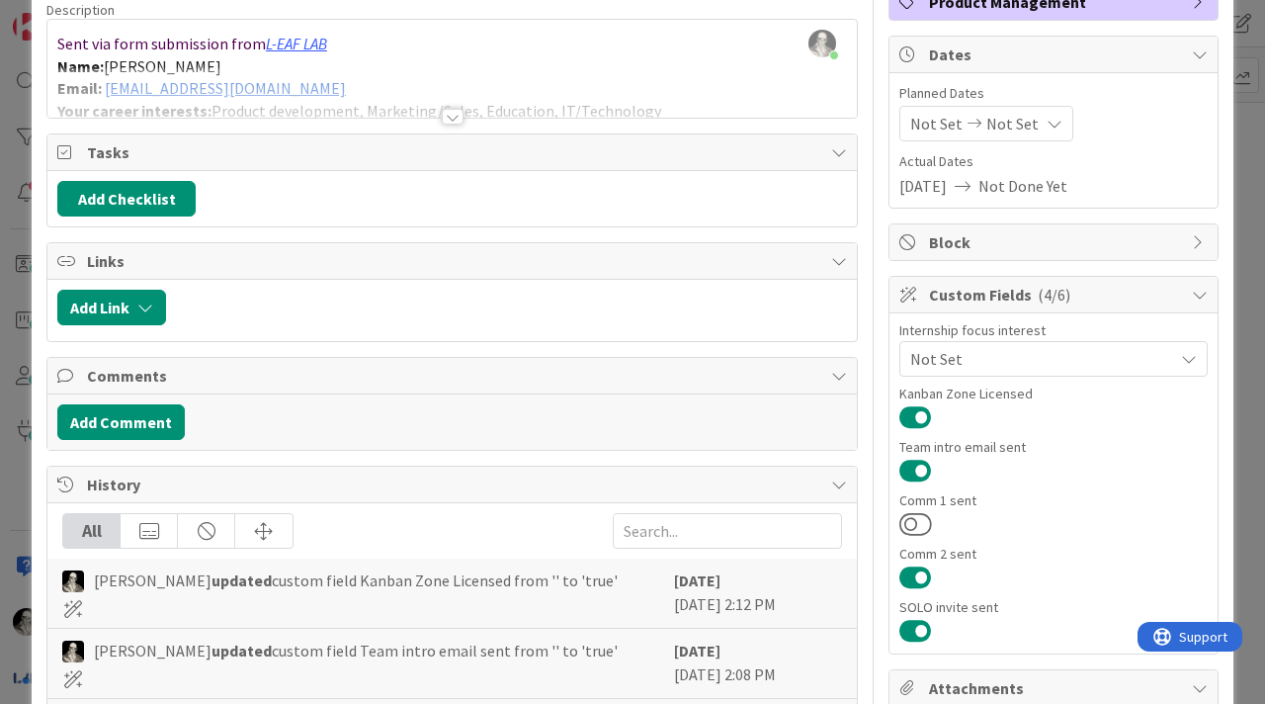
scroll to position [185, 0]
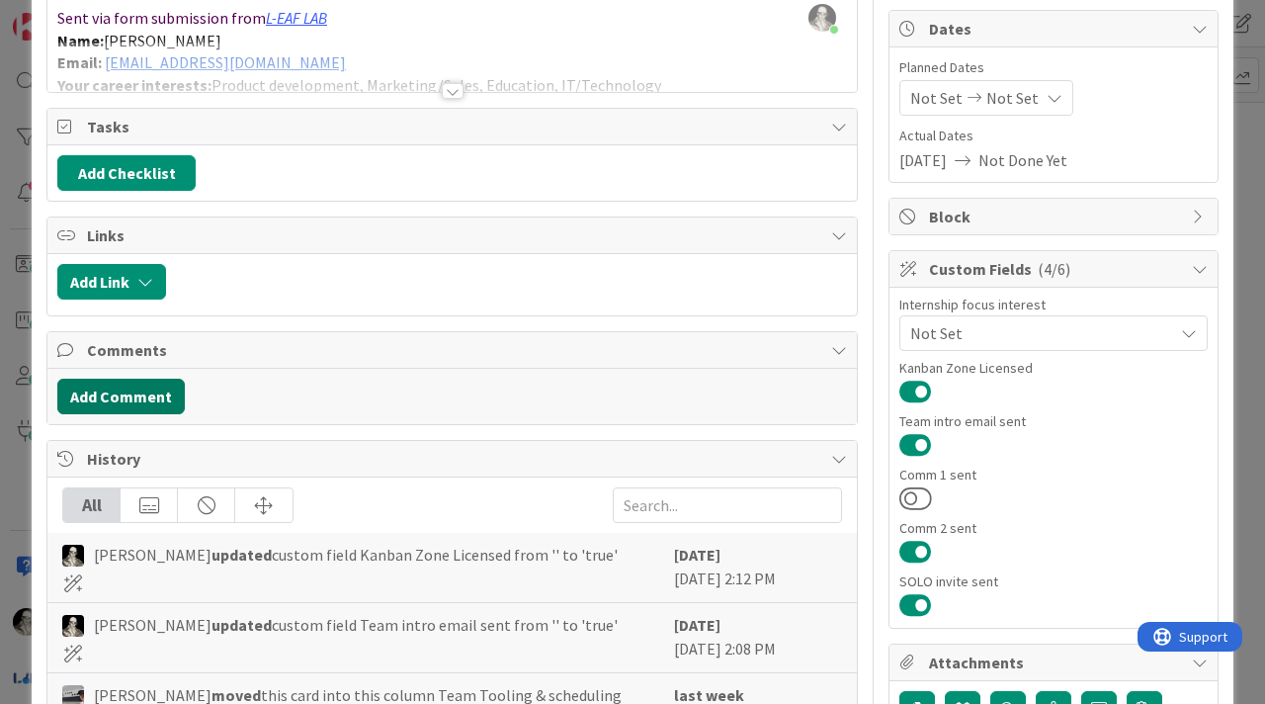
click at [156, 397] on button "Add Comment" at bounding box center [120, 397] width 127 height 36
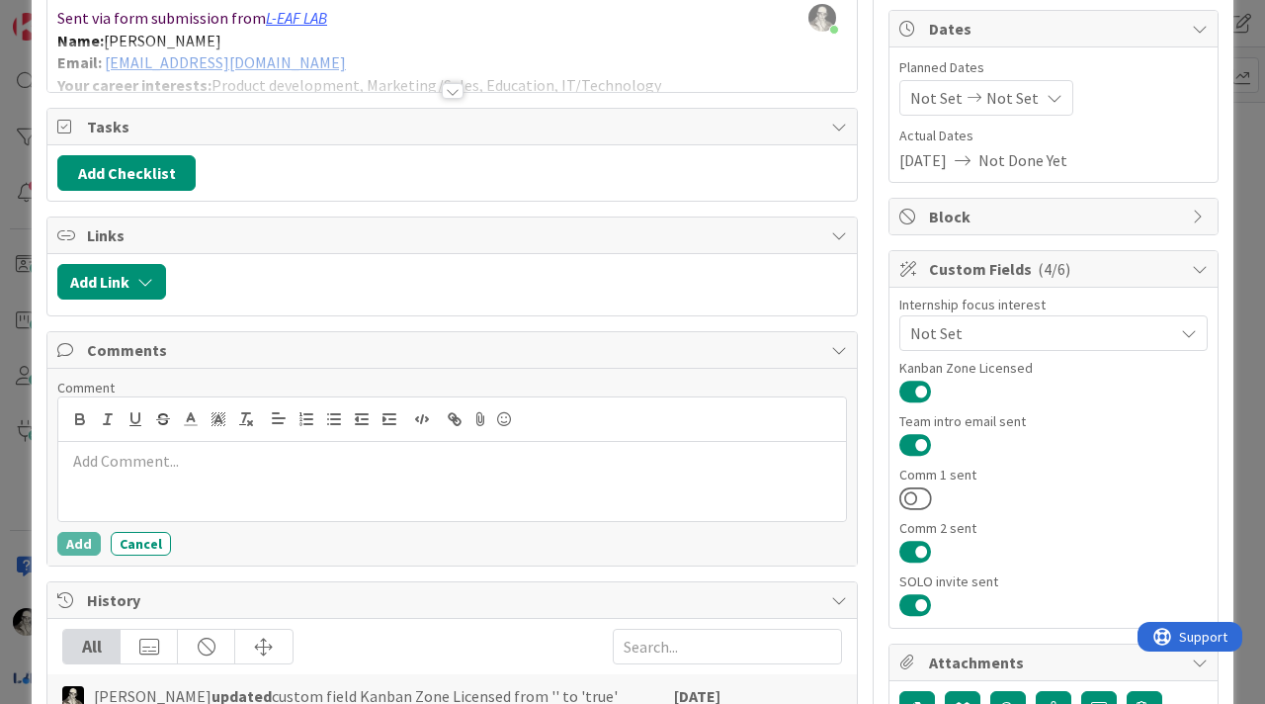
click at [221, 461] on p at bounding box center [452, 461] width 772 height 23
click at [435, 463] on p "Team created with [PERSON_NAME] and [PERSON_NAME]" at bounding box center [452, 461] width 772 height 23
click at [72, 541] on button "Add" at bounding box center [78, 544] width 43 height 24
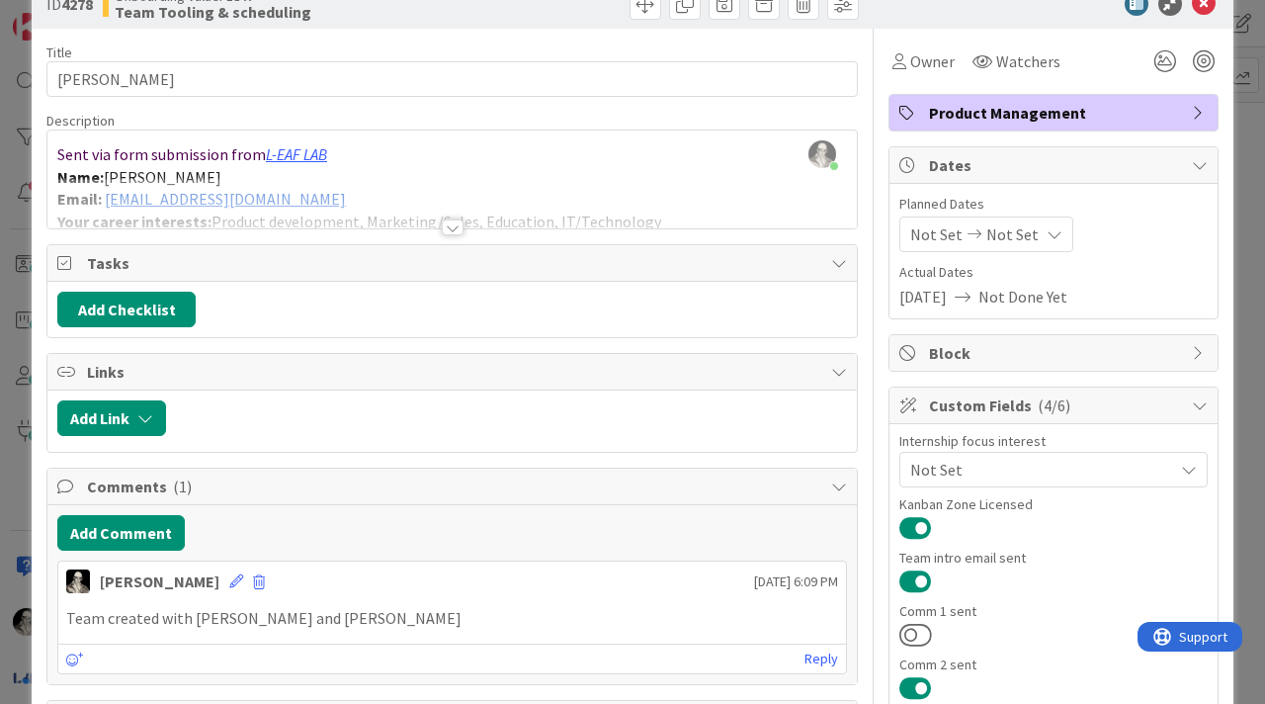
scroll to position [0, 0]
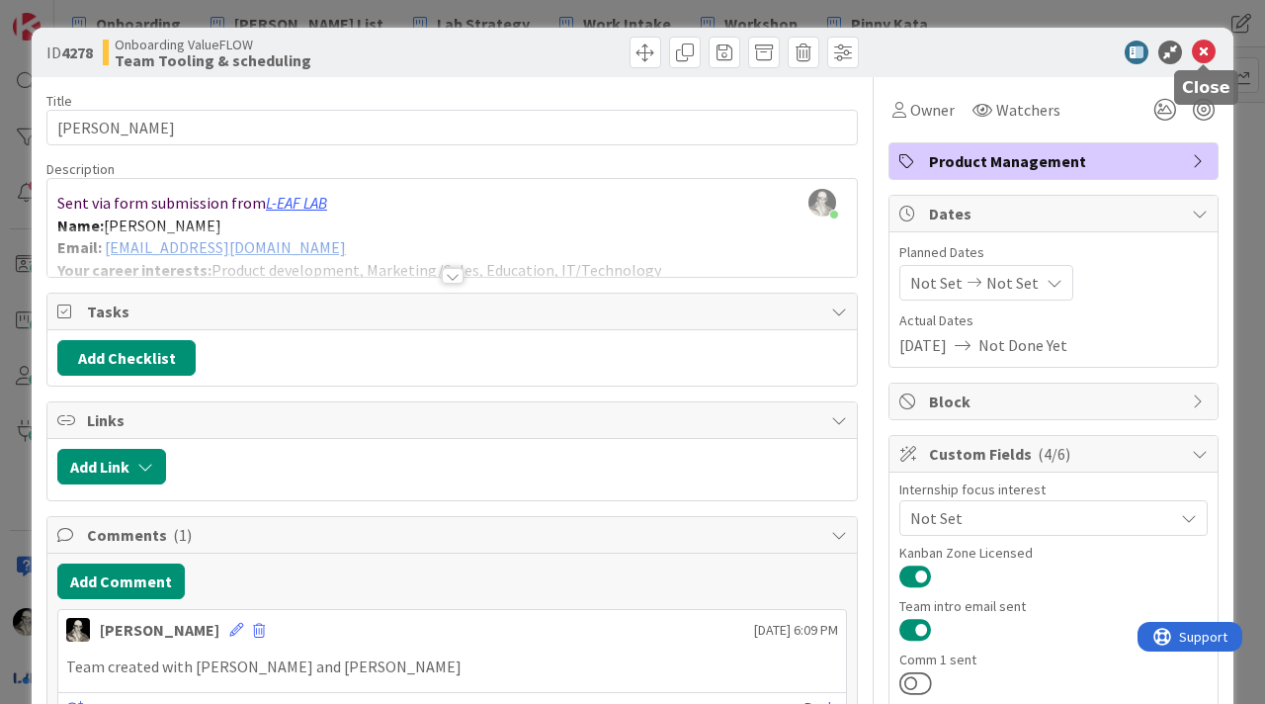
click at [1208, 47] on icon at bounding box center [1204, 53] width 24 height 24
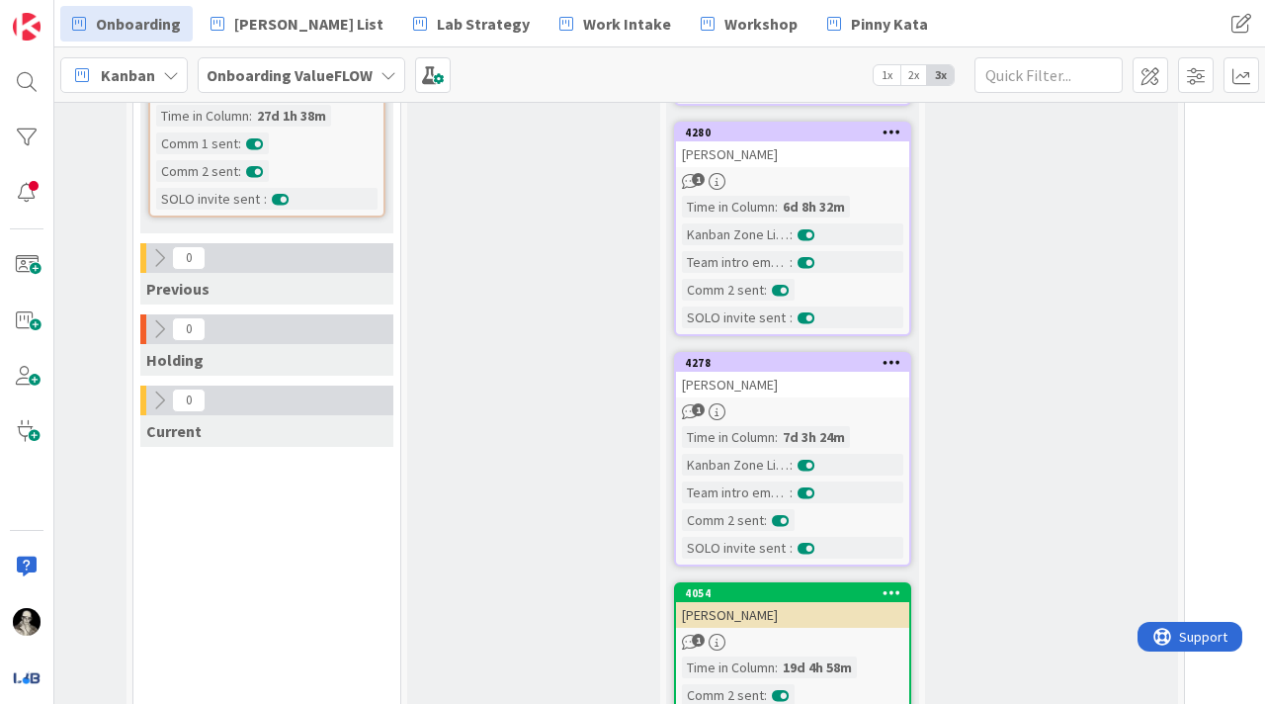
click at [848, 152] on div "[PERSON_NAME]" at bounding box center [792, 154] width 233 height 26
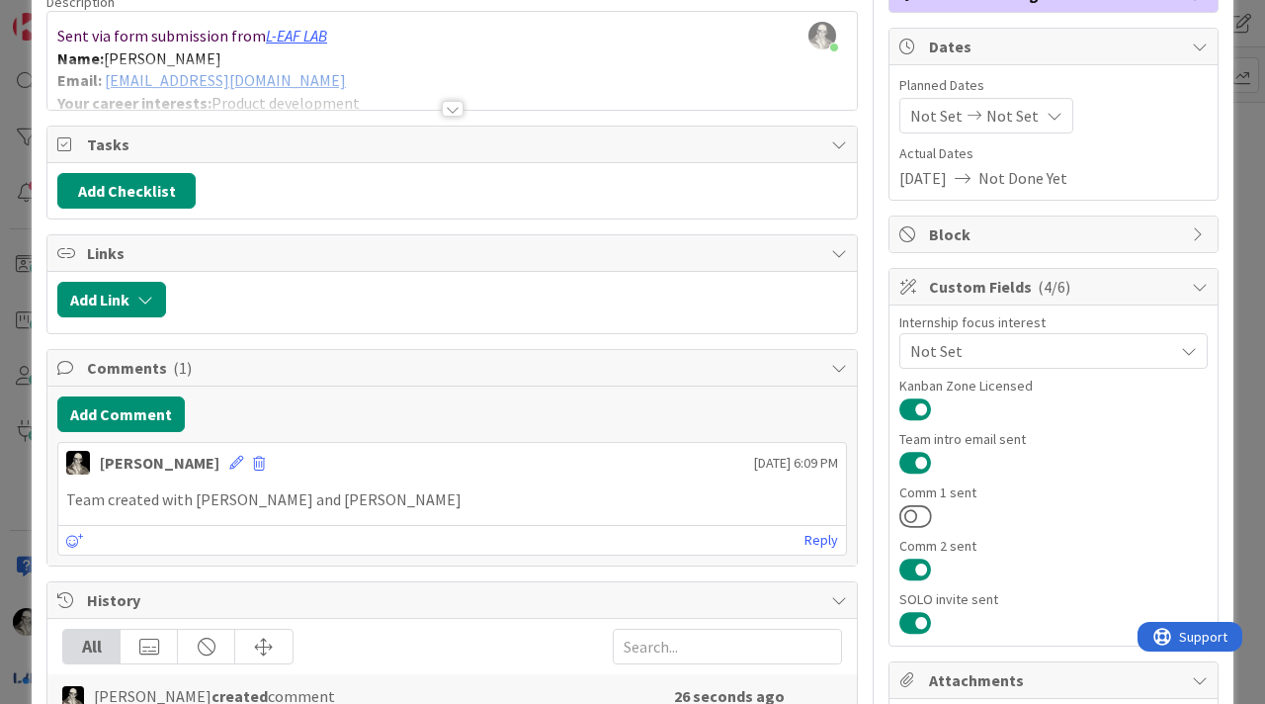
scroll to position [232, 0]
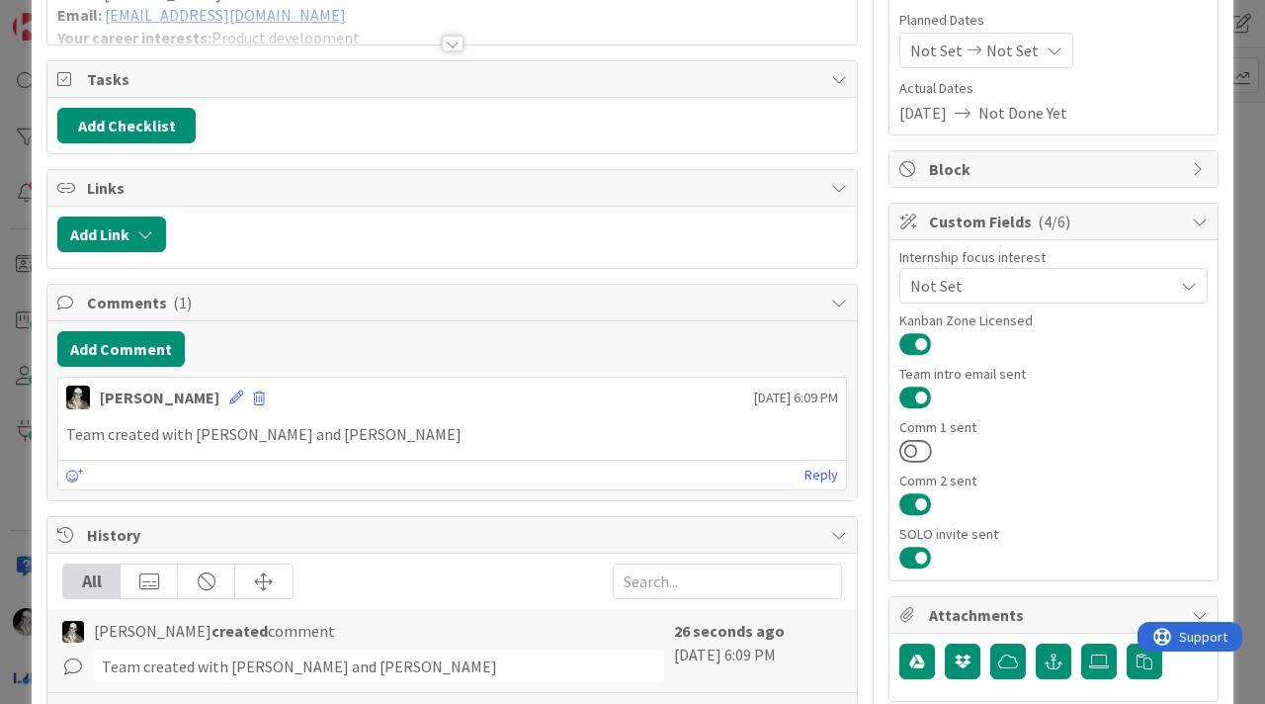
click at [184, 394] on div "[PERSON_NAME] [DATE] 6:09 PM" at bounding box center [452, 394] width 788 height 32
click at [229, 394] on icon at bounding box center [236, 397] width 14 height 14
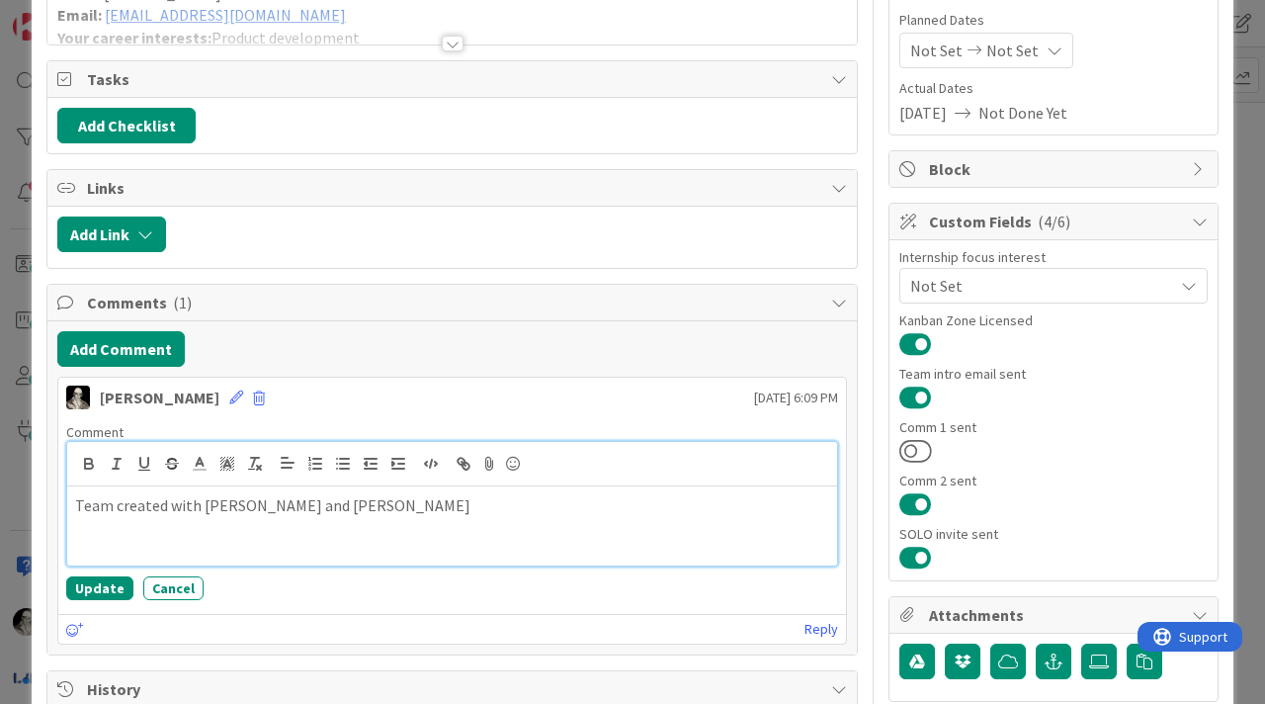
click at [441, 507] on p "Team created with [PERSON_NAME] and [PERSON_NAME]" at bounding box center [452, 505] width 754 height 23
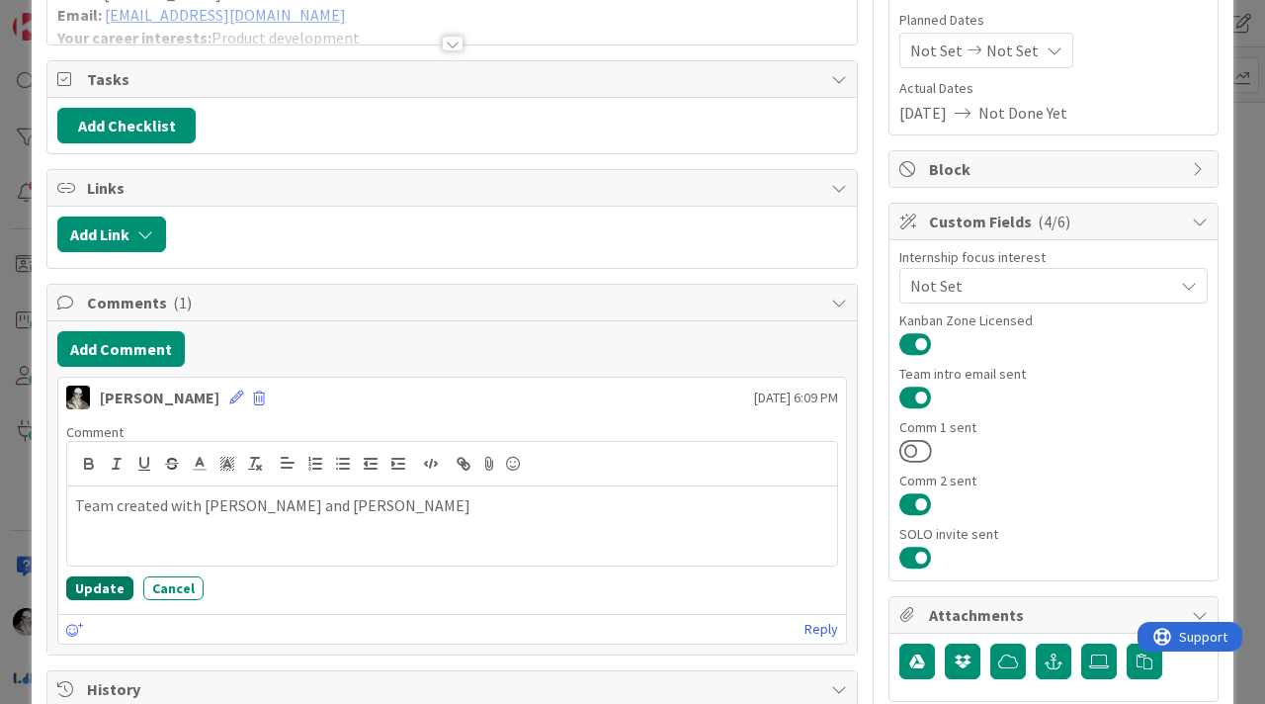
click at [106, 579] on button "Update" at bounding box center [99, 588] width 67 height 24
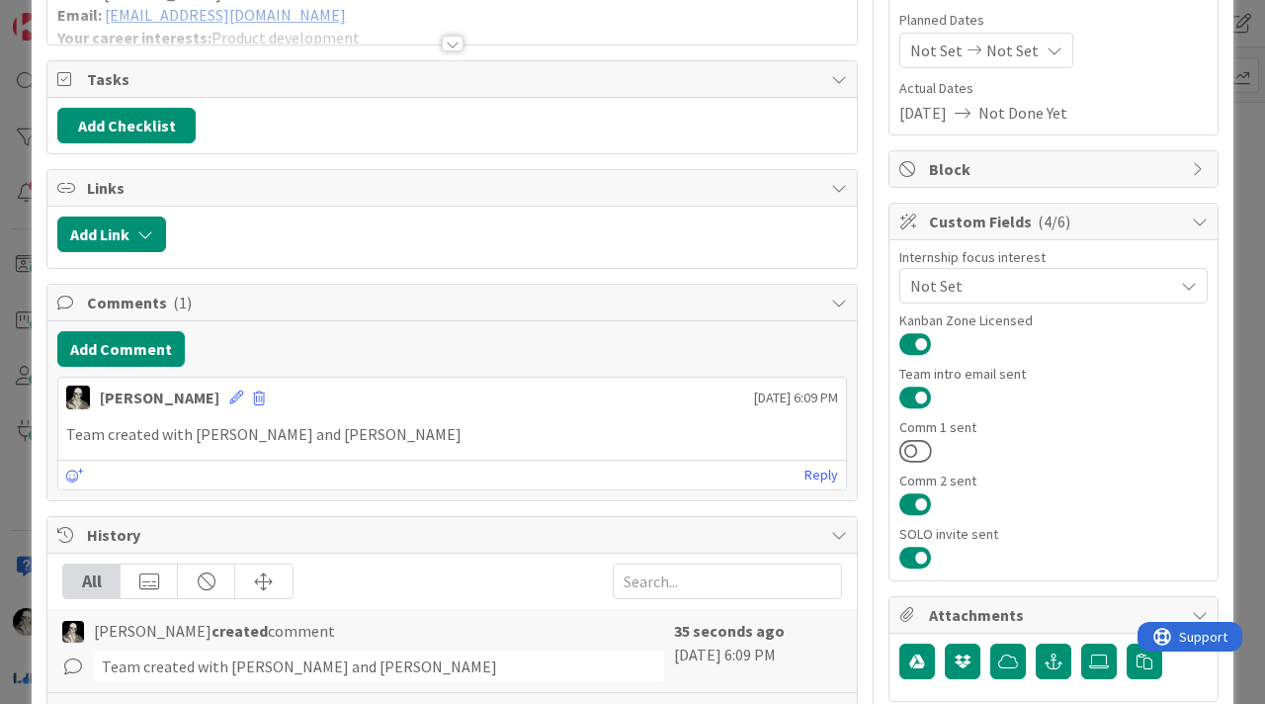
scroll to position [0, 0]
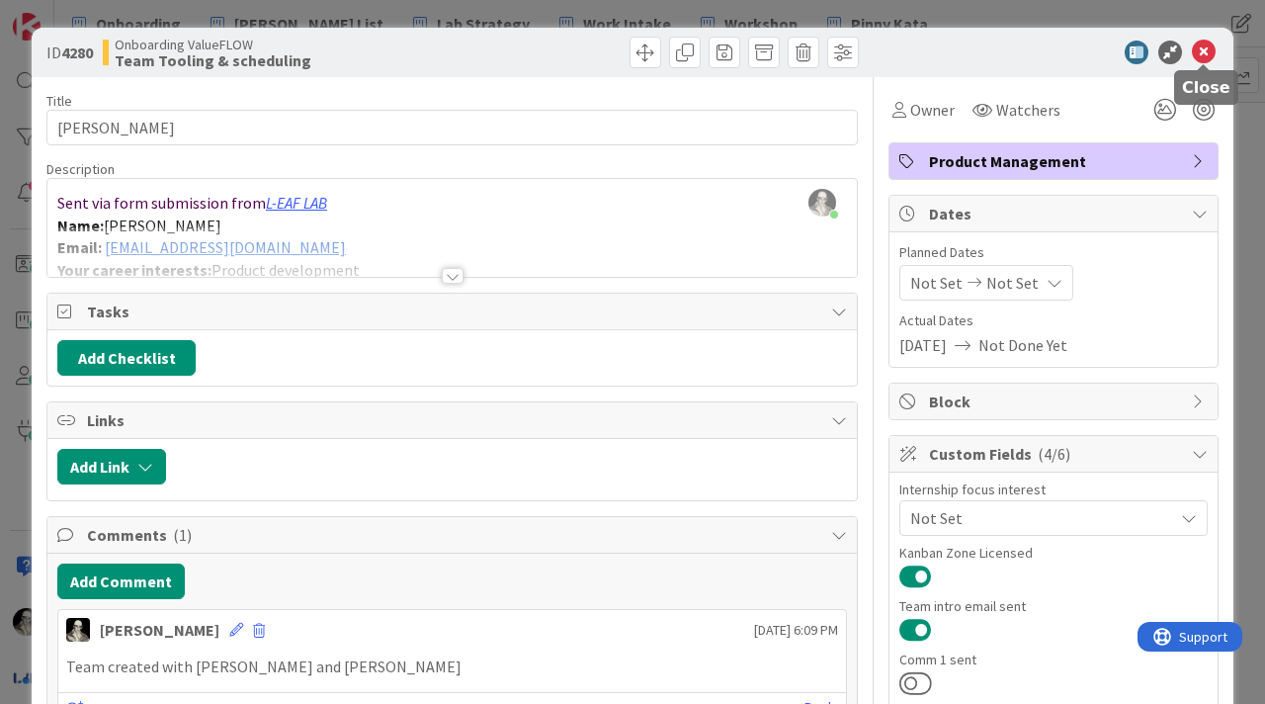
click at [1206, 55] on icon at bounding box center [1204, 53] width 24 height 24
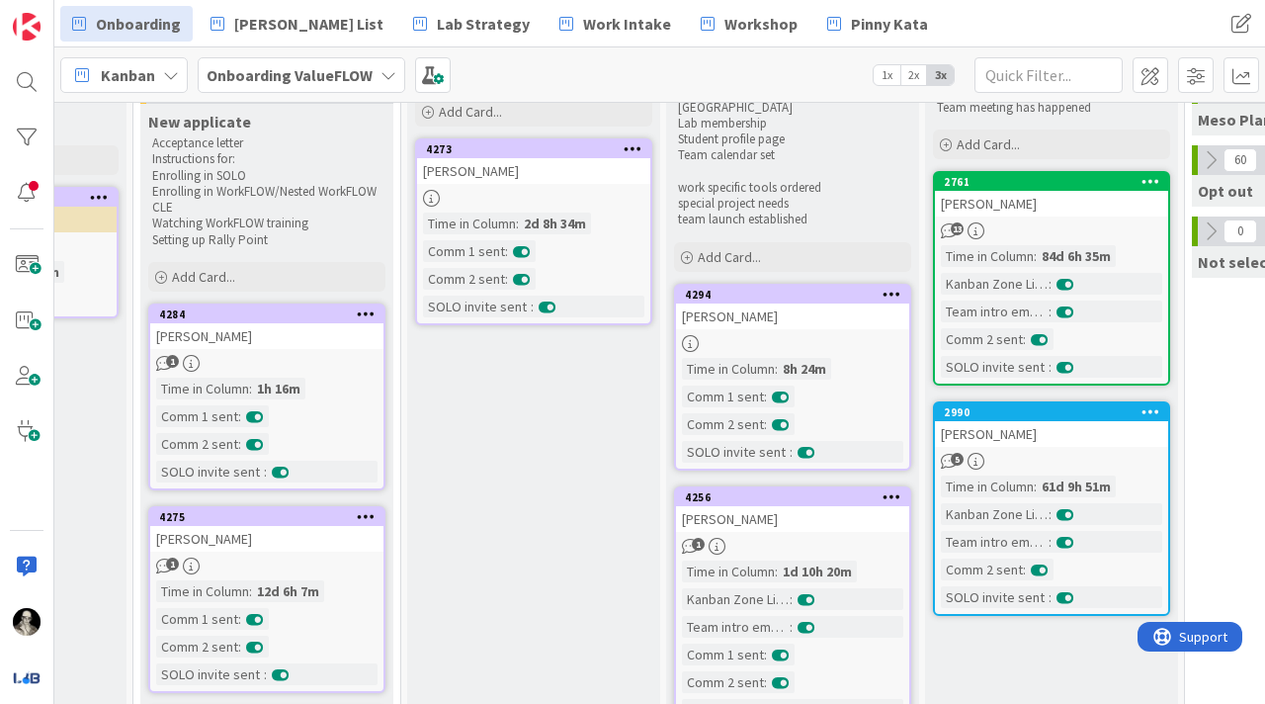
scroll to position [98, 706]
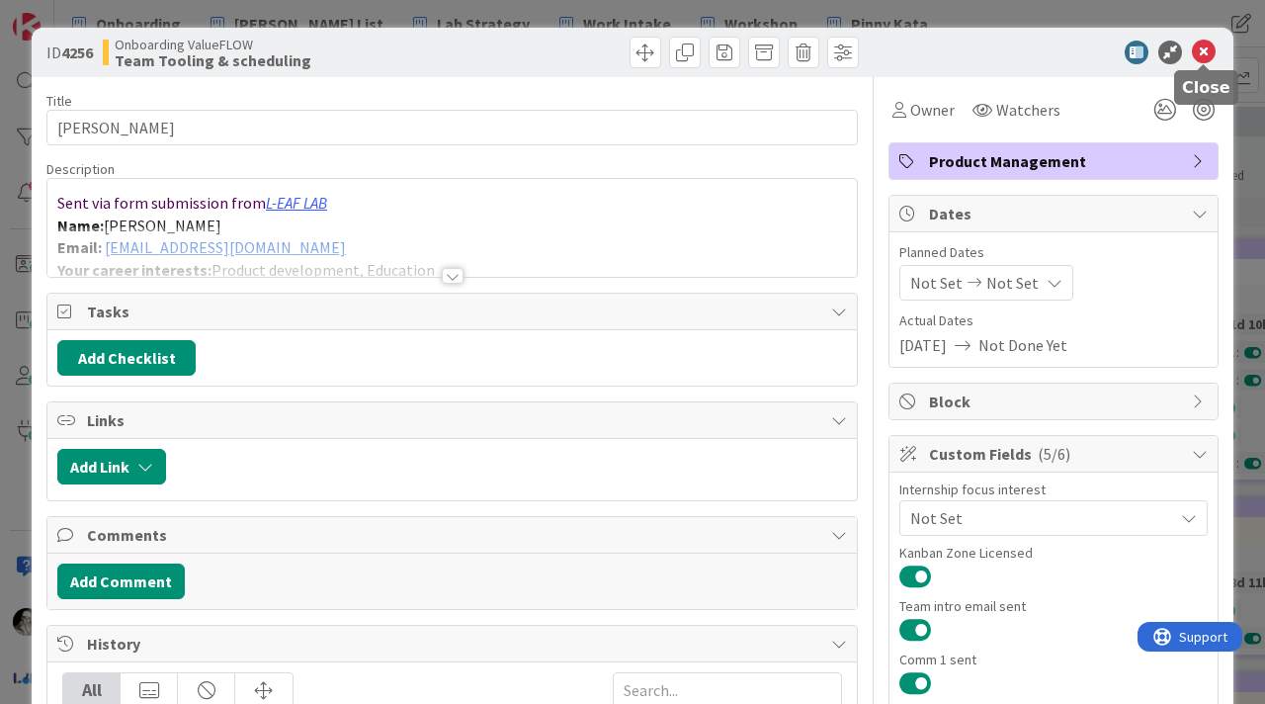
click at [1203, 51] on icon at bounding box center [1204, 53] width 24 height 24
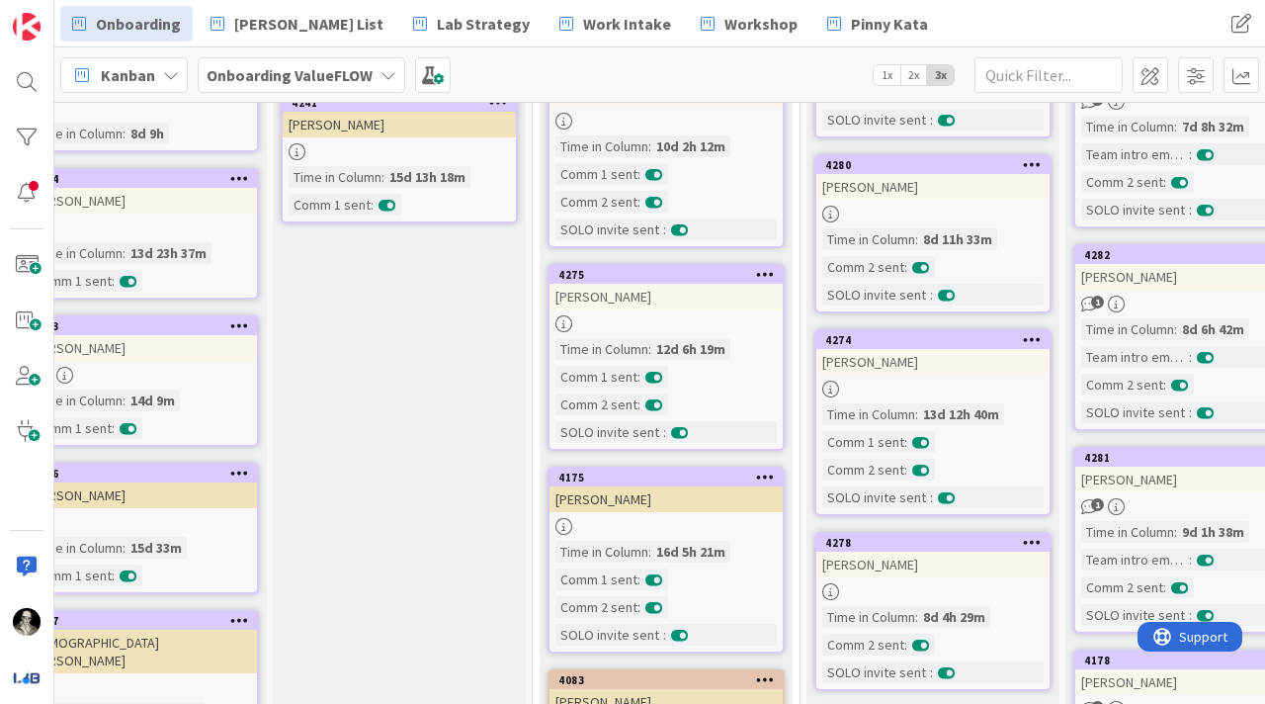
scroll to position [346, 306]
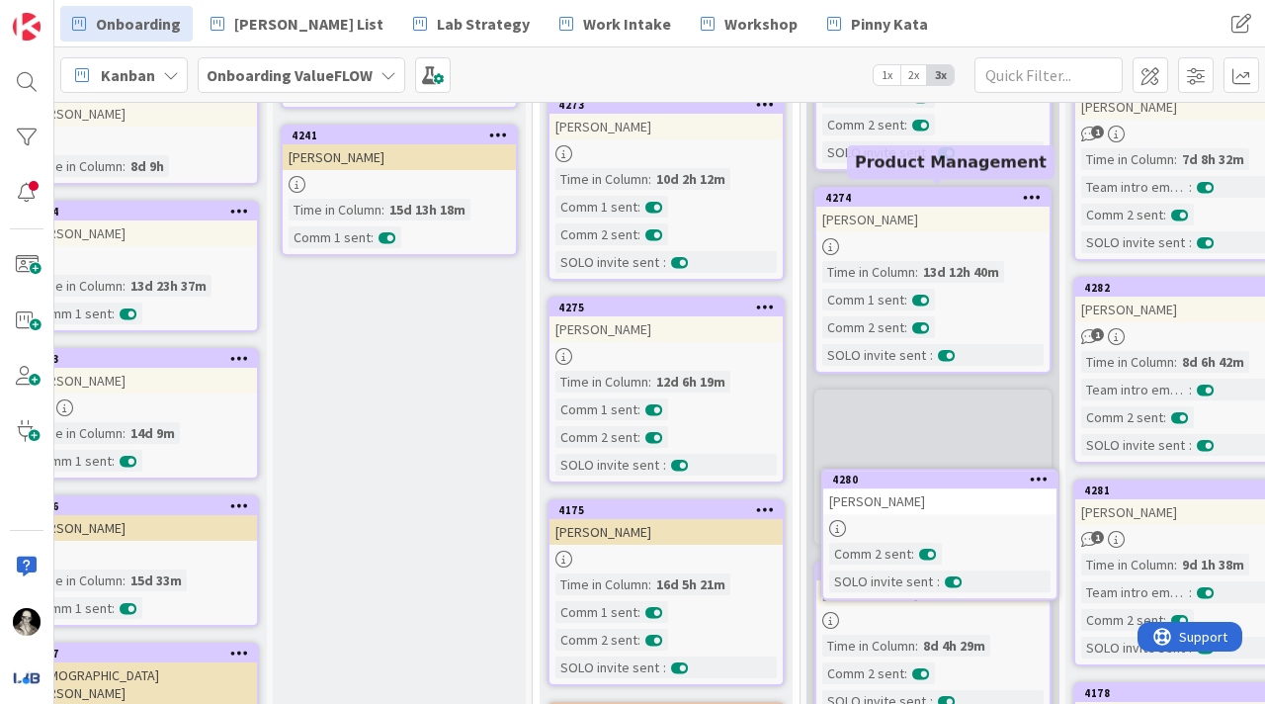
drag, startPoint x: 895, startPoint y: 196, endPoint x: 895, endPoint y: 508, distance: 312.3
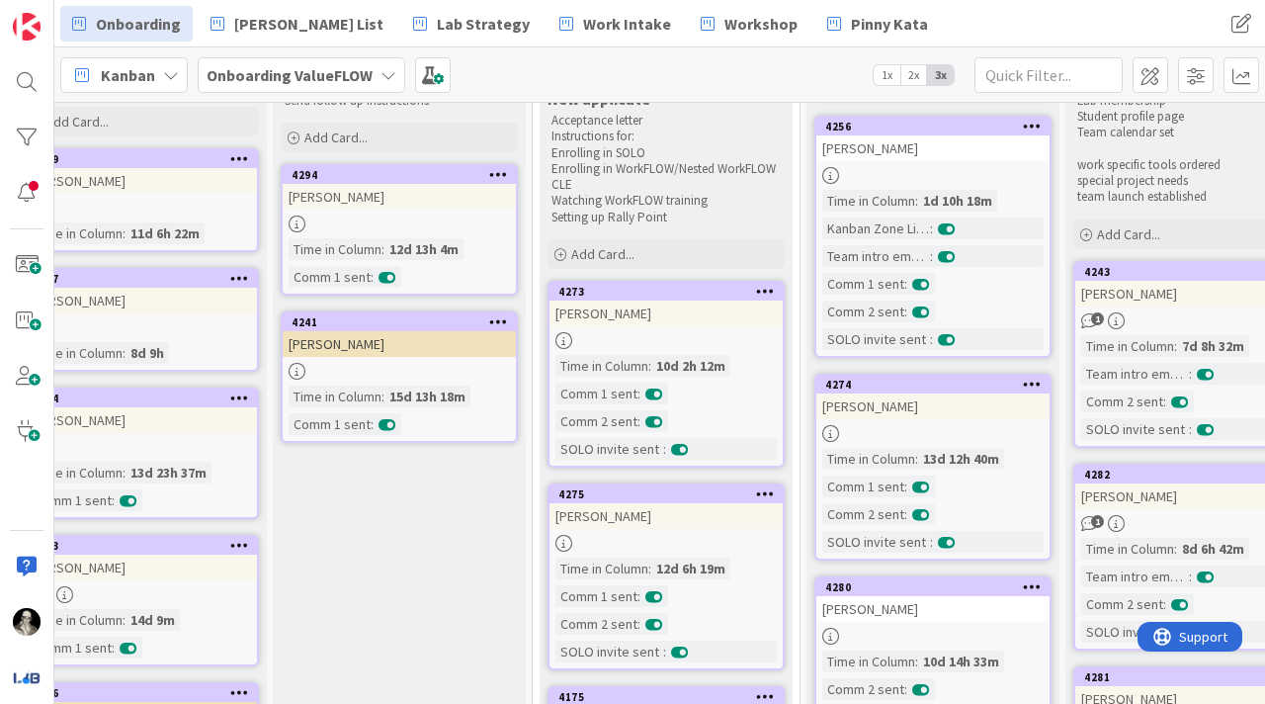
scroll to position [127, 306]
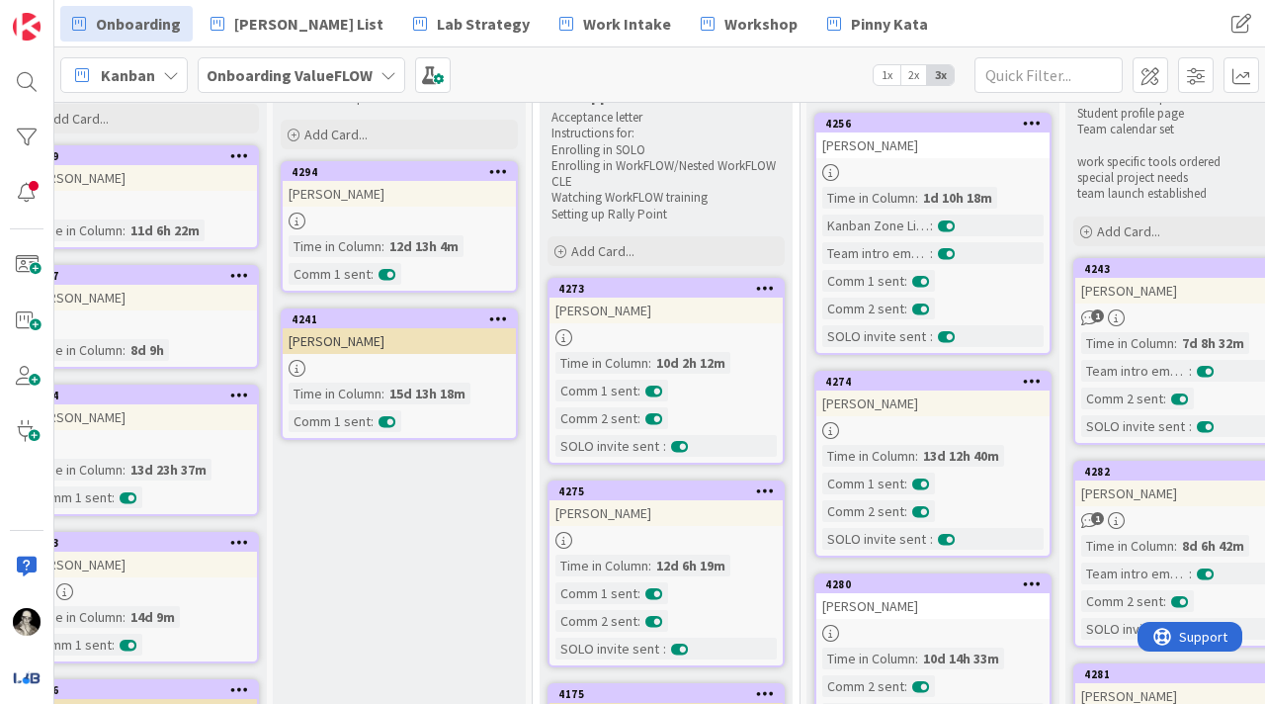
click at [976, 415] on div "[PERSON_NAME]" at bounding box center [932, 403] width 233 height 26
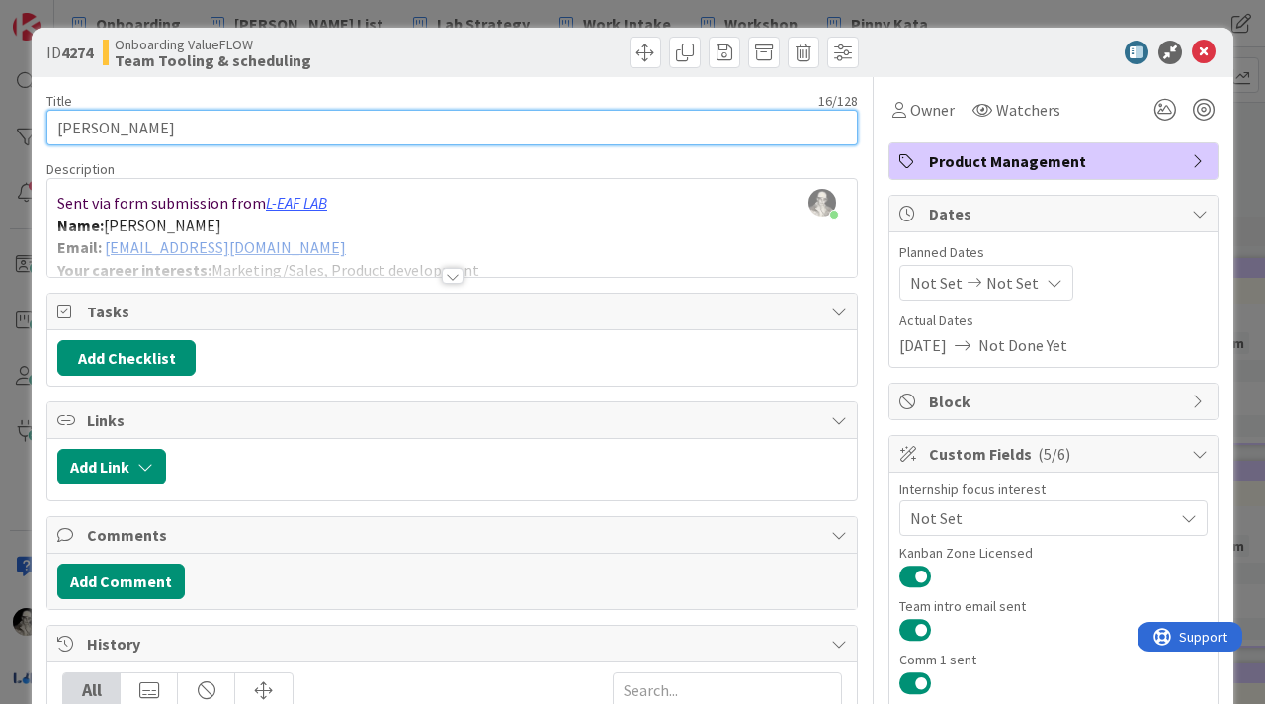
drag, startPoint x: 196, startPoint y: 132, endPoint x: 28, endPoint y: 141, distance: 168.3
click at [28, 139] on div "ID 4274 Onboarding ValueFLOW Team Tooling & scheduling Title 16 / 128 [PERSON_N…" at bounding box center [632, 352] width 1265 height 704
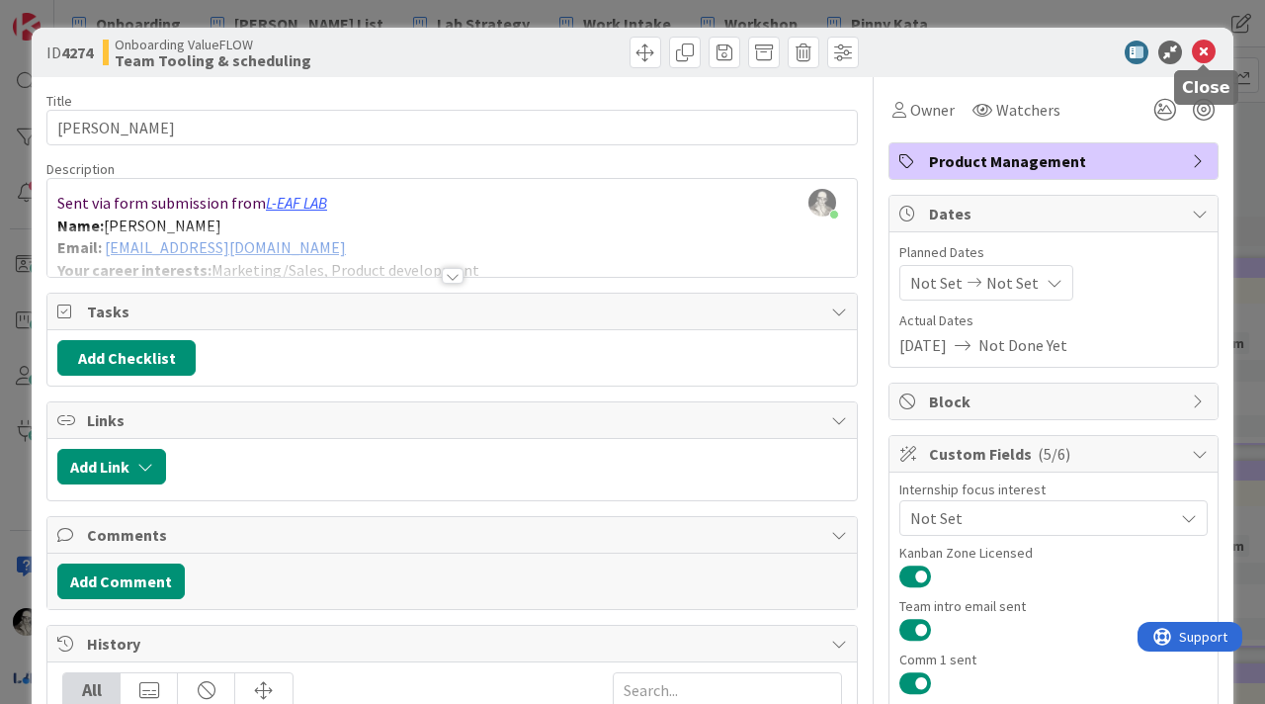
click at [1212, 57] on icon at bounding box center [1204, 53] width 24 height 24
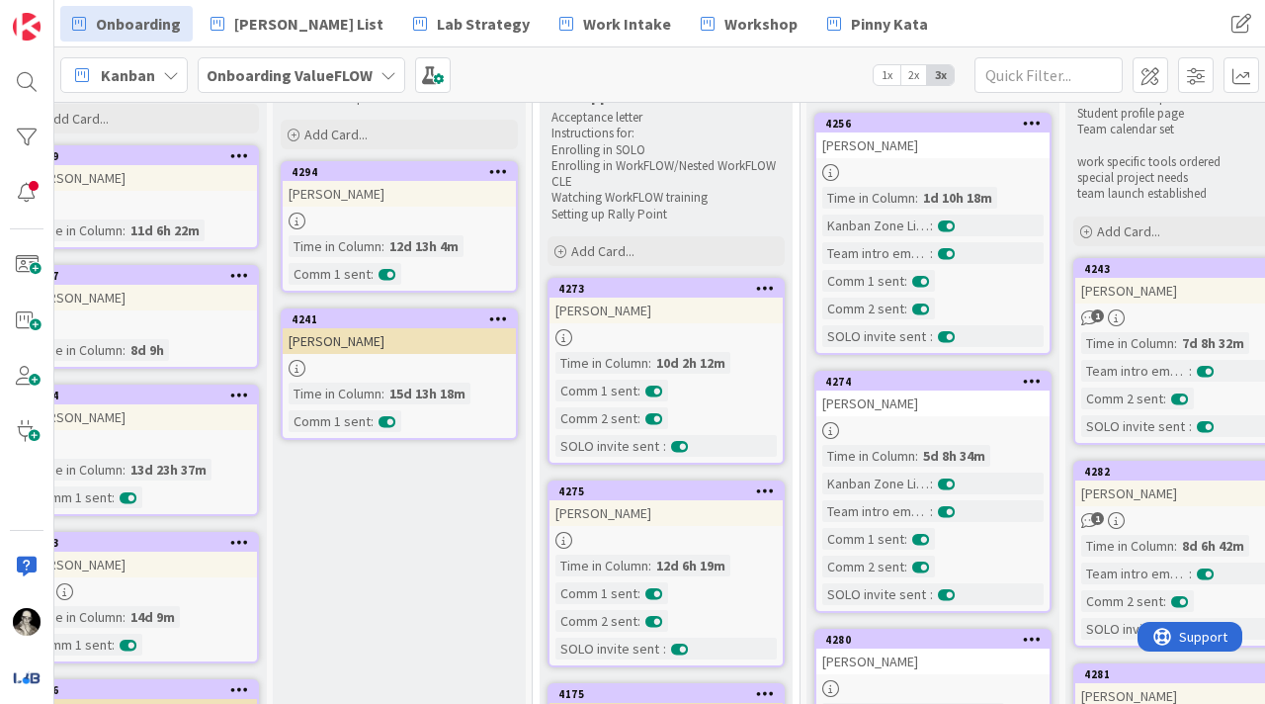
click at [942, 160] on link "4256 Sarah Mahdi Time in Column : 1d 10h 18m Kanban Zone Licensed : Team intro …" at bounding box center [932, 234] width 237 height 242
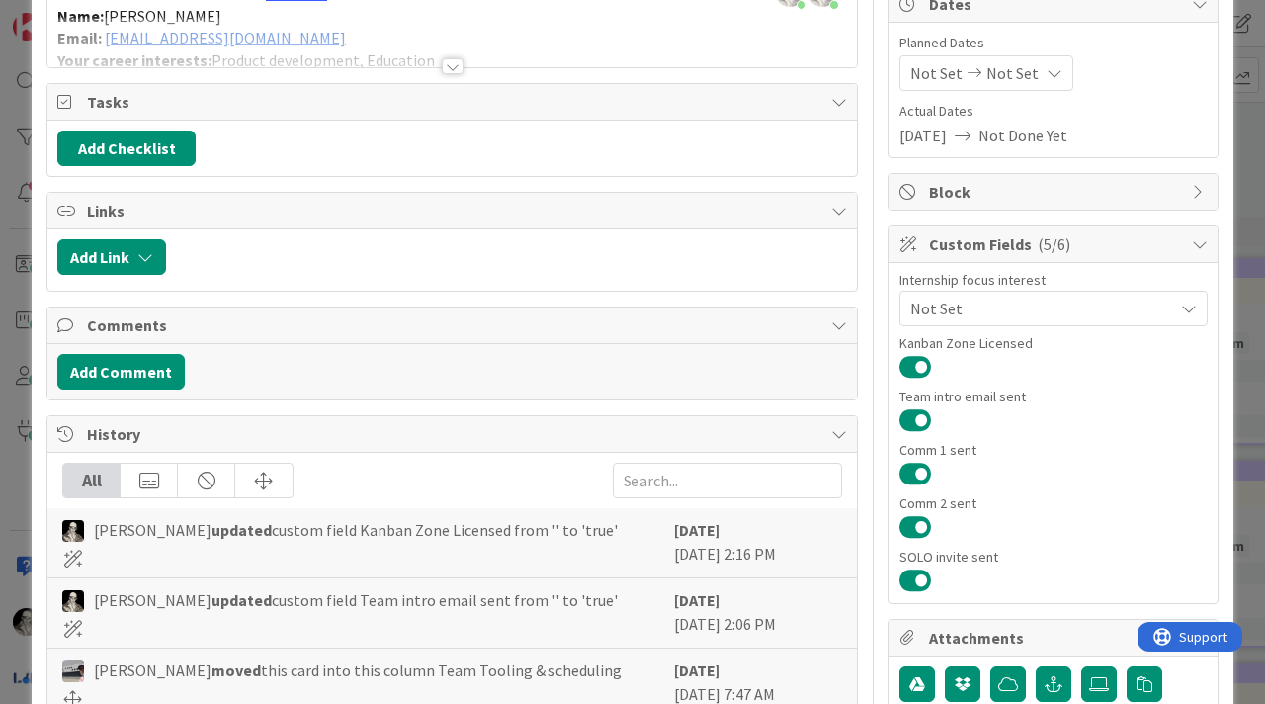
scroll to position [221, 0]
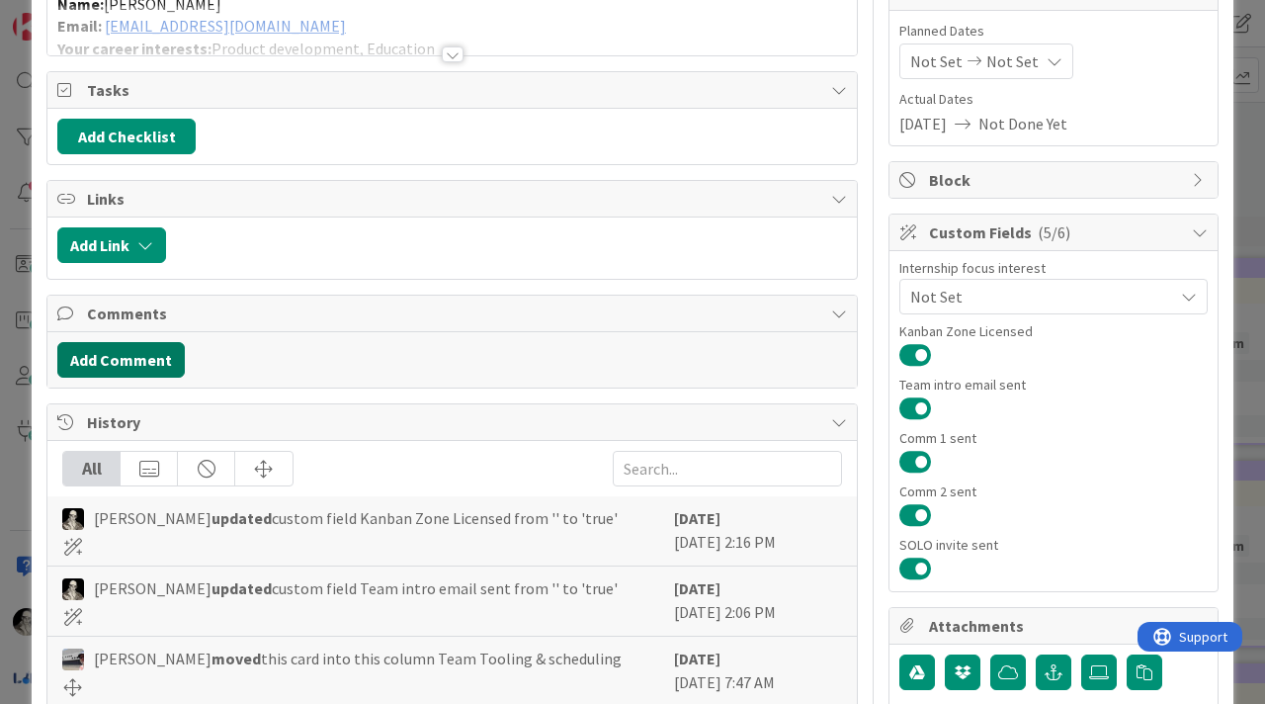
click at [132, 357] on button "Add Comment" at bounding box center [120, 360] width 127 height 36
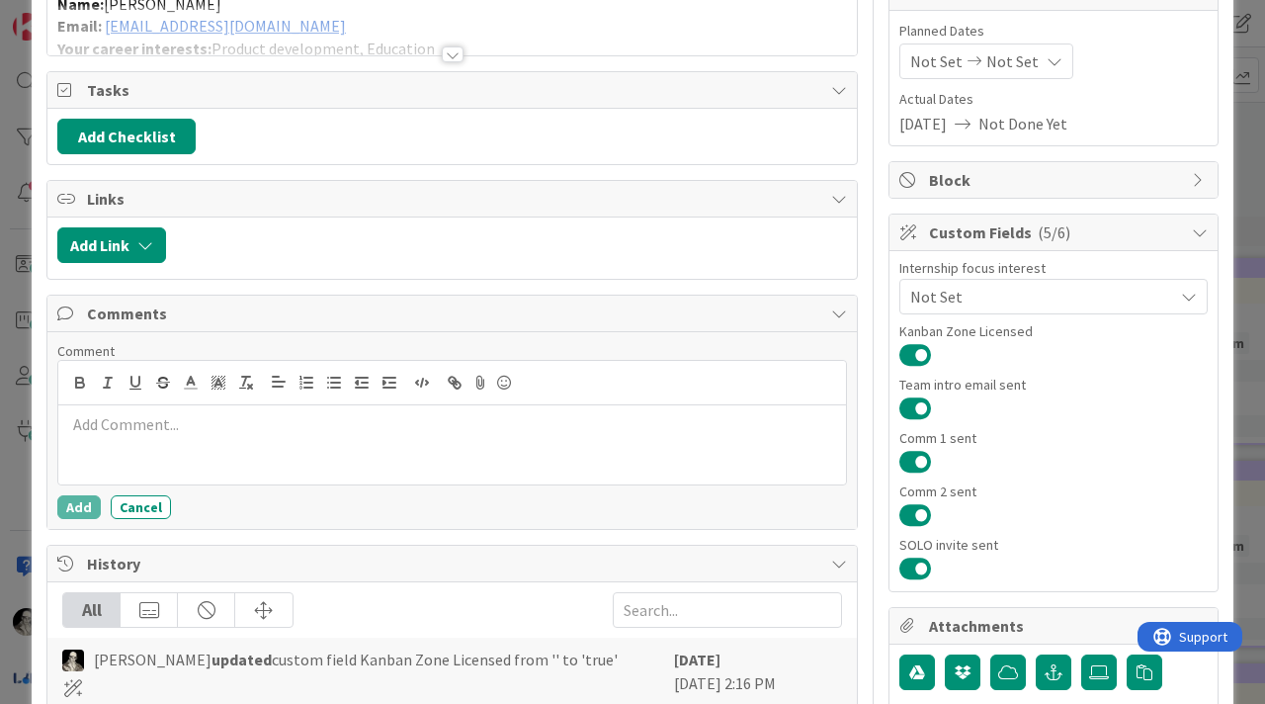
click at [146, 433] on p at bounding box center [452, 424] width 772 height 23
click at [69, 498] on button "Add" at bounding box center [78, 507] width 43 height 24
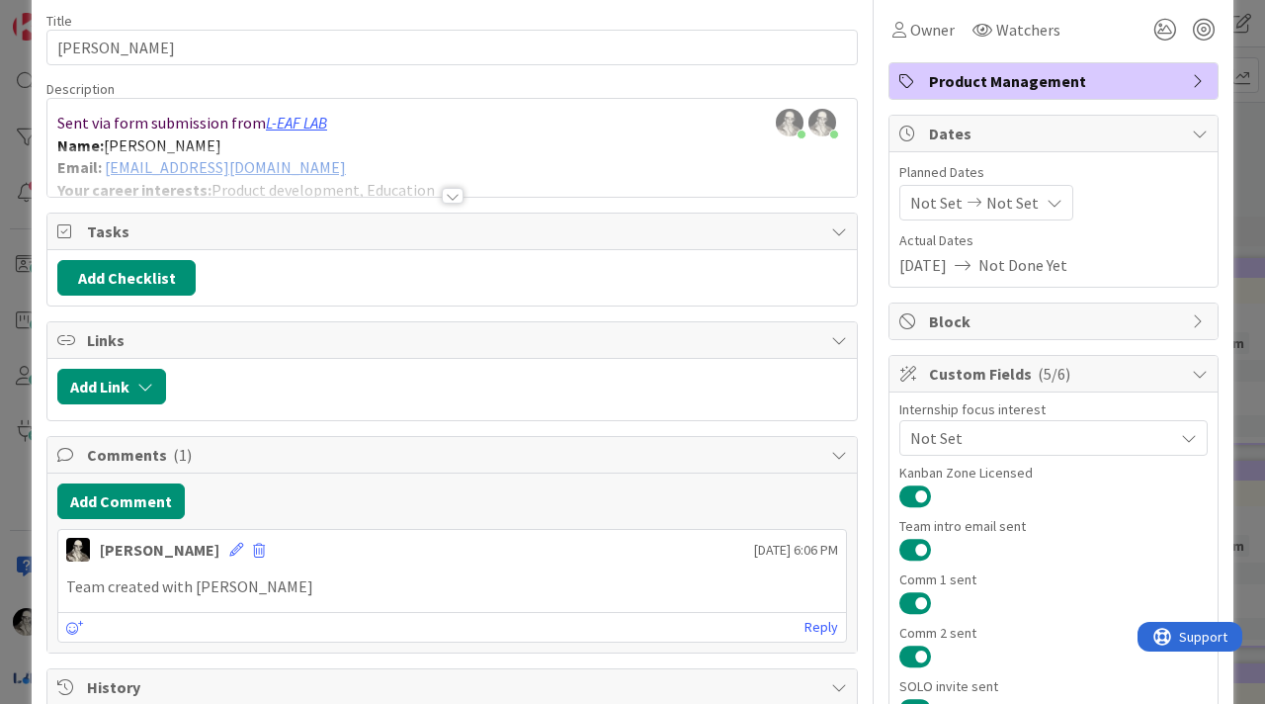
scroll to position [0, 0]
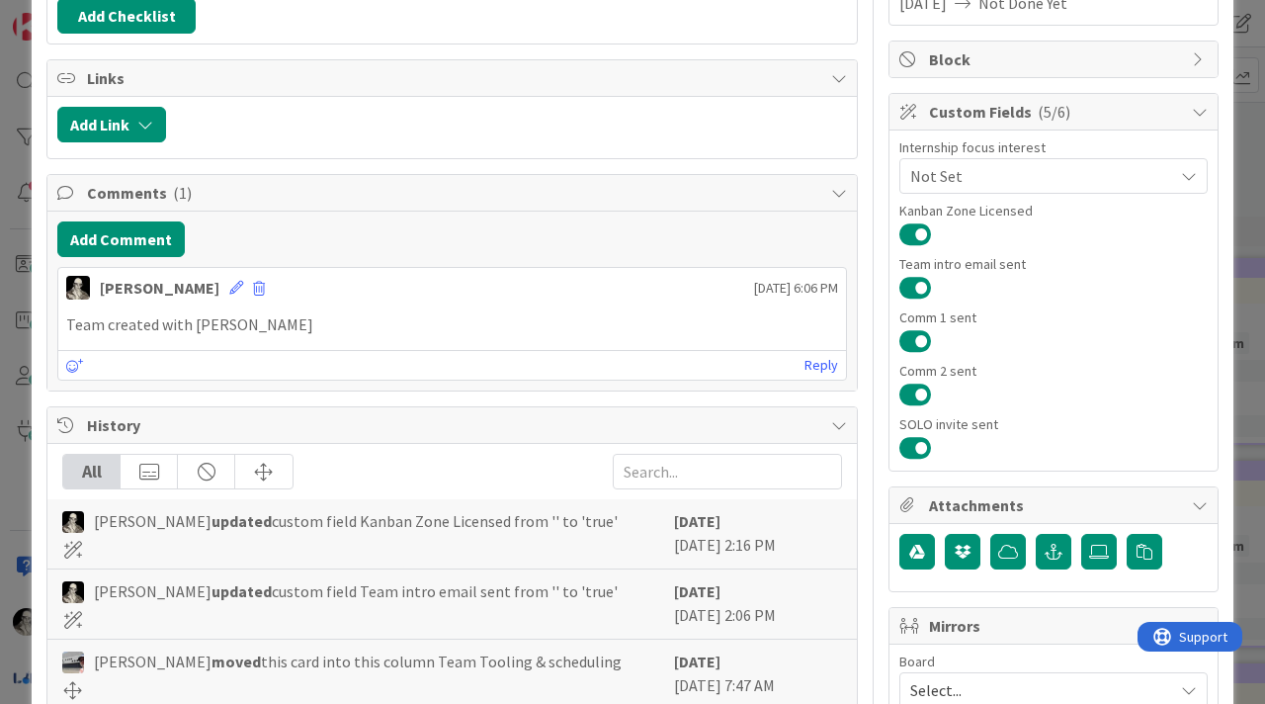
click at [301, 329] on p "Team created with [PERSON_NAME]" at bounding box center [452, 324] width 772 height 23
